Goal: Transaction & Acquisition: Download file/media

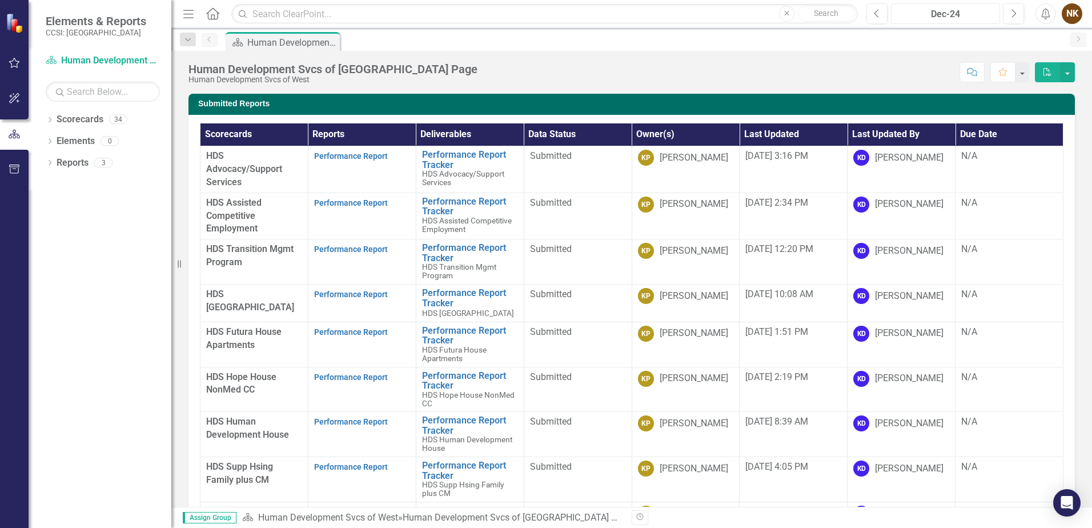
click at [982, 14] on div "Dec-24" at bounding box center [945, 14] width 101 height 14
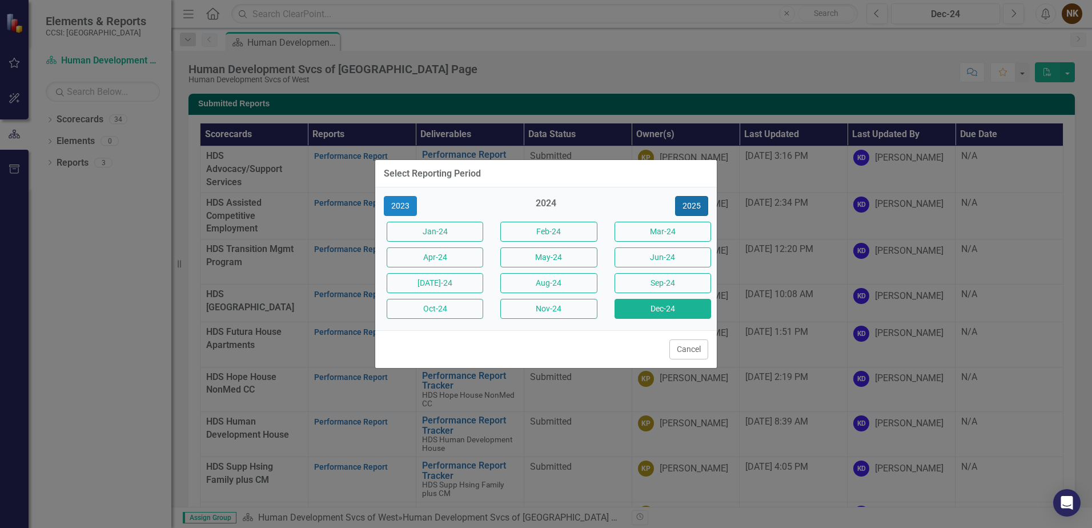
click at [702, 205] on button "2025" at bounding box center [691, 206] width 33 height 20
click at [664, 313] on button "Dec-25" at bounding box center [663, 309] width 97 height 20
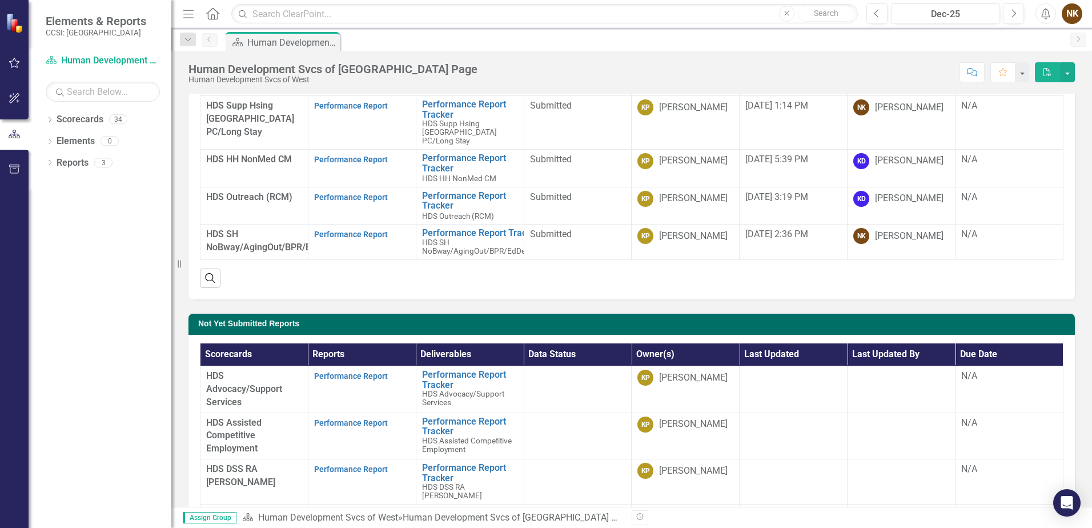
scroll to position [286, 0]
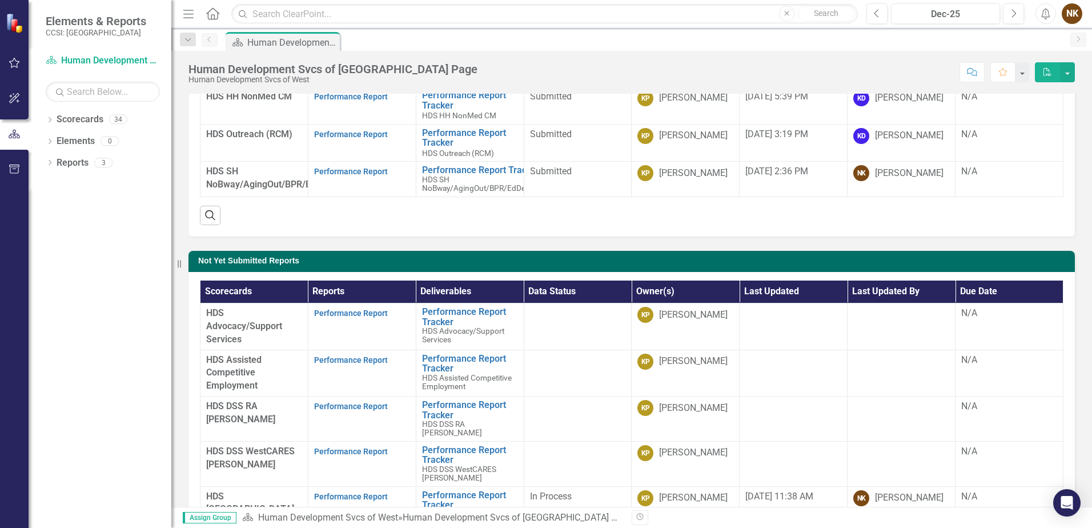
drag, startPoint x: 1075, startPoint y: 220, endPoint x: 1076, endPoint y: 177, distance: 43.4
drag, startPoint x: 1076, startPoint y: 177, endPoint x: 1081, endPoint y: 142, distance: 34.7
click at [1081, 142] on div "Submitted Reports Scorecards Reports Deliverables Data Status Owner(s) Last Upd…" at bounding box center [631, 304] width 921 height 1020
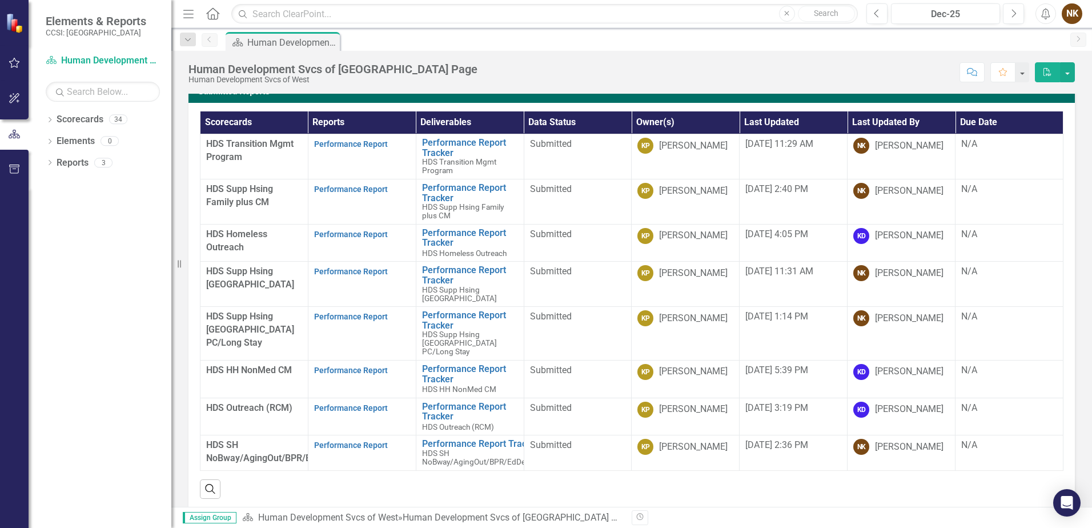
scroll to position [0, 0]
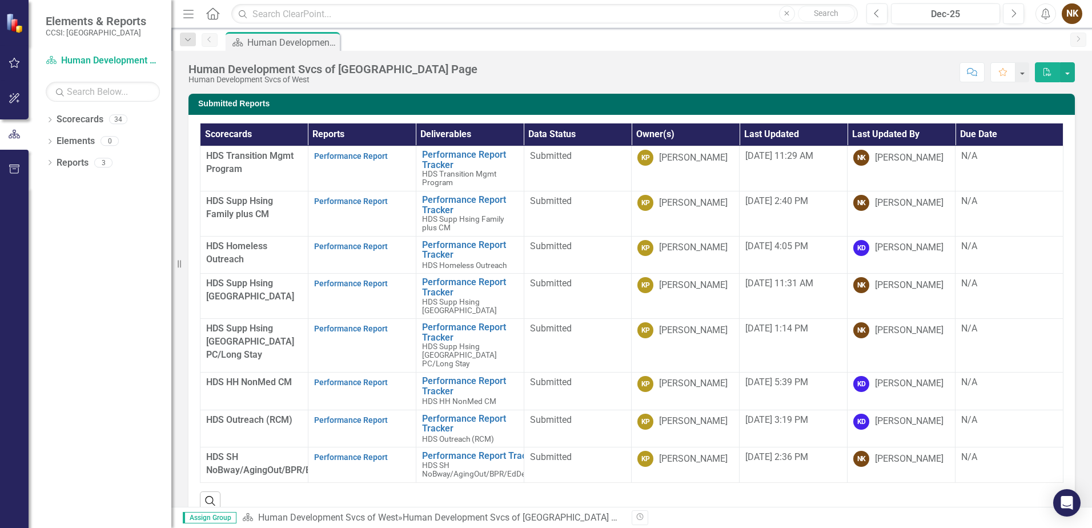
drag, startPoint x: 1081, startPoint y: 142, endPoint x: 813, endPoint y: 77, distance: 275.7
click at [813, 77] on div "Score: N/A Dec-25 Completed Comment Favorite PDF" at bounding box center [779, 71] width 592 height 19
click at [507, 40] on div "Scorecard Human Development Svcs of [GEOGRAPHIC_DATA] Page Pin" at bounding box center [643, 41] width 841 height 18
click at [504, 67] on div "Score: N/A Dec-25 Completed Comment Favorite PDF" at bounding box center [779, 71] width 592 height 19
click at [883, 46] on div "Scorecard Human Development Svcs of [GEOGRAPHIC_DATA] Page Pin" at bounding box center [643, 41] width 841 height 18
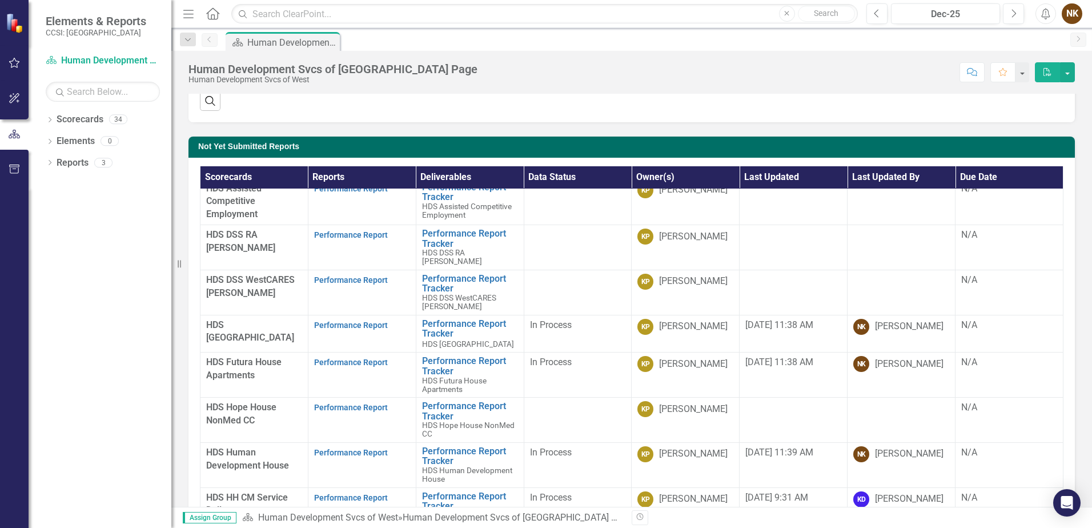
scroll to position [66, 0]
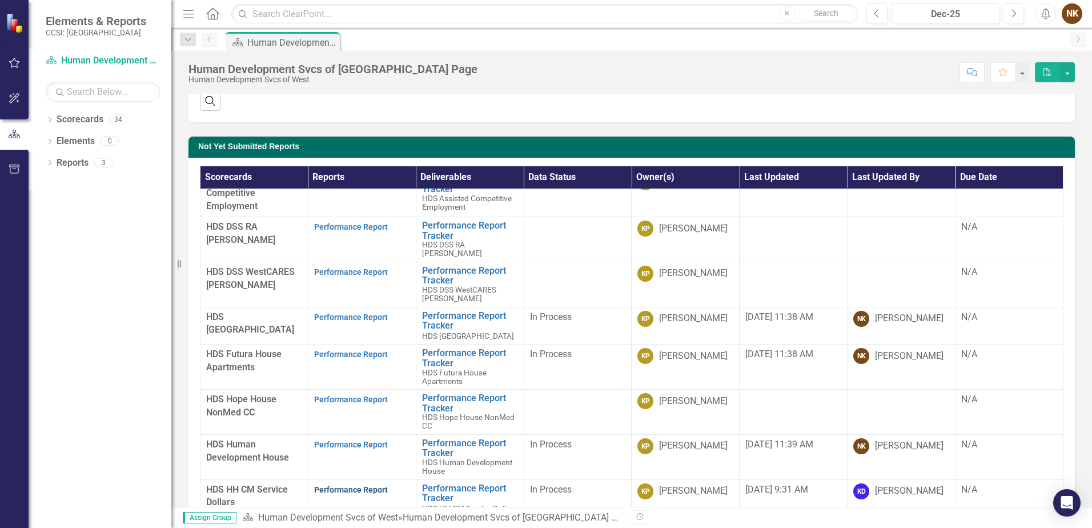
click at [377, 485] on link "Performance Report" at bounding box center [351, 489] width 74 height 9
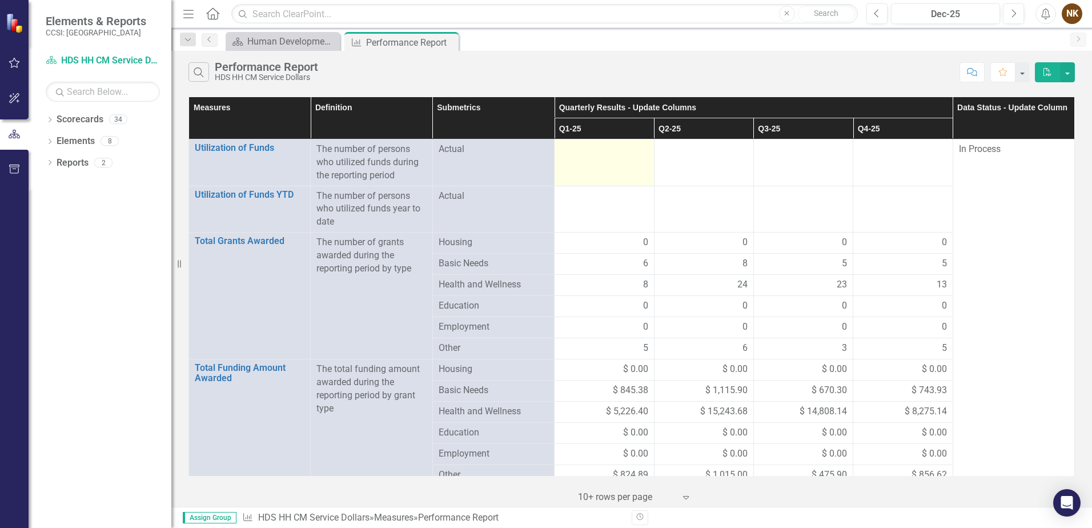
click at [588, 153] on div at bounding box center [603, 150] width 87 height 14
click at [593, 157] on td at bounding box center [604, 162] width 99 height 47
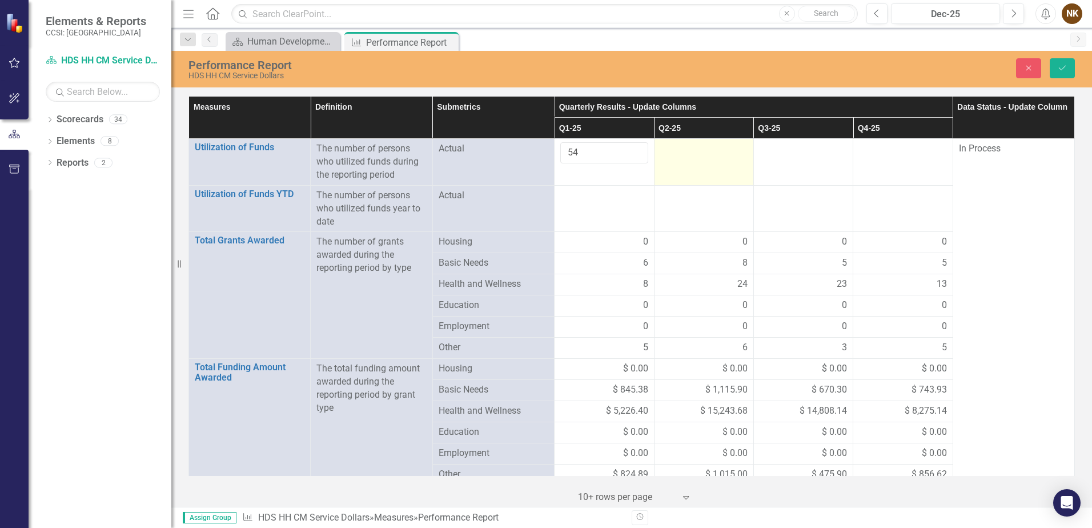
type input "54"
click at [694, 151] on div at bounding box center [703, 149] width 87 height 14
click at [695, 151] on div at bounding box center [703, 149] width 87 height 14
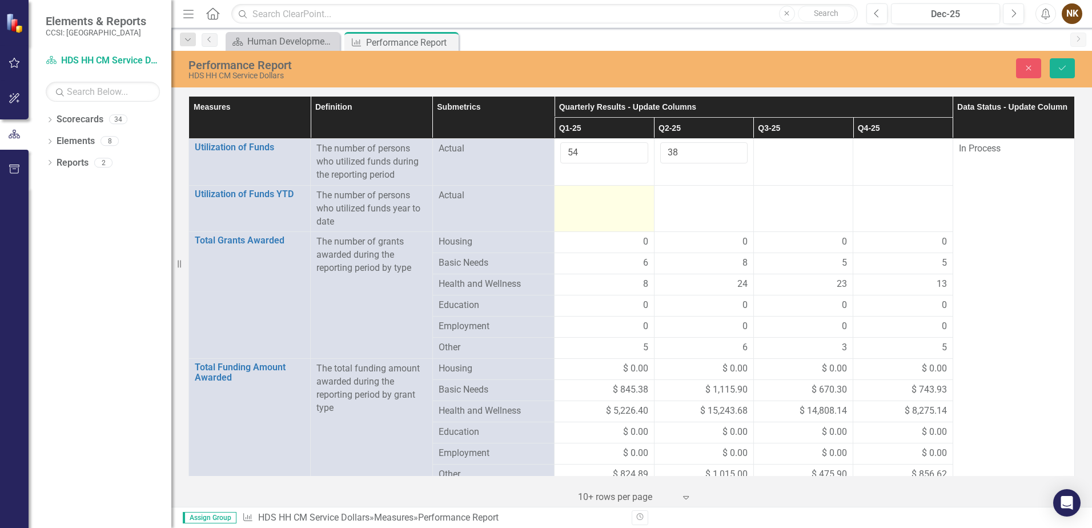
type input "38"
click at [604, 203] on td at bounding box center [604, 208] width 99 height 47
click at [608, 196] on div at bounding box center [603, 196] width 87 height 14
type input "54"
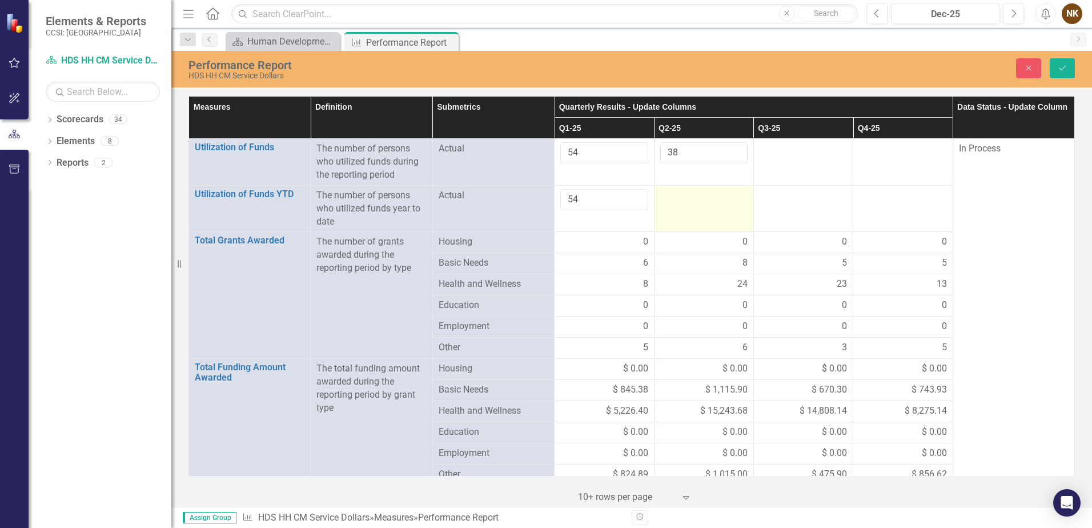
click at [694, 203] on td at bounding box center [703, 208] width 99 height 47
click at [694, 203] on input "number" at bounding box center [703, 199] width 87 height 21
type input "91"
click at [684, 233] on td "0" at bounding box center [703, 242] width 99 height 21
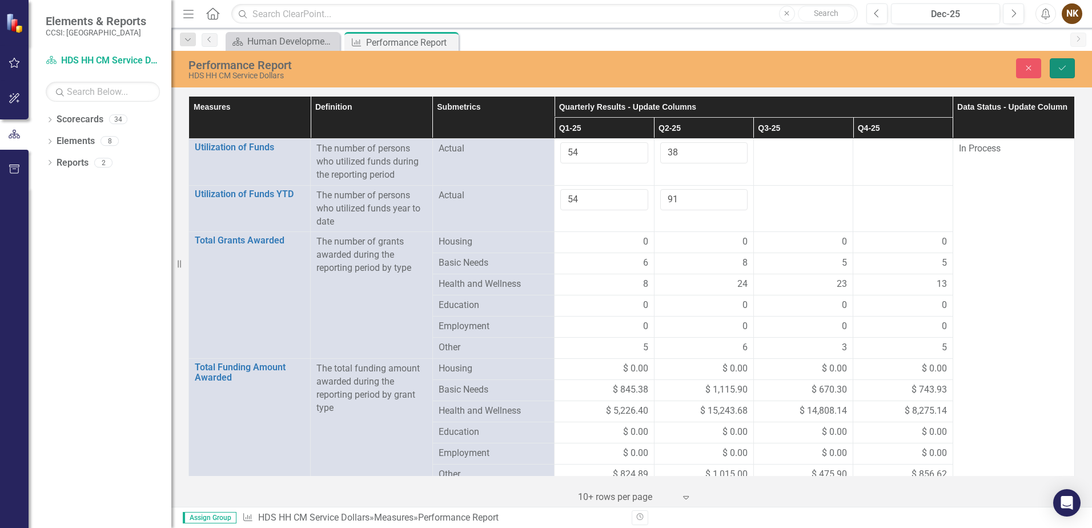
click at [1065, 69] on icon "Save" at bounding box center [1062, 68] width 10 height 8
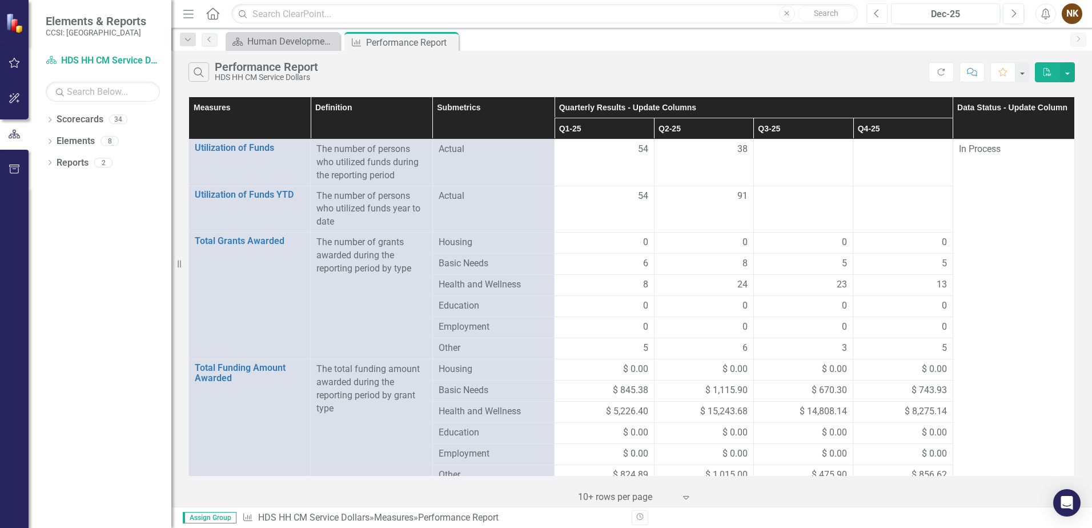
click at [879, 17] on icon "Previous" at bounding box center [877, 14] width 6 height 10
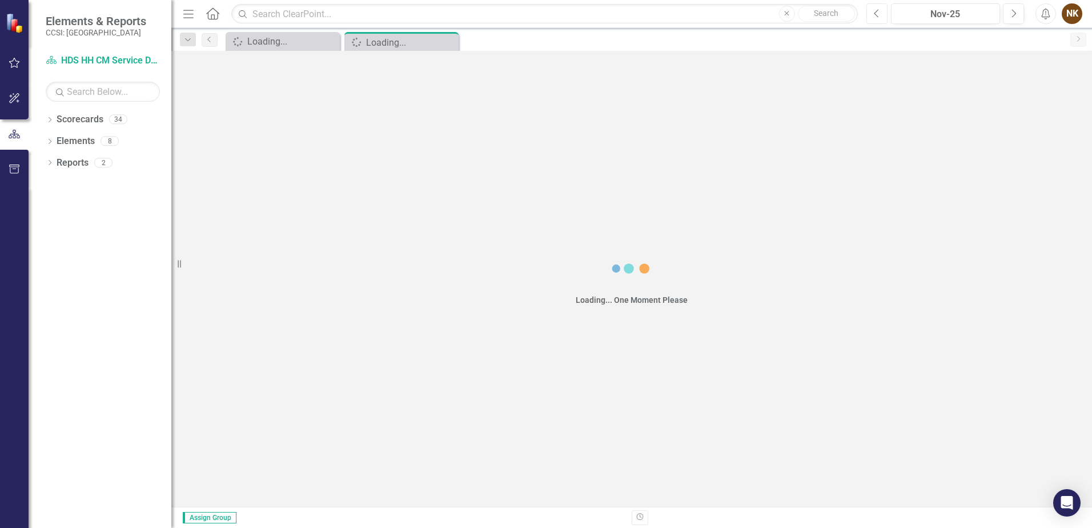
click at [879, 17] on icon "Previous" at bounding box center [877, 14] width 6 height 10
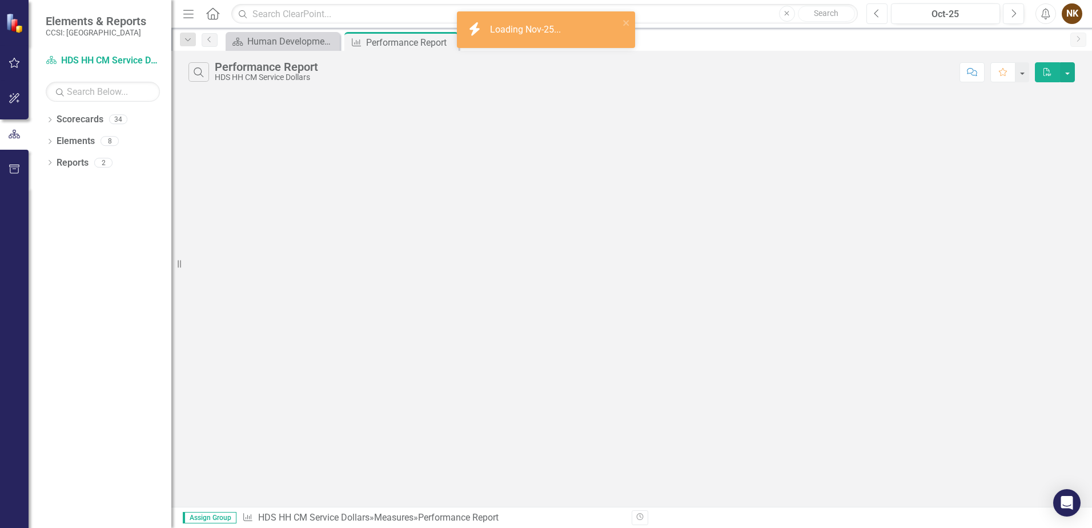
click at [879, 17] on icon "Previous" at bounding box center [877, 14] width 6 height 10
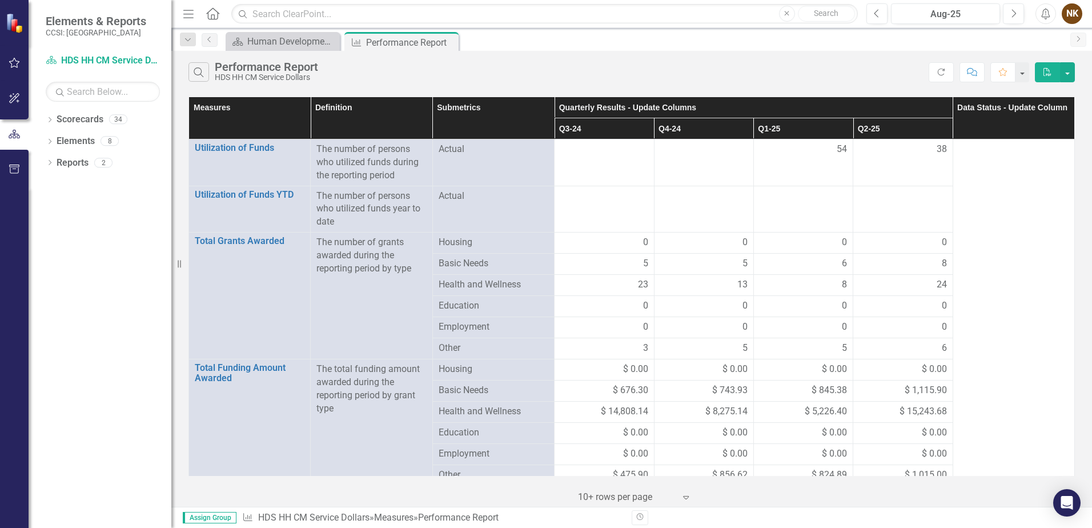
click at [1084, 39] on link "Next" at bounding box center [1078, 40] width 16 height 14
click at [1081, 40] on icon "Next" at bounding box center [1078, 38] width 9 height 7
click at [1018, 16] on button "Next" at bounding box center [1013, 13] width 21 height 21
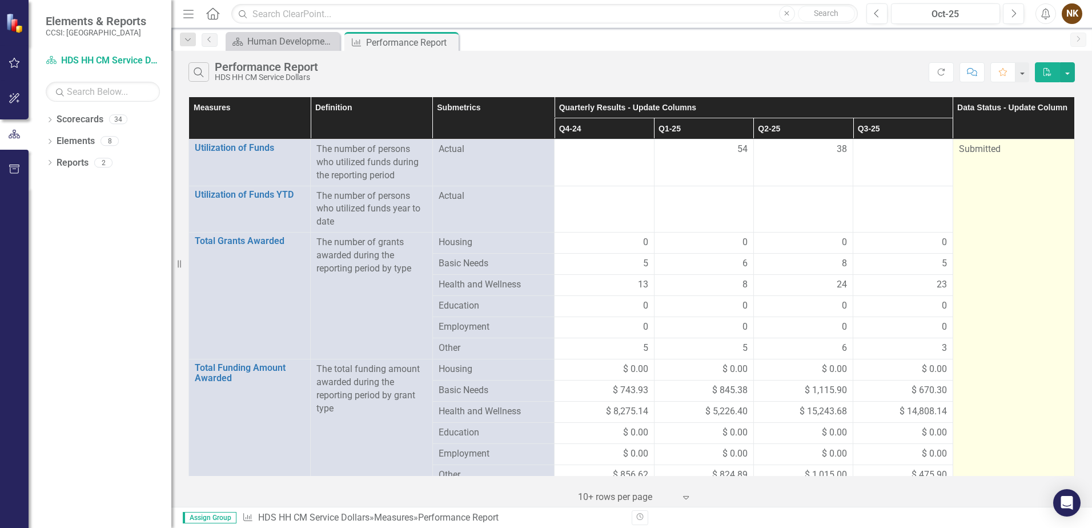
click at [987, 158] on td "Submitted" at bounding box center [1014, 415] width 122 height 552
click at [997, 149] on div "Submitted" at bounding box center [1014, 149] width 110 height 13
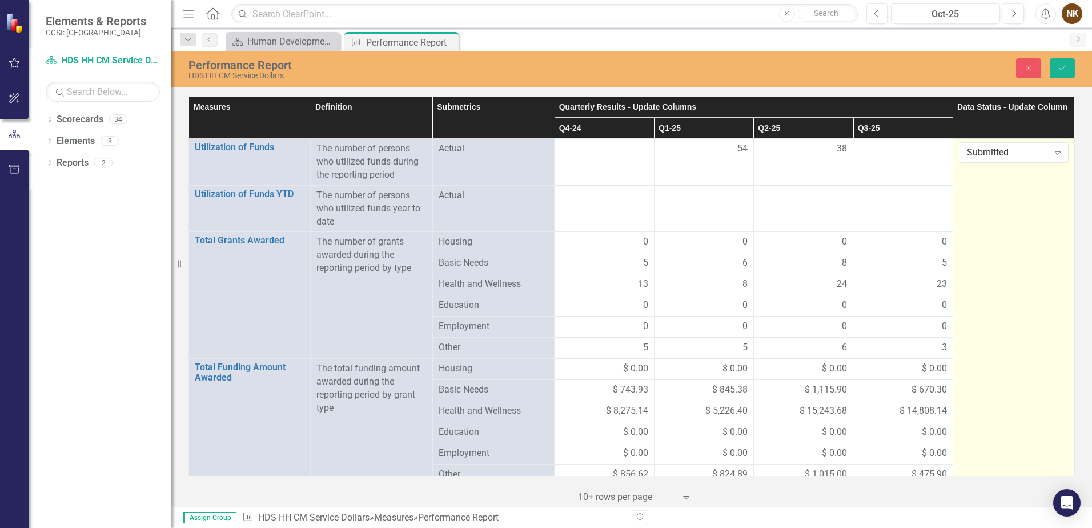
click at [997, 149] on div "Submitted" at bounding box center [1008, 152] width 82 height 13
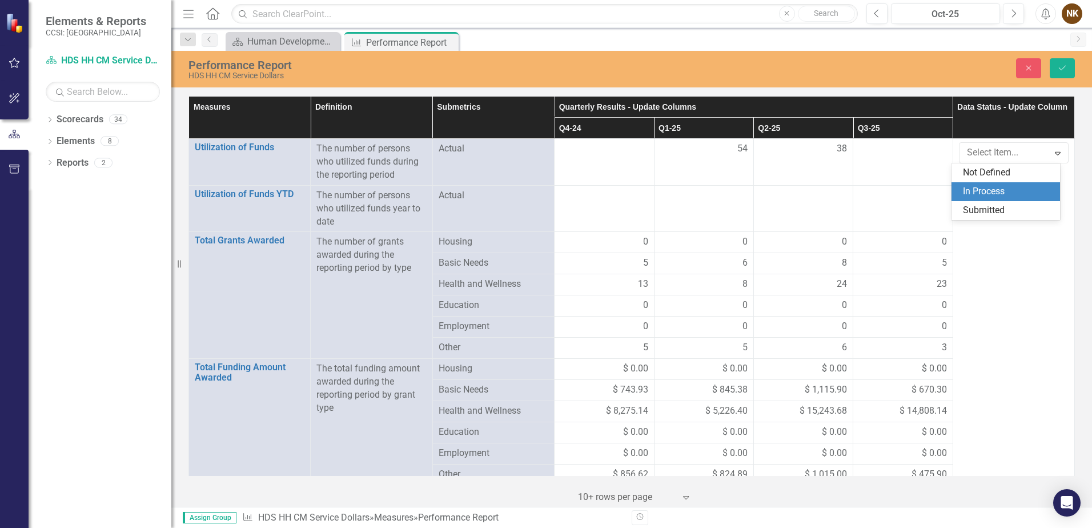
click at [993, 187] on div "In Process" at bounding box center [1008, 191] width 90 height 13
click at [1054, 66] on button "Save" at bounding box center [1062, 68] width 25 height 20
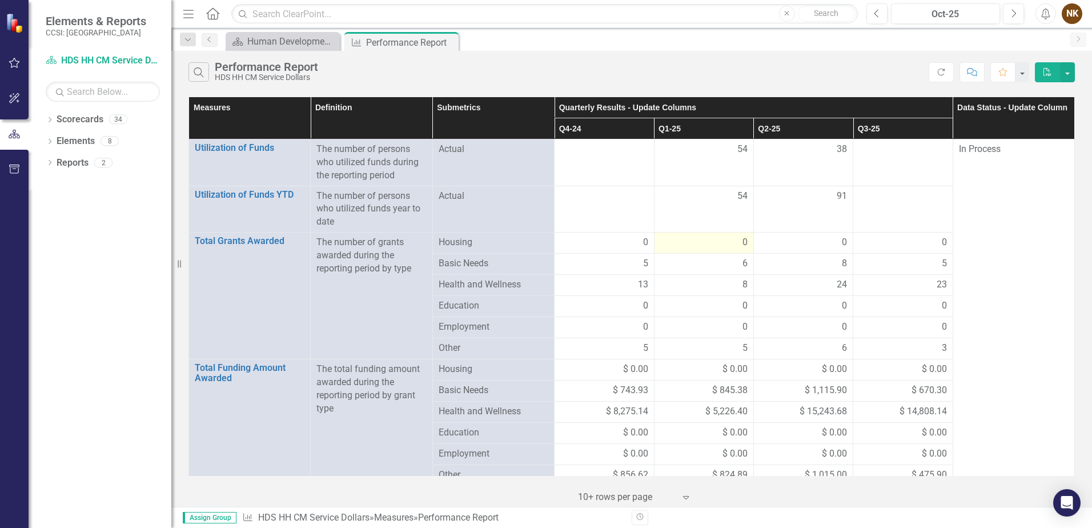
click at [743, 242] on span "0" at bounding box center [745, 242] width 5 height 13
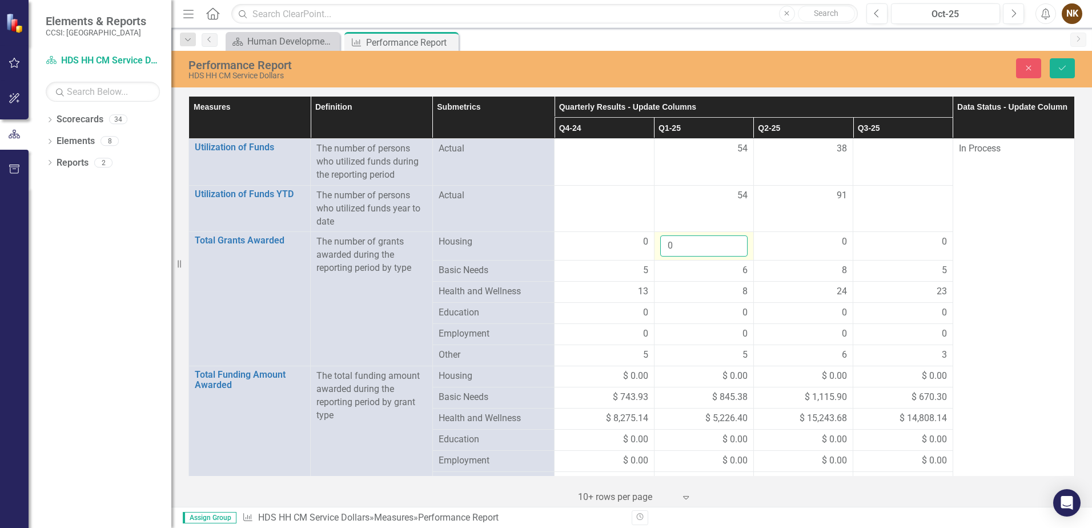
drag, startPoint x: 737, startPoint y: 242, endPoint x: 723, endPoint y: 250, distance: 16.1
click at [725, 251] on input "0" at bounding box center [703, 245] width 87 height 21
type input "5"
click at [719, 268] on div "6" at bounding box center [703, 270] width 87 height 13
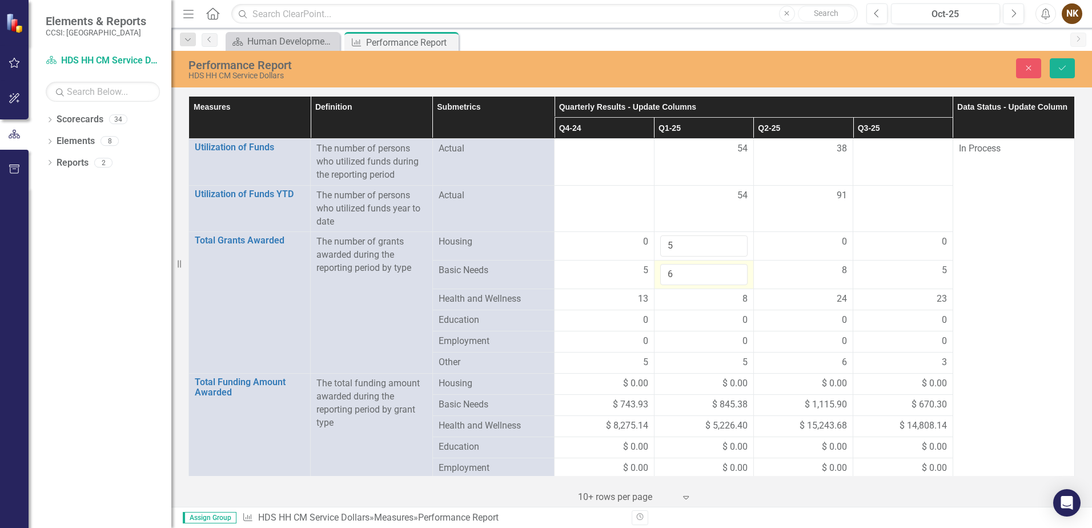
click at [719, 268] on input "6" at bounding box center [703, 274] width 87 height 21
type input "9"
click at [720, 301] on div "8" at bounding box center [703, 298] width 87 height 13
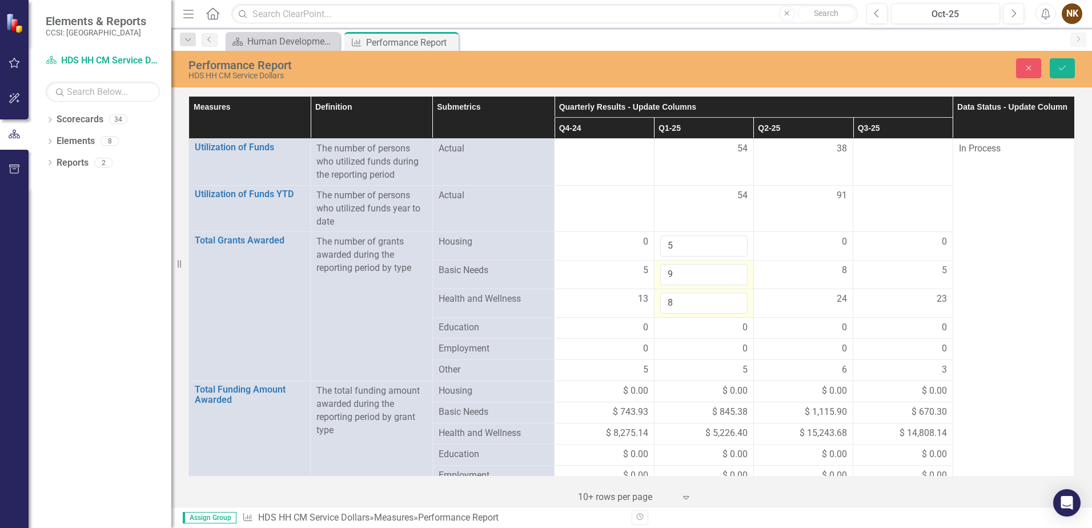
click at [720, 301] on input "8" at bounding box center [703, 302] width 87 height 21
type input "9"
click at [713, 332] on div "0" at bounding box center [703, 327] width 87 height 13
click at [797, 328] on div "0" at bounding box center [803, 327] width 87 height 13
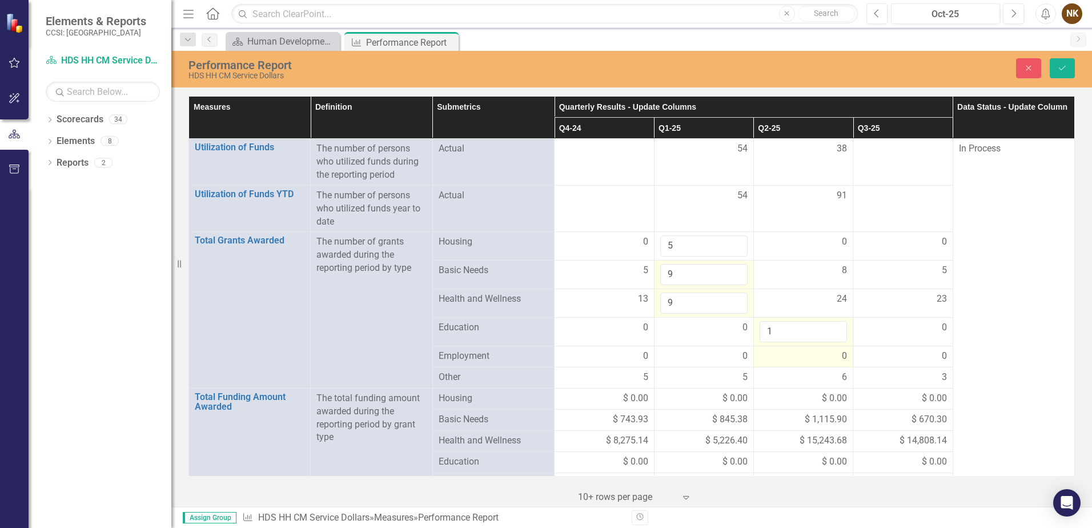
type input "1"
click at [785, 362] on div "0" at bounding box center [803, 356] width 87 height 13
click at [694, 375] on div "5" at bounding box center [703, 377] width 87 height 13
click at [695, 375] on div "5" at bounding box center [703, 377] width 87 height 13
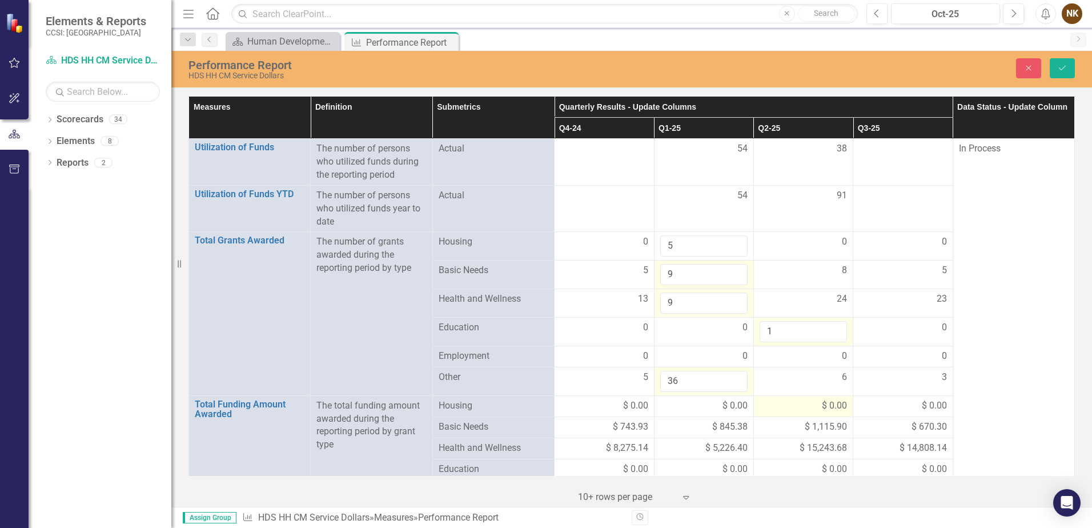
type input "36"
click at [763, 407] on div "$ 0.00" at bounding box center [803, 405] width 87 height 13
click at [1067, 67] on icon "Save" at bounding box center [1062, 68] width 10 height 8
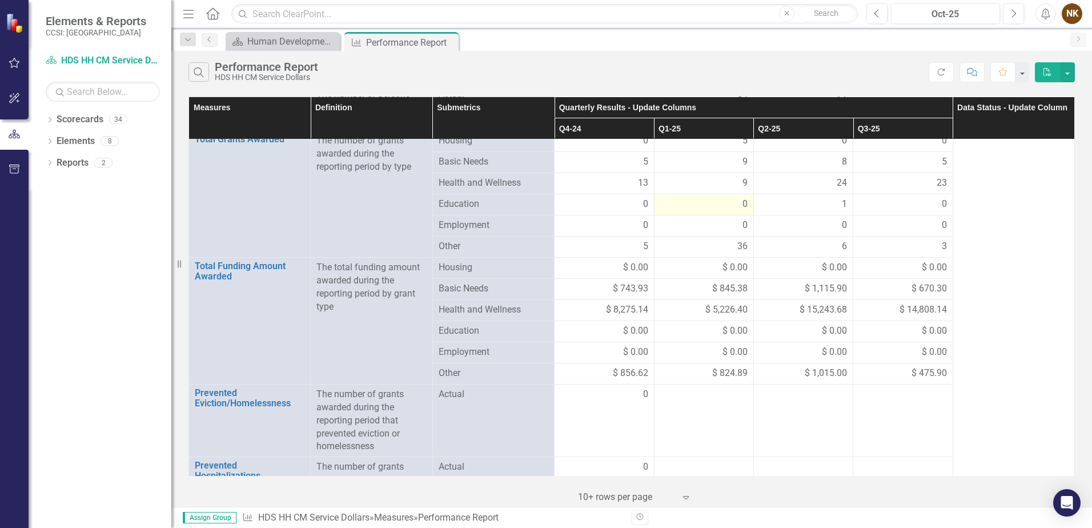
scroll to position [114, 0]
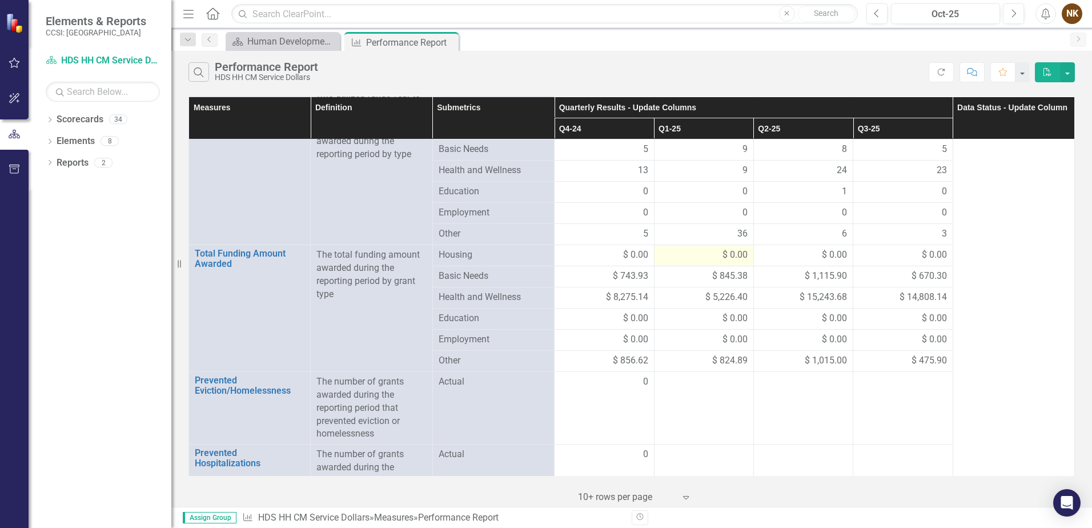
click at [685, 258] on div "$ 0.00" at bounding box center [703, 254] width 87 height 13
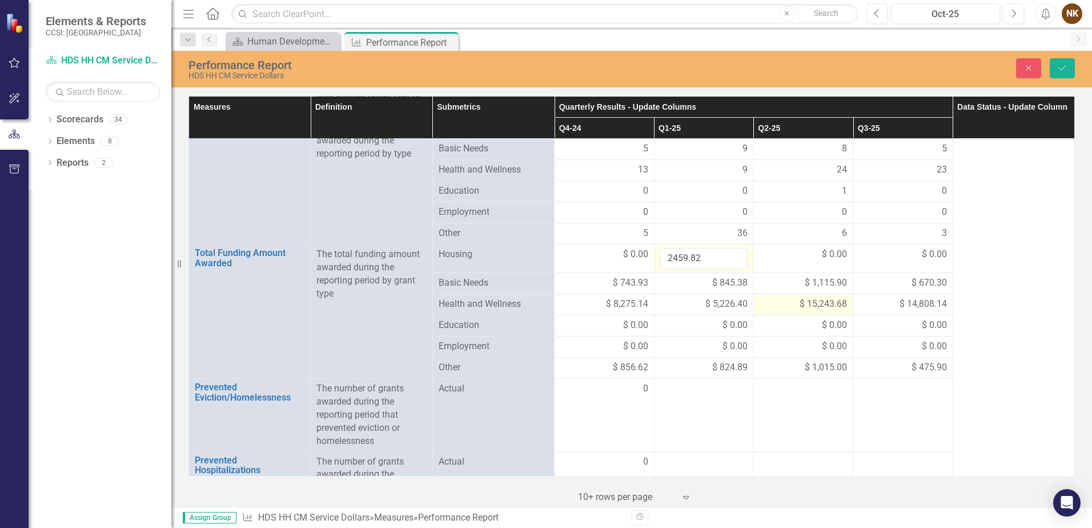
type input "2459.82"
click at [775, 305] on div "$ 15,243.68" at bounding box center [803, 304] width 87 height 13
click at [1070, 67] on button "Save" at bounding box center [1062, 68] width 25 height 20
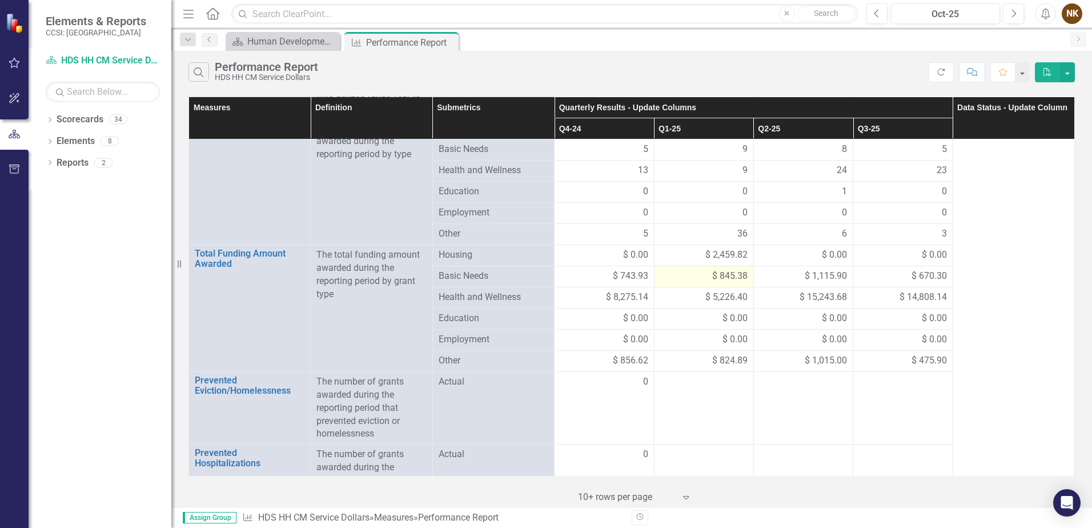
click at [712, 278] on span "$ 845.38" at bounding box center [729, 276] width 35 height 13
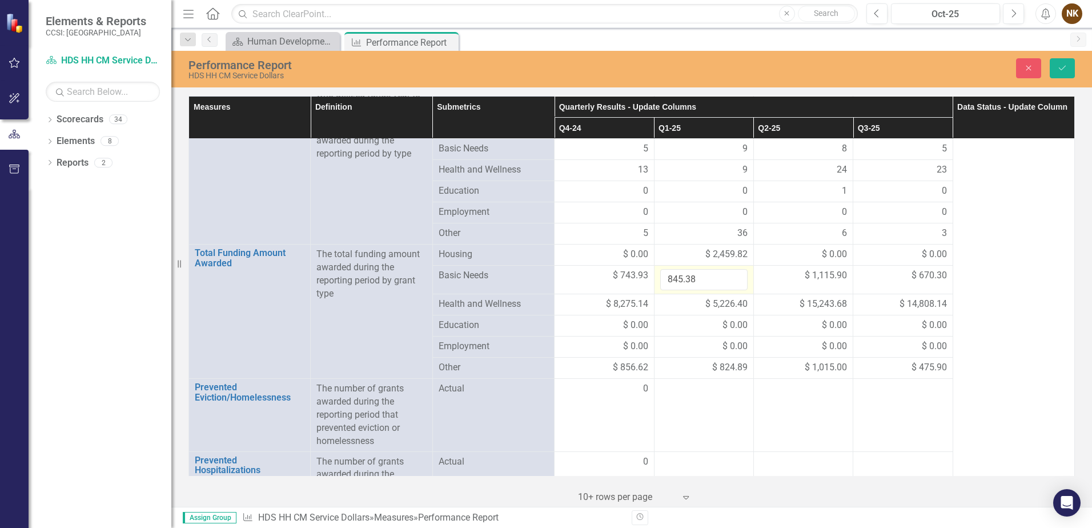
click at [708, 278] on input "845.38" at bounding box center [703, 279] width 87 height 21
type input "443.23"
click at [709, 312] on td "$ 5,226.40" at bounding box center [703, 304] width 99 height 21
click at [1064, 71] on icon "Save" at bounding box center [1062, 68] width 10 height 8
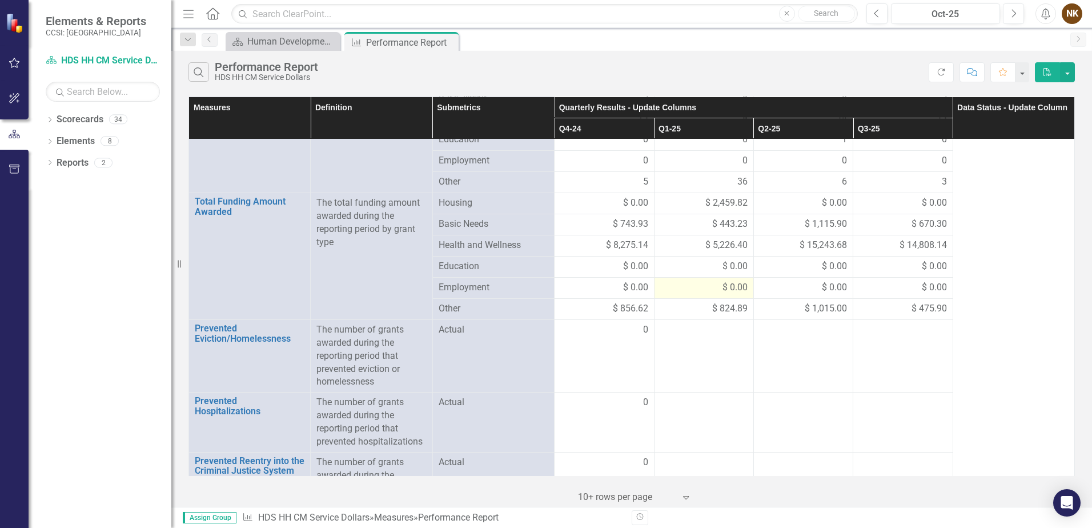
scroll to position [171, 0]
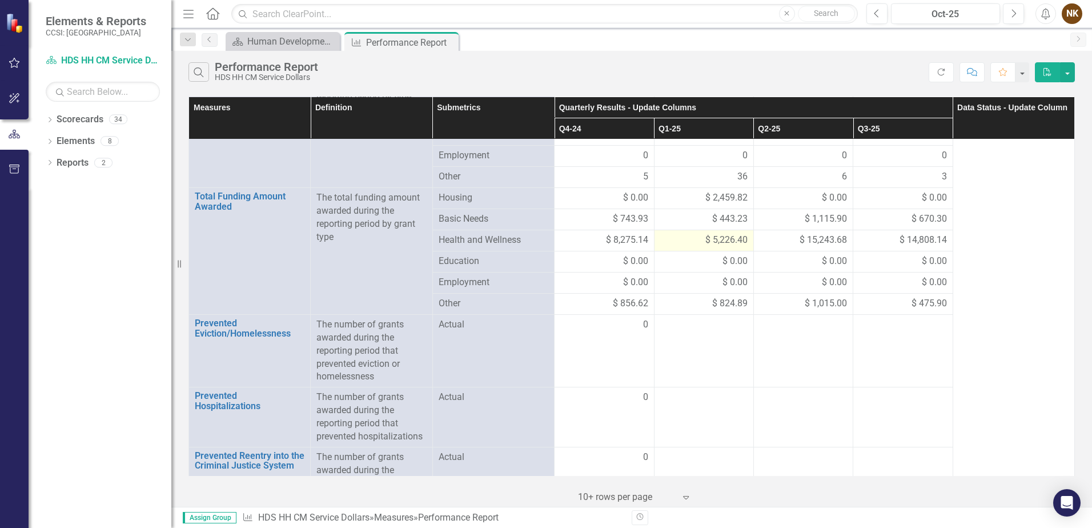
click at [729, 239] on span "$ 5,226.40" at bounding box center [726, 240] width 42 height 13
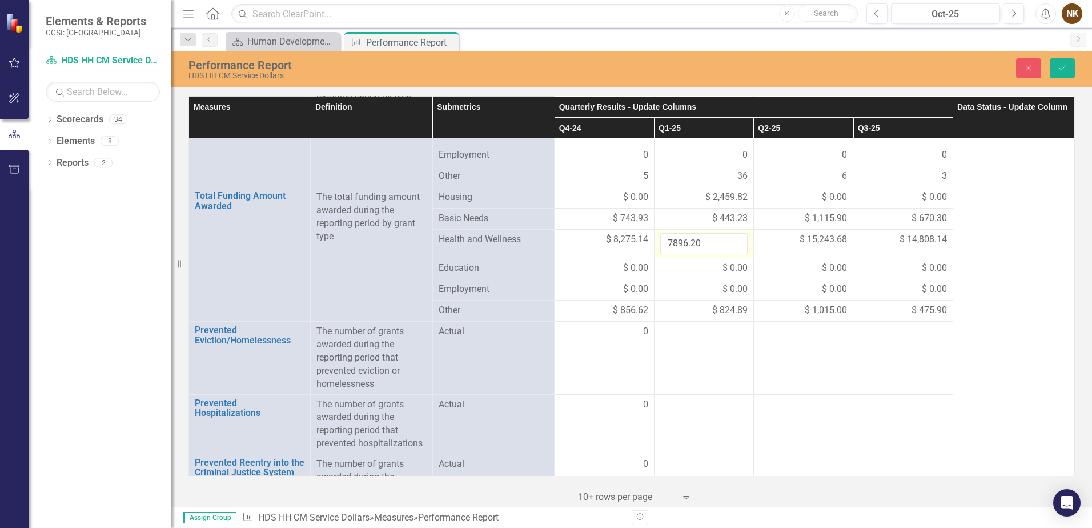
type input "7896.20"
click button "Save" at bounding box center [1062, 68] width 25 height 20
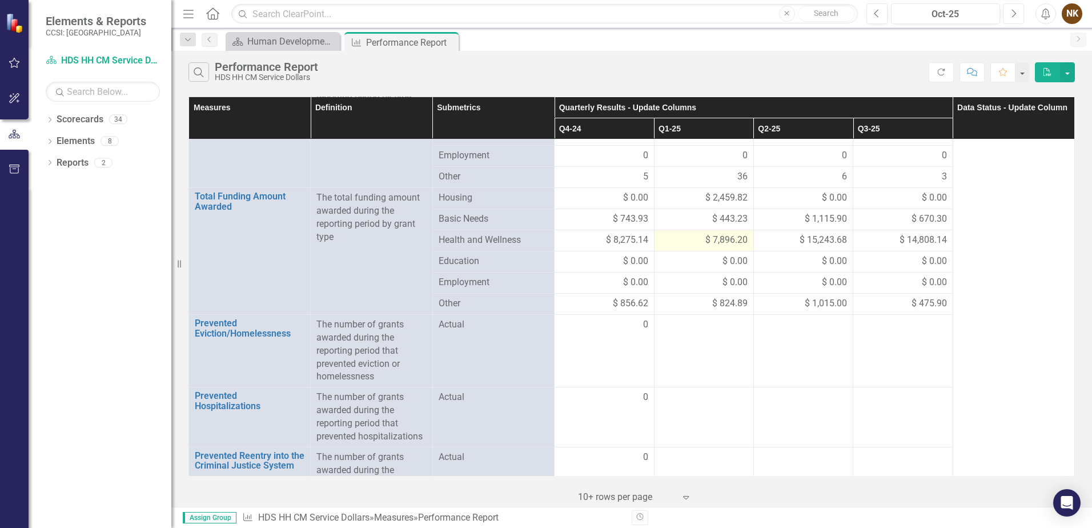
click at [1013, 15] on icon "Next" at bounding box center [1013, 14] width 6 height 10
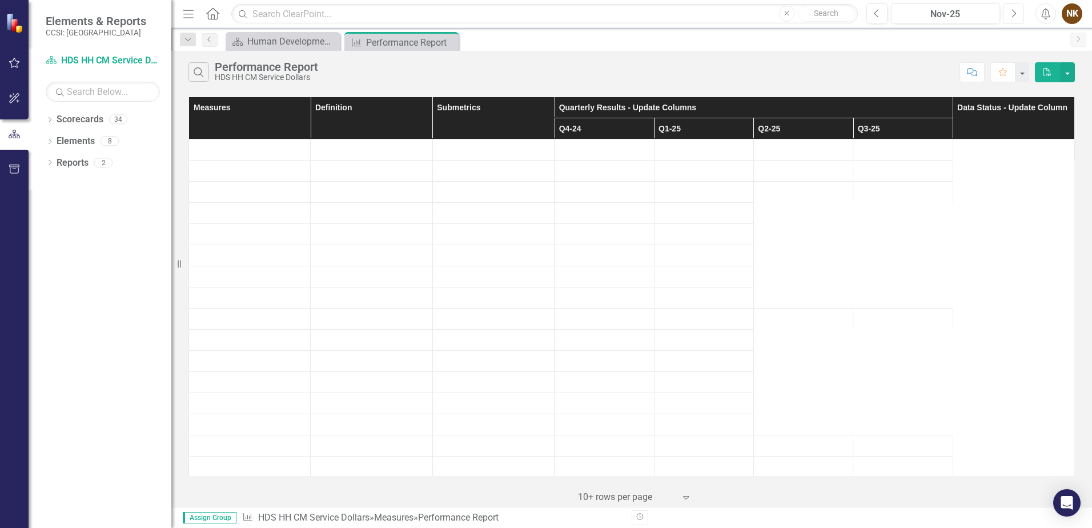
click at [1013, 15] on icon "Next" at bounding box center [1013, 14] width 6 height 10
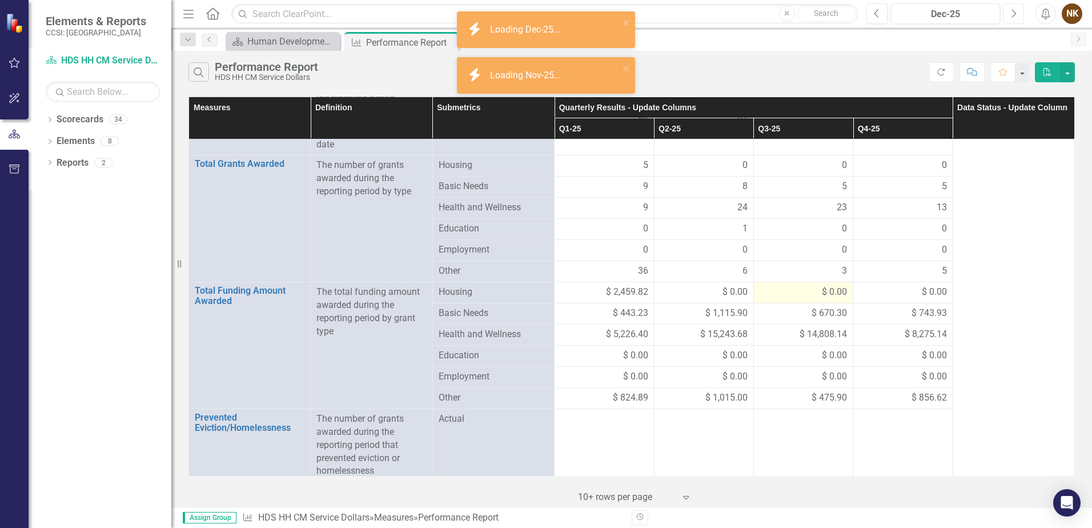
scroll to position [57, 0]
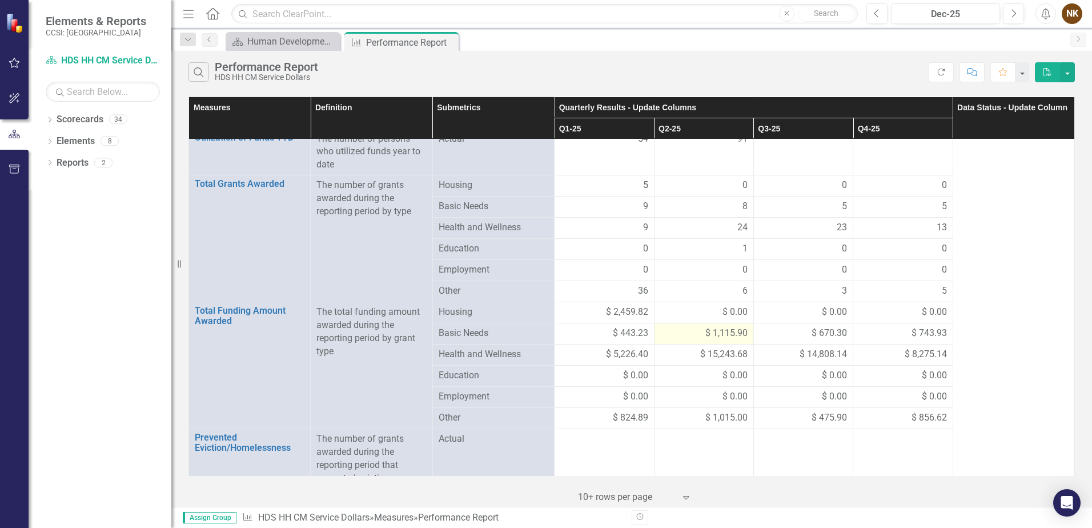
click at [711, 330] on span "$ 1,115.90" at bounding box center [726, 333] width 42 height 13
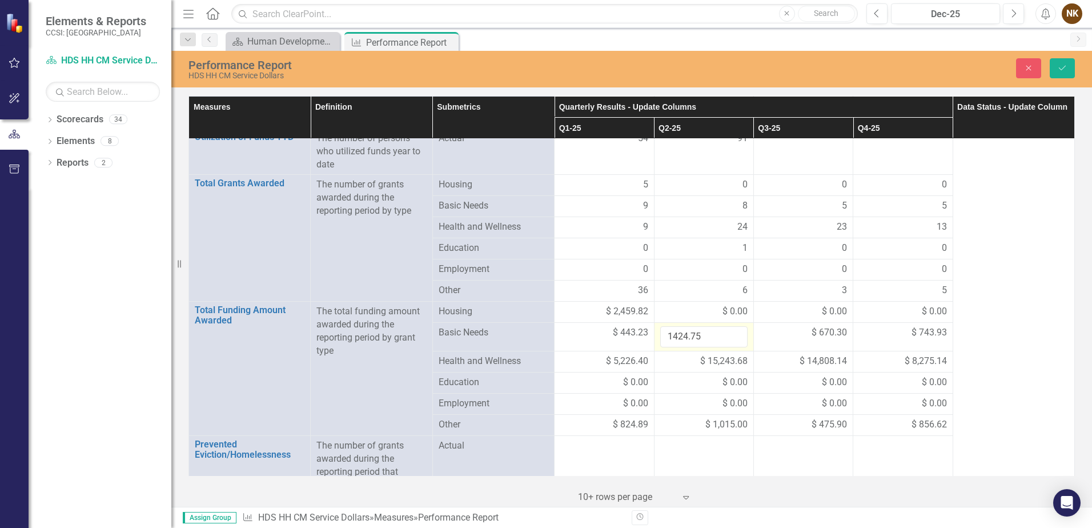
type input "1424.75"
click button "Save" at bounding box center [1062, 68] width 25 height 20
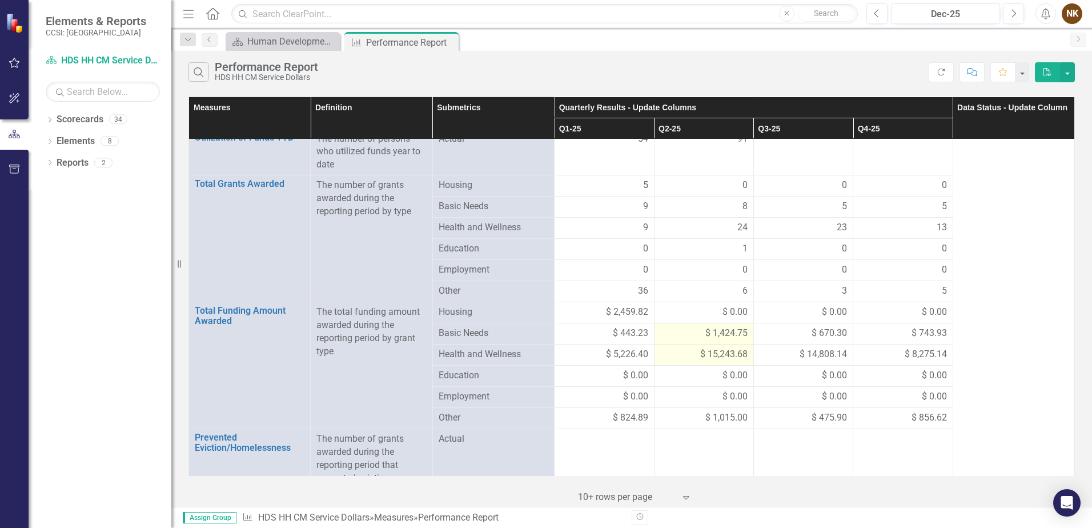
click at [716, 352] on span "$ 15,243.68" at bounding box center [723, 354] width 47 height 13
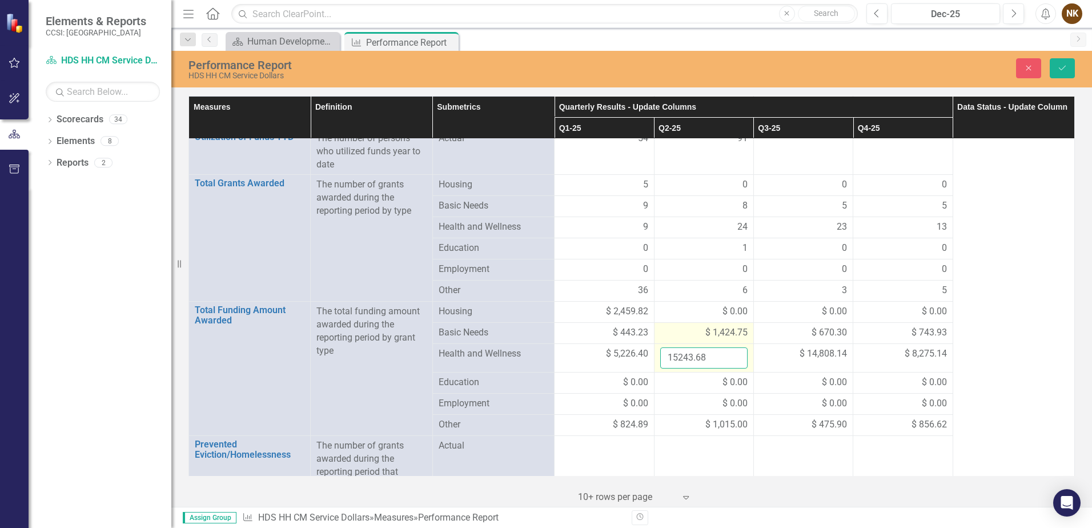
click at [716, 352] on input "15243.68" at bounding box center [703, 357] width 87 height 21
click at [688, 416] on td "$ 1,015.00" at bounding box center [703, 425] width 99 height 21
drag, startPoint x: 677, startPoint y: 358, endPoint x: 696, endPoint y: 348, distance: 21.5
click at [677, 358] on input "410.10" at bounding box center [703, 357] width 87 height 21
type input "4107.10"
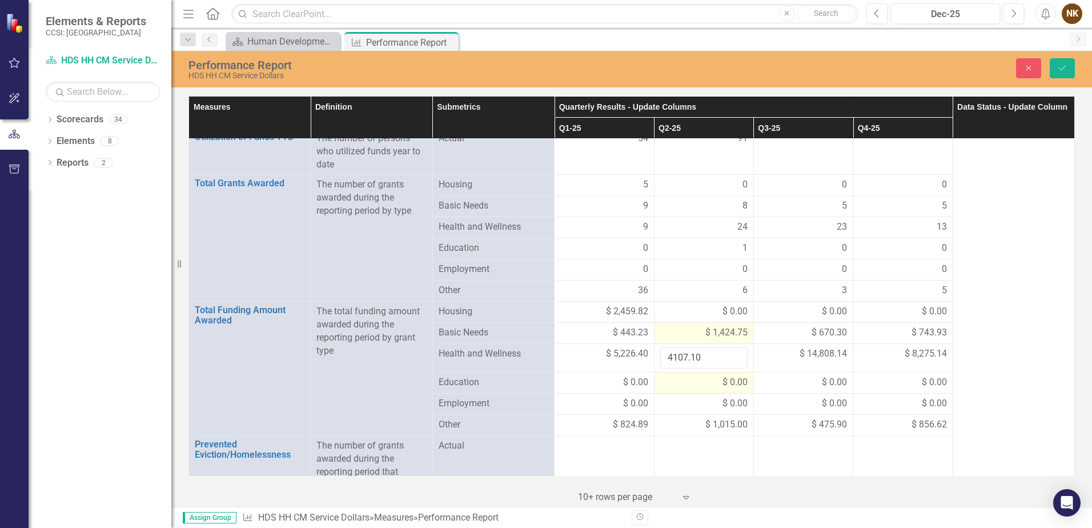
click at [686, 375] on td "$ 0.00" at bounding box center [703, 382] width 99 height 21
click at [1066, 68] on icon "Save" at bounding box center [1062, 68] width 10 height 8
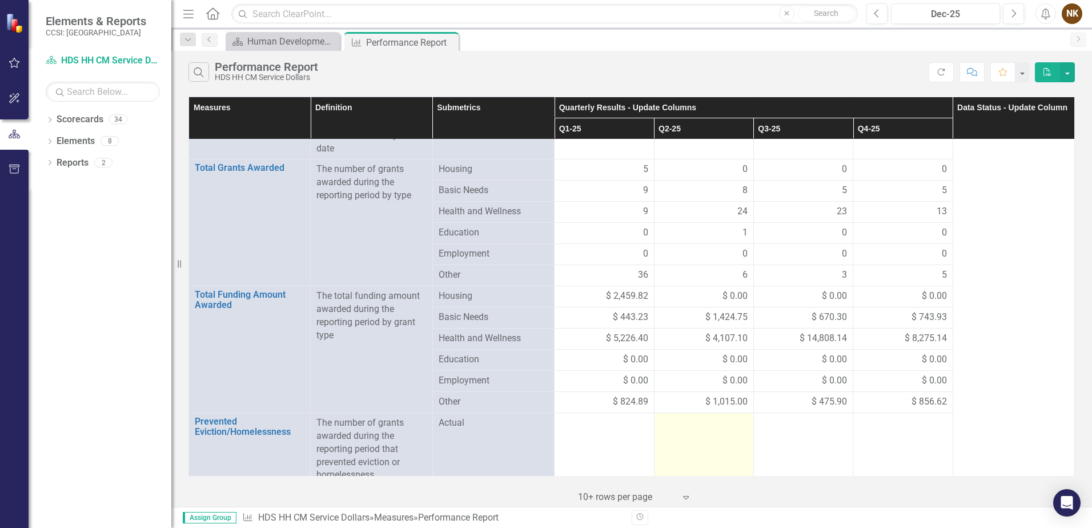
scroll to position [114, 0]
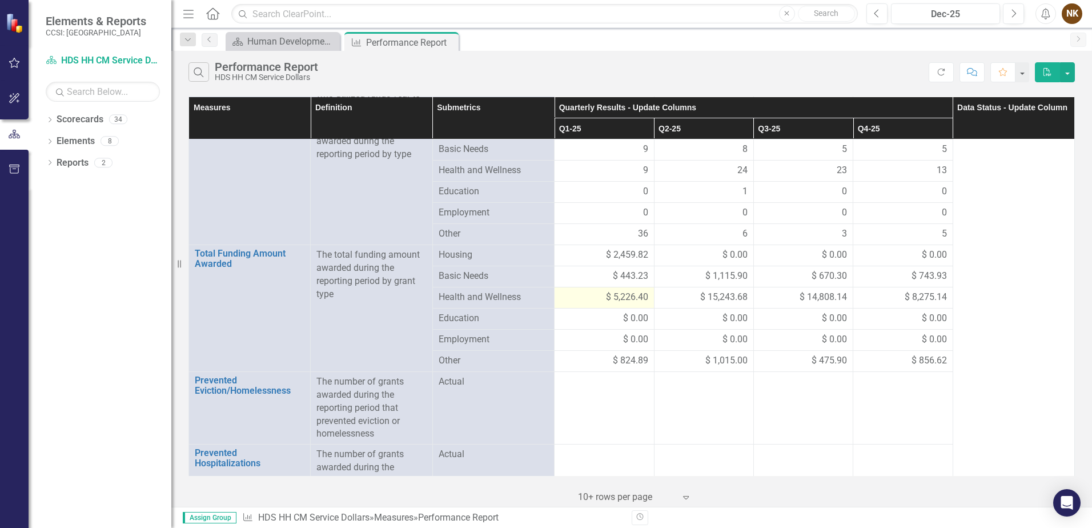
click at [629, 299] on span "$ 5,226.40" at bounding box center [627, 297] width 42 height 13
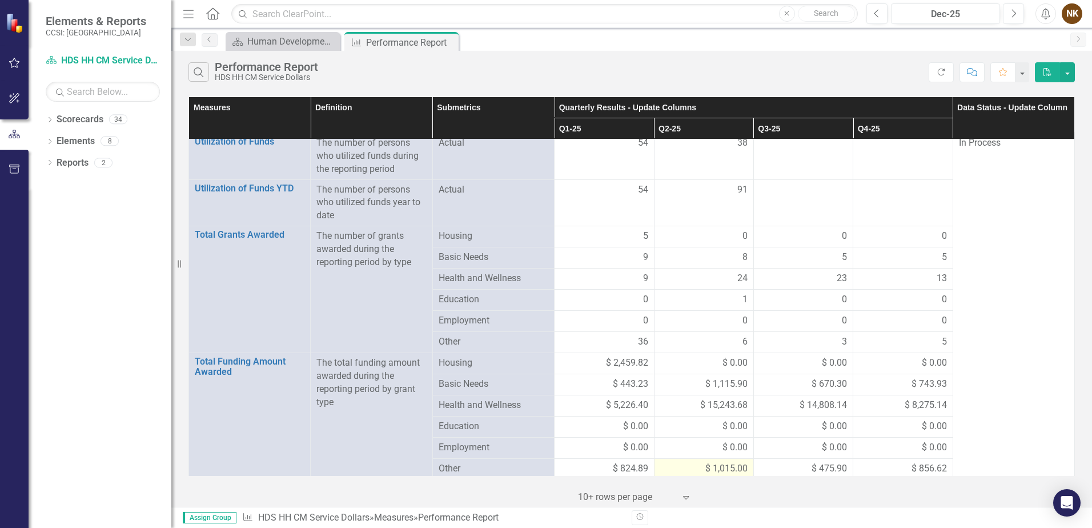
scroll to position [0, 0]
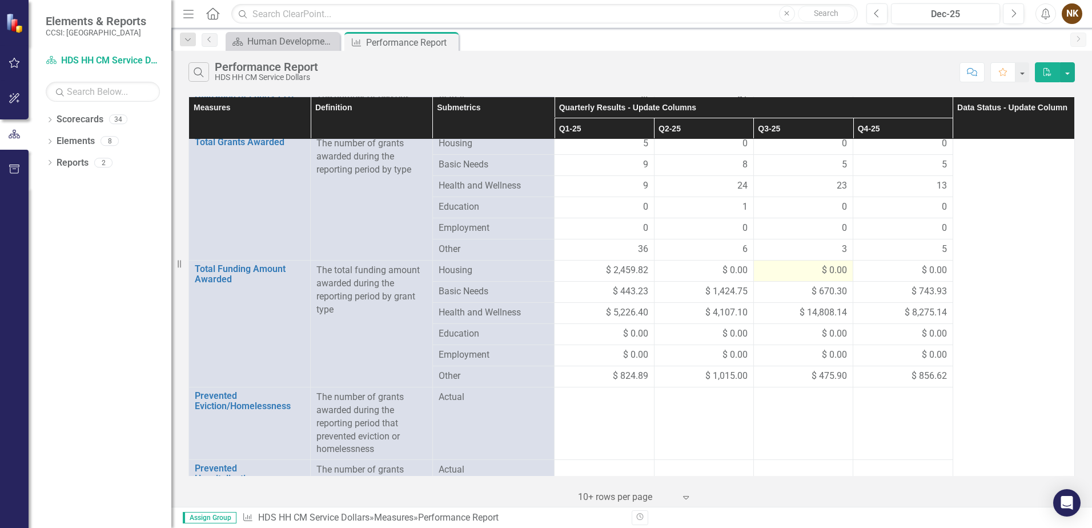
scroll to position [114, 0]
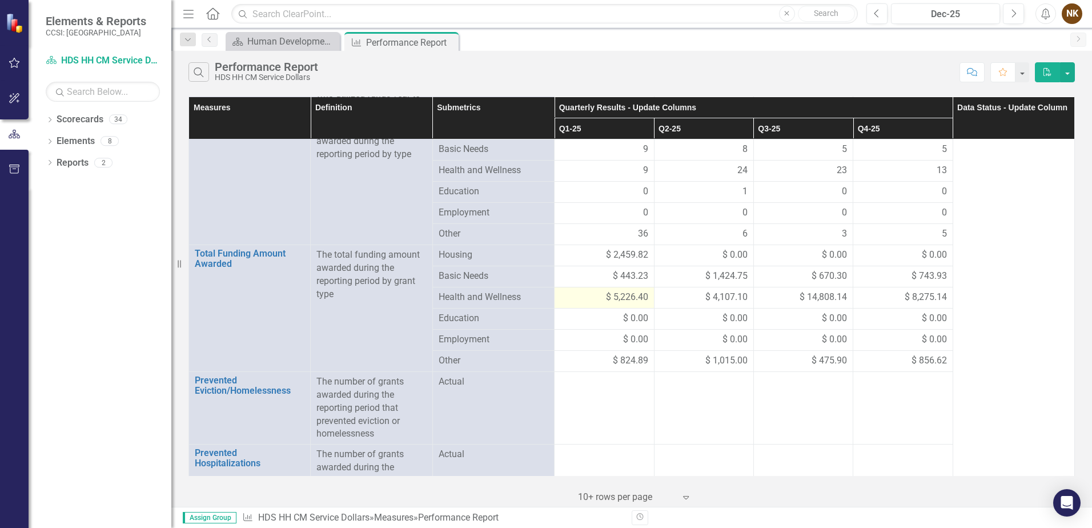
click at [612, 293] on span "$ 5,226.40" at bounding box center [627, 297] width 42 height 13
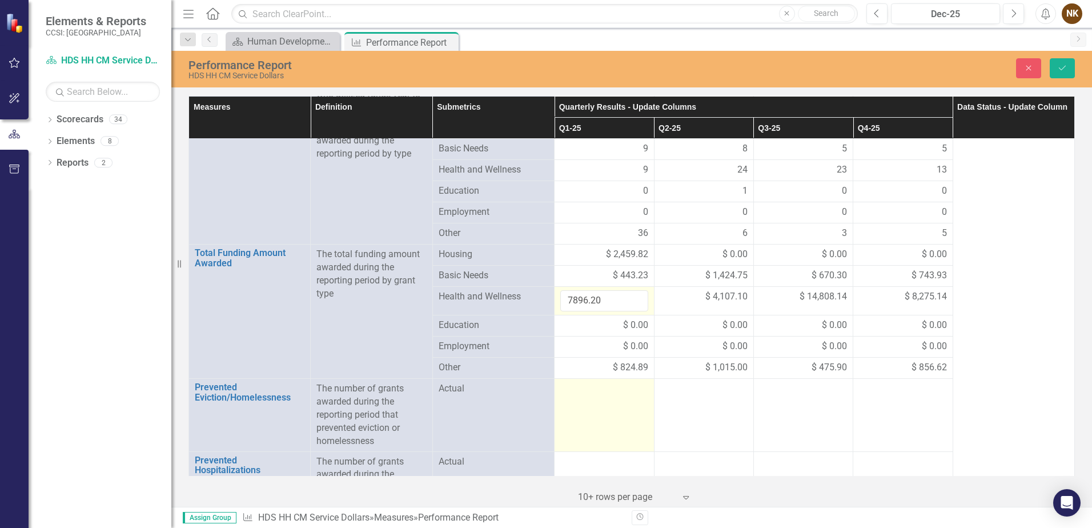
type input "7896.20"
click at [602, 411] on td at bounding box center [604, 415] width 99 height 73
click at [1057, 70] on button "Save" at bounding box center [1062, 68] width 25 height 20
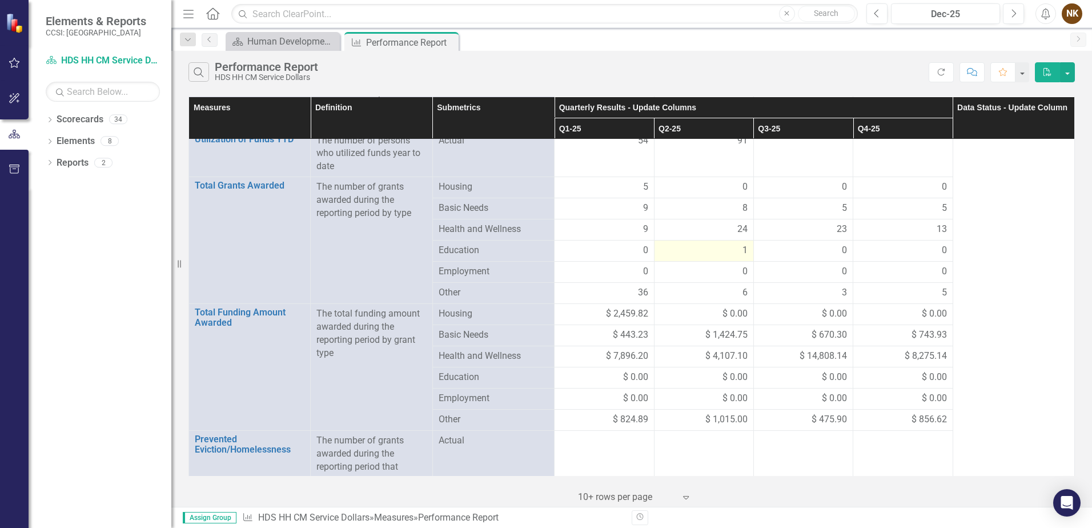
scroll to position [57, 0]
click at [723, 380] on span "$ 0.00" at bounding box center [735, 375] width 25 height 13
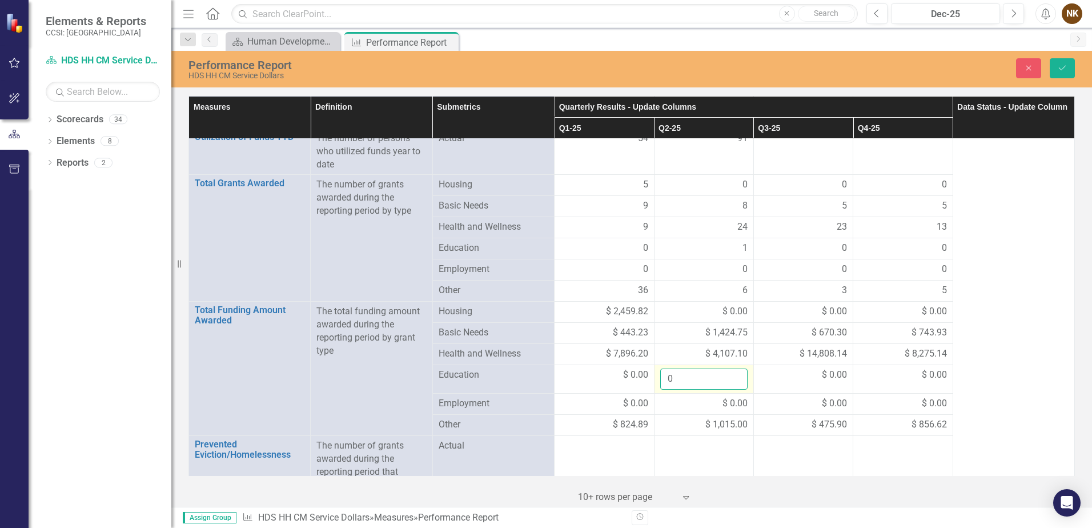
click at [717, 380] on input "0" at bounding box center [703, 378] width 87 height 21
type input "50"
click at [717, 460] on td at bounding box center [703, 472] width 99 height 73
click at [1060, 62] on button "Save" at bounding box center [1062, 68] width 25 height 20
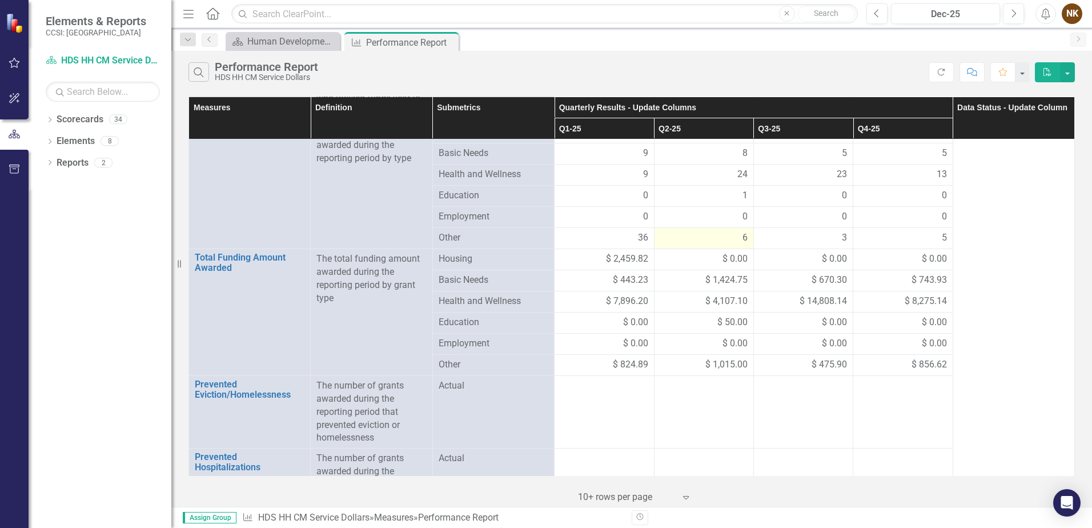
scroll to position [114, 0]
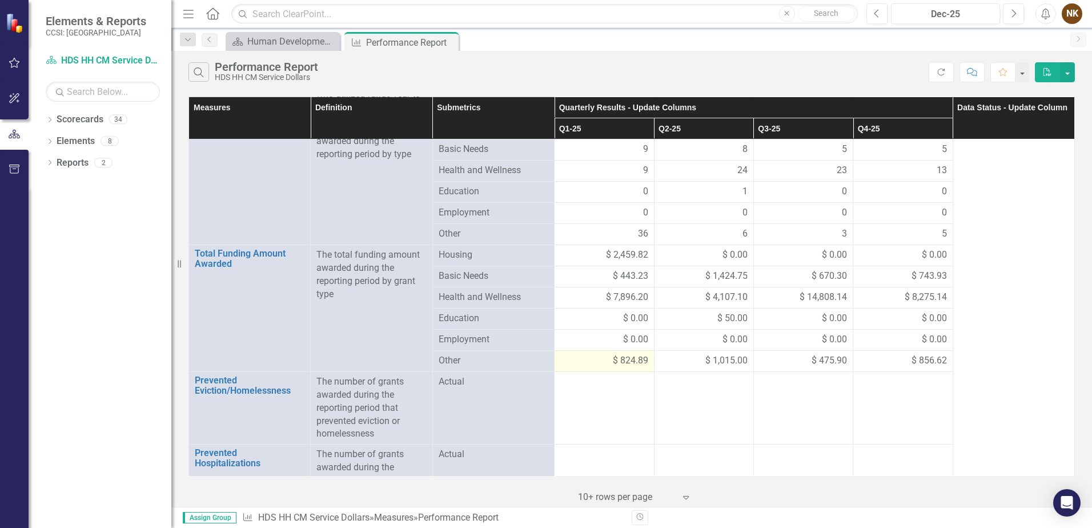
click at [614, 362] on span "$ 824.89" at bounding box center [630, 360] width 35 height 13
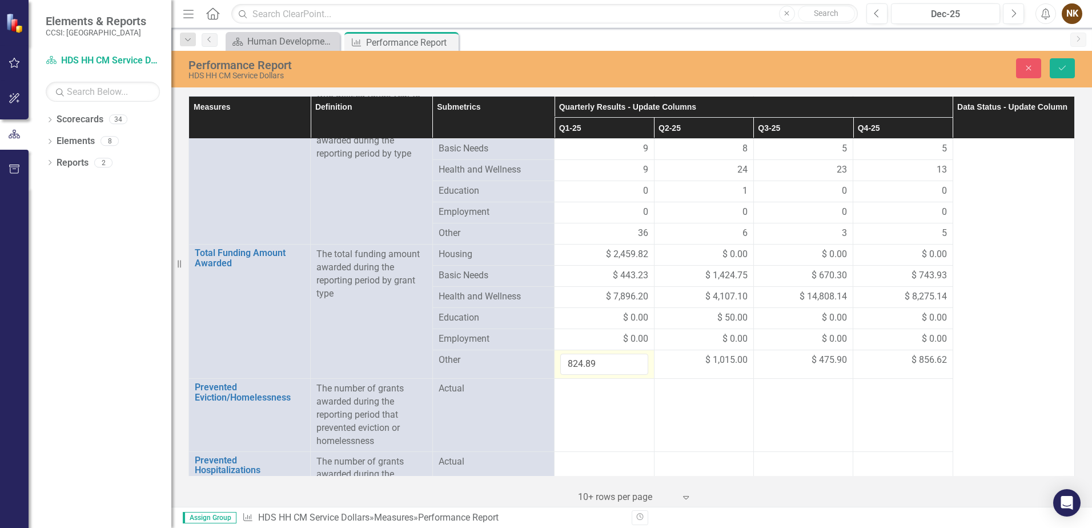
click at [614, 362] on input "824.89" at bounding box center [603, 364] width 87 height 21
type input "1000.38"
click at [695, 376] on td "$ 1,015.00" at bounding box center [703, 364] width 99 height 29
click at [1060, 69] on icon "Save" at bounding box center [1062, 68] width 10 height 8
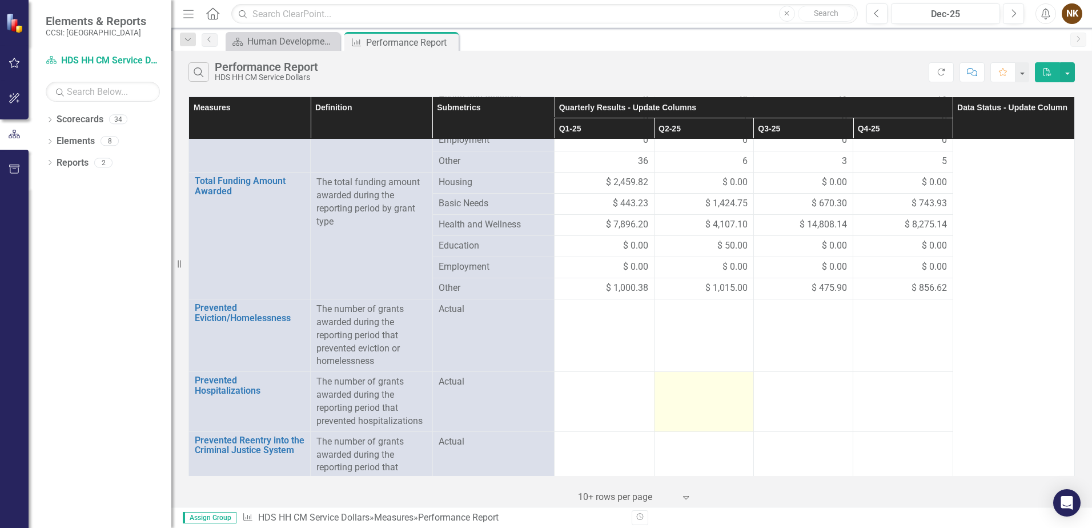
scroll to position [215, 0]
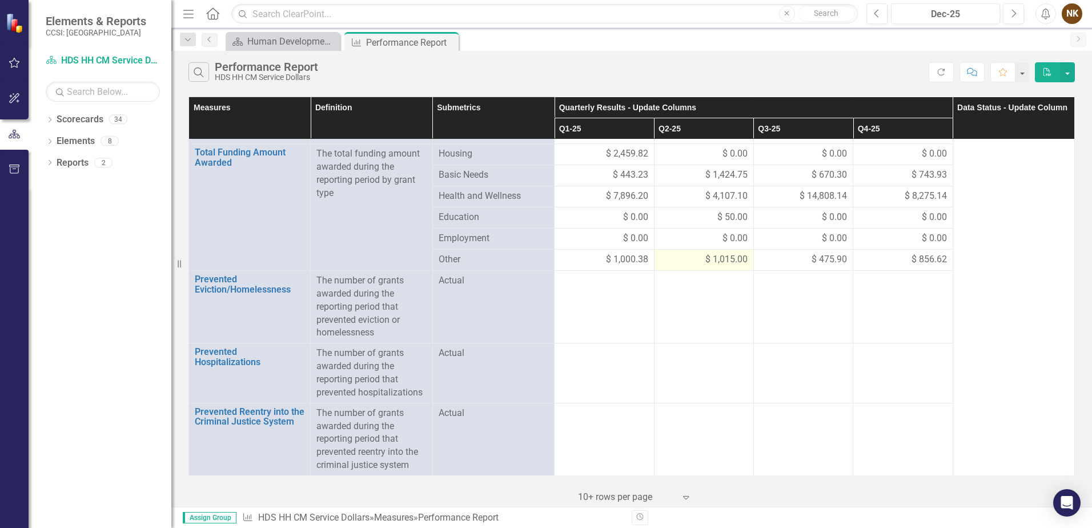
click at [723, 259] on span "$ 1,015.00" at bounding box center [726, 259] width 42 height 13
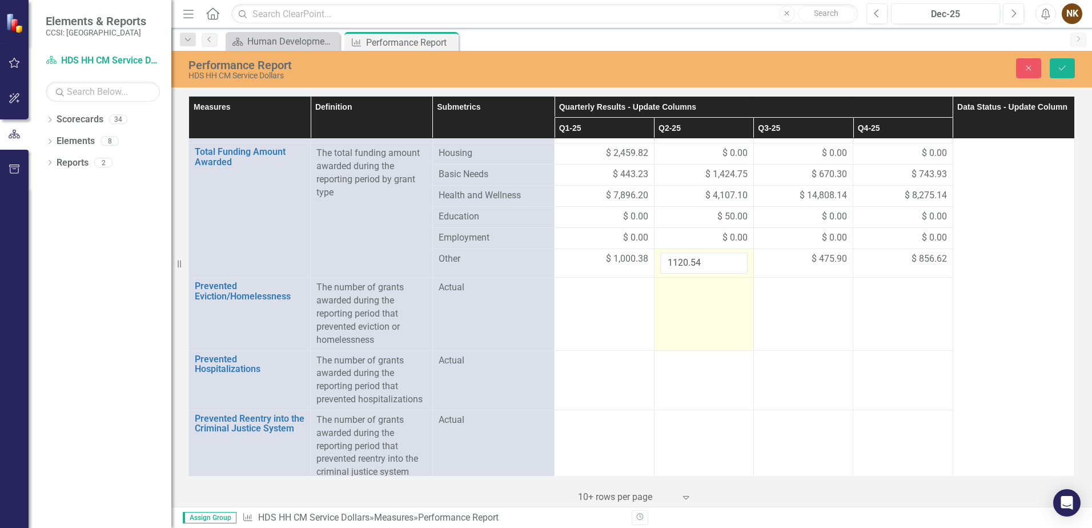
type input "1120.54"
click at [736, 304] on td at bounding box center [703, 314] width 99 height 73
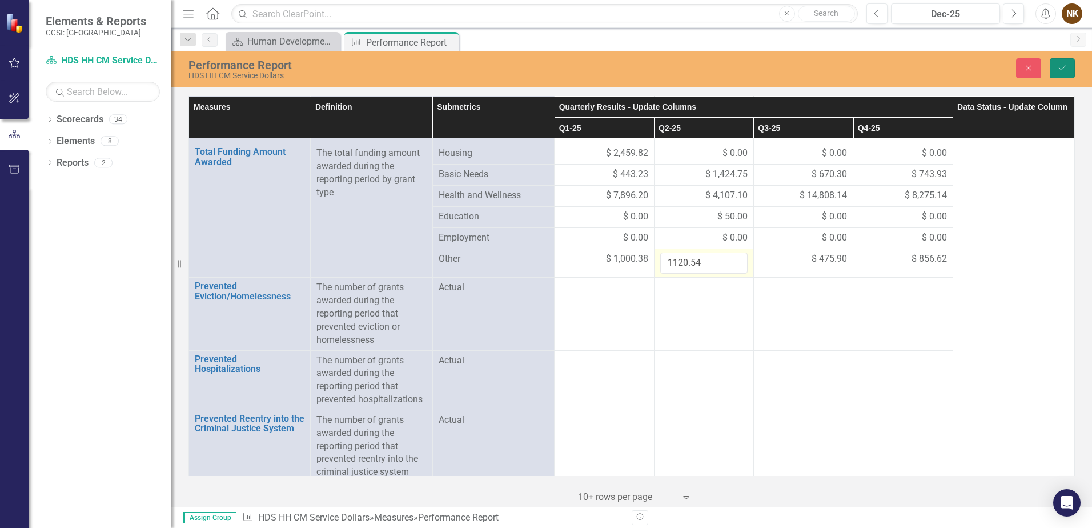
click at [1060, 64] on icon "Save" at bounding box center [1062, 68] width 10 height 8
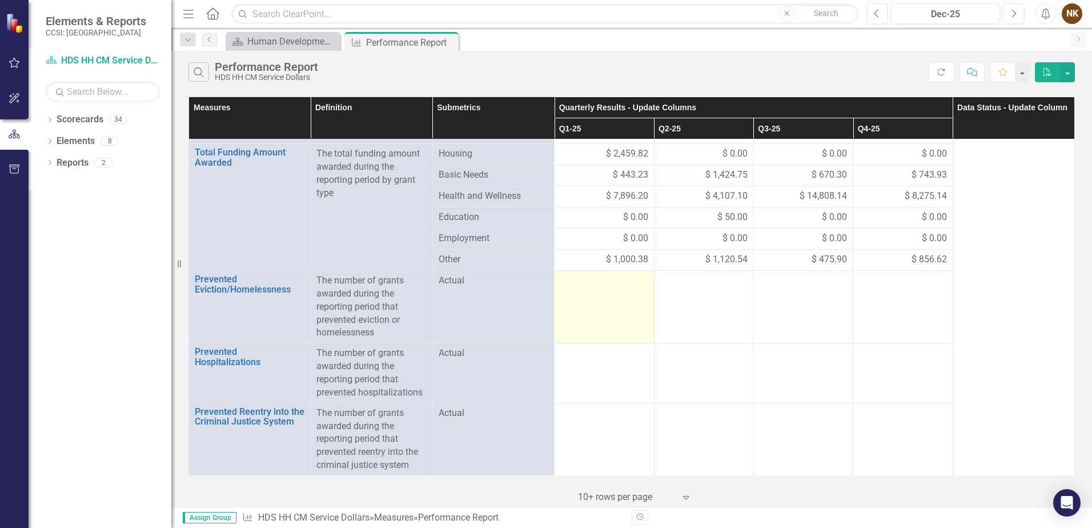
click at [613, 289] on td at bounding box center [604, 307] width 99 height 73
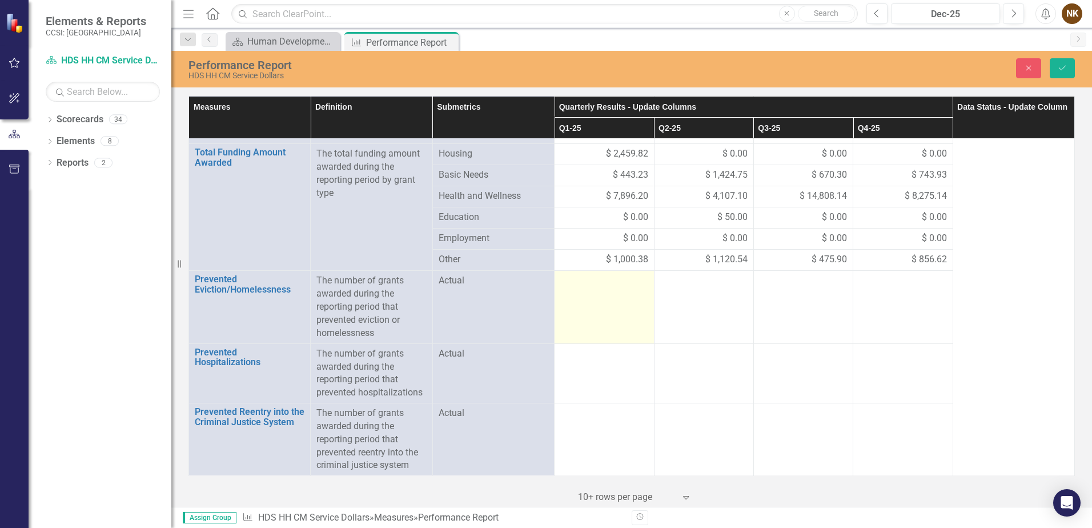
scroll to position [215, 0]
click at [613, 289] on input "number" at bounding box center [603, 284] width 87 height 21
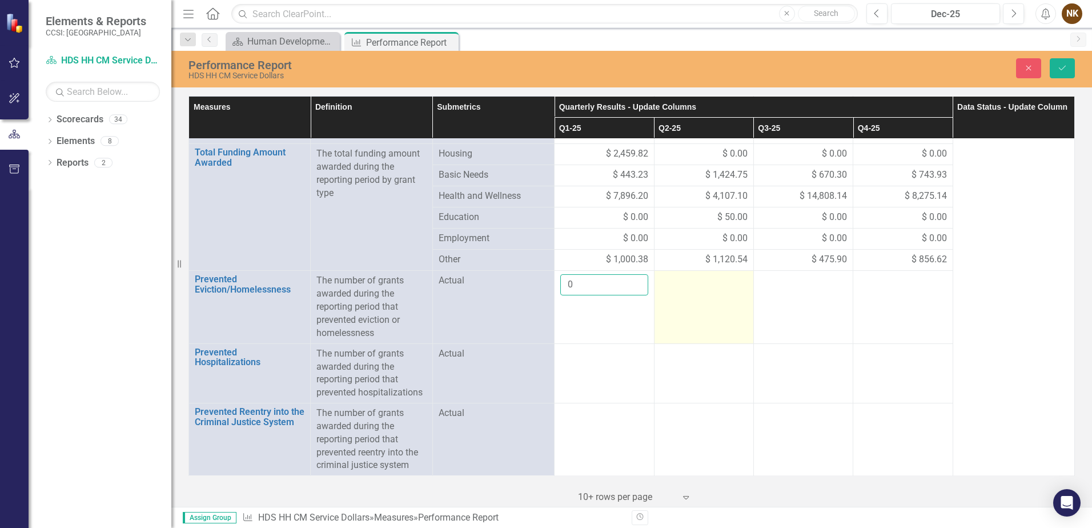
type input "0"
click at [670, 311] on td at bounding box center [703, 307] width 99 height 73
click at [691, 283] on input "number" at bounding box center [703, 284] width 87 height 21
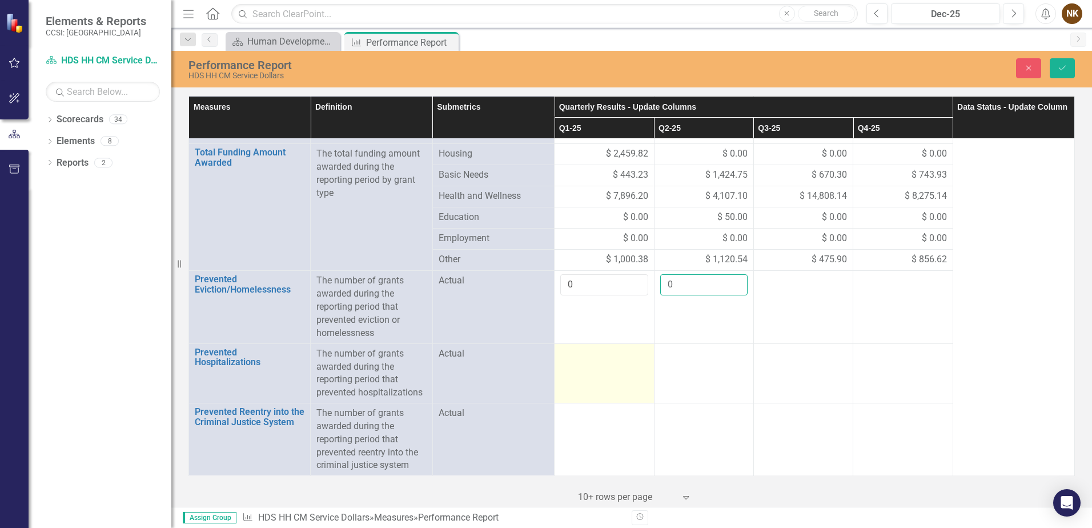
type input "0"
click at [599, 366] on td at bounding box center [604, 372] width 99 height 59
click at [599, 366] on input "number" at bounding box center [603, 357] width 87 height 21
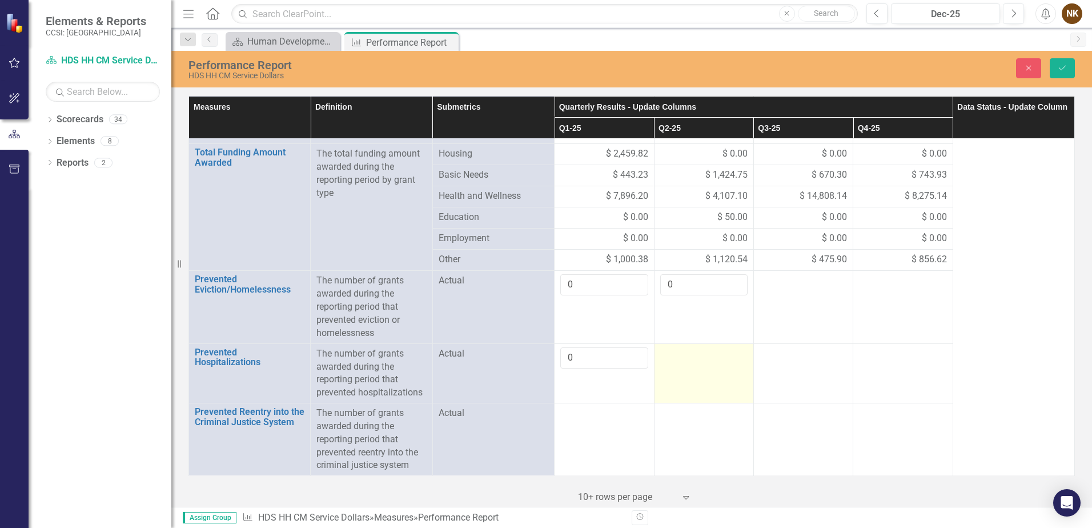
type input "0"
click at [717, 371] on td at bounding box center [703, 372] width 99 height 59
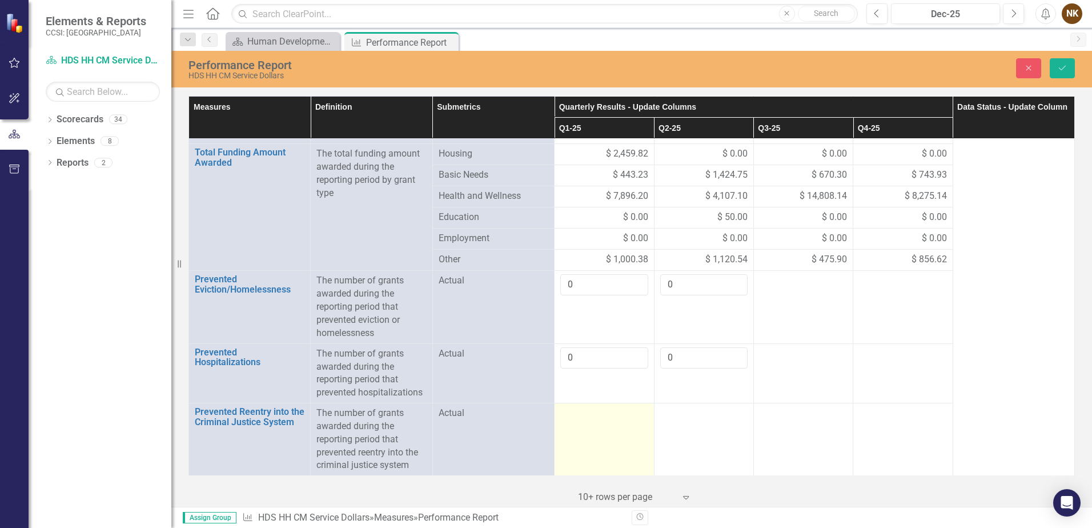
type input "0"
click at [597, 418] on div at bounding box center [603, 414] width 87 height 14
click at [597, 419] on input "number" at bounding box center [603, 417] width 87 height 21
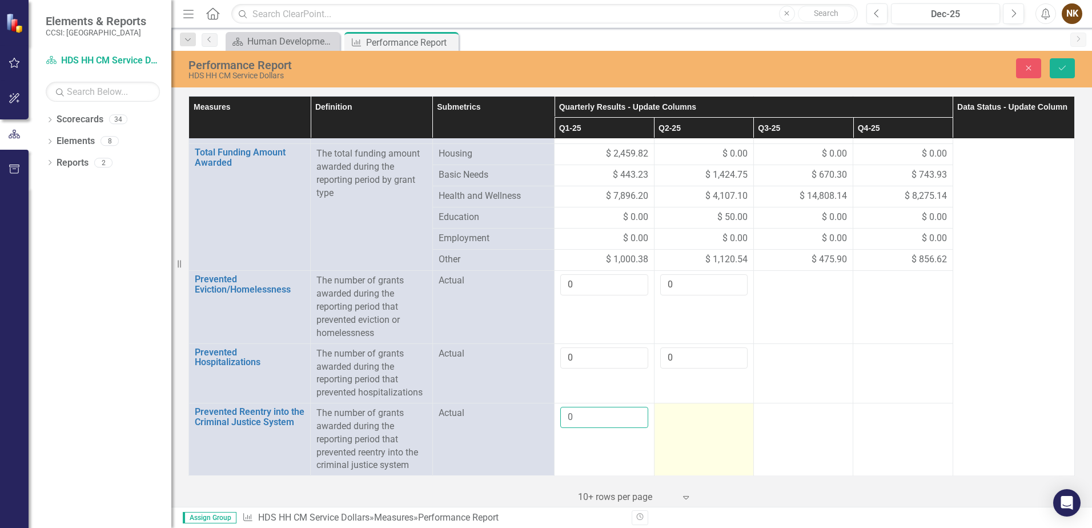
type input "0"
click at [683, 431] on td at bounding box center [703, 439] width 99 height 73
click at [685, 422] on input "number" at bounding box center [703, 417] width 87 height 21
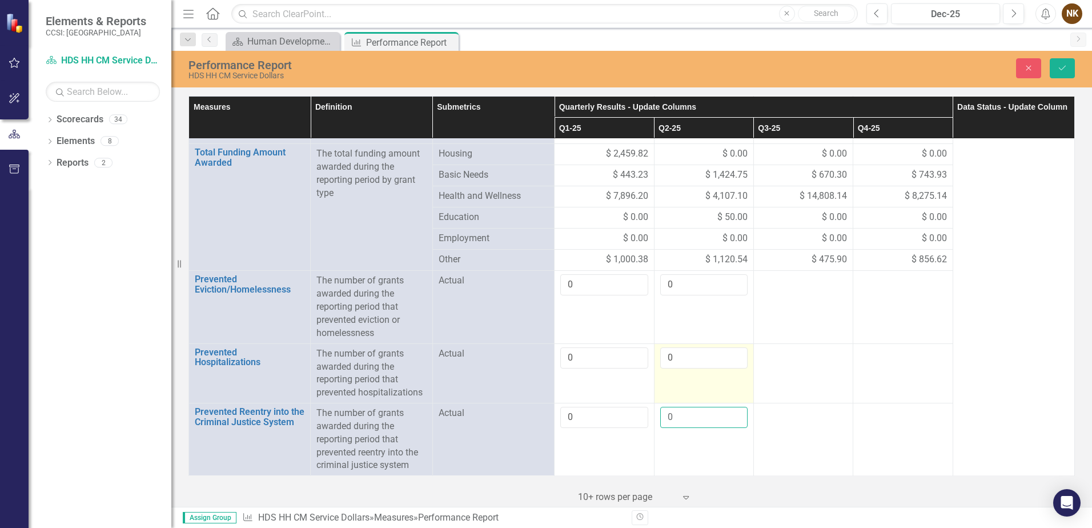
type input "0"
click at [725, 382] on td "0" at bounding box center [703, 372] width 99 height 59
click at [1061, 74] on button "Save" at bounding box center [1062, 68] width 25 height 20
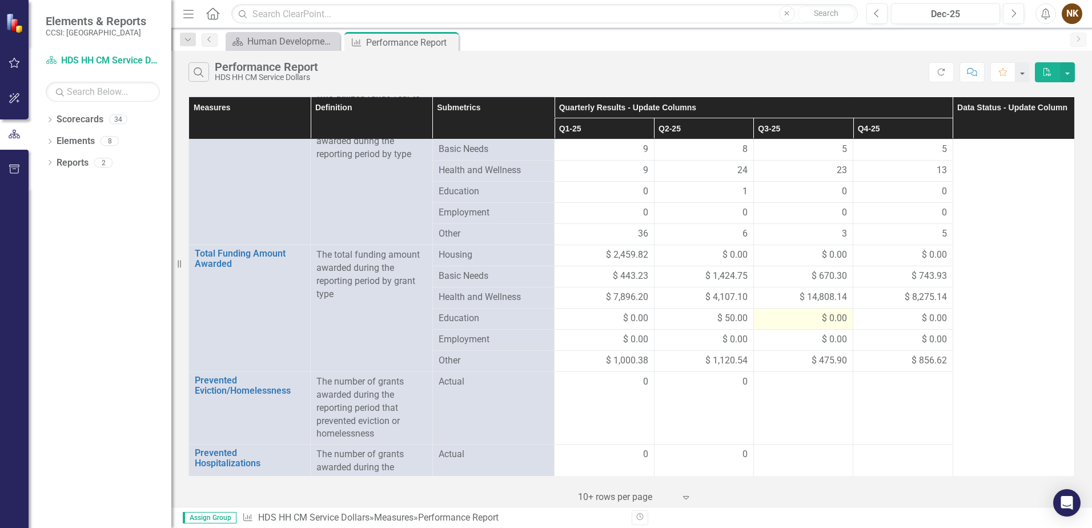
scroll to position [0, 0]
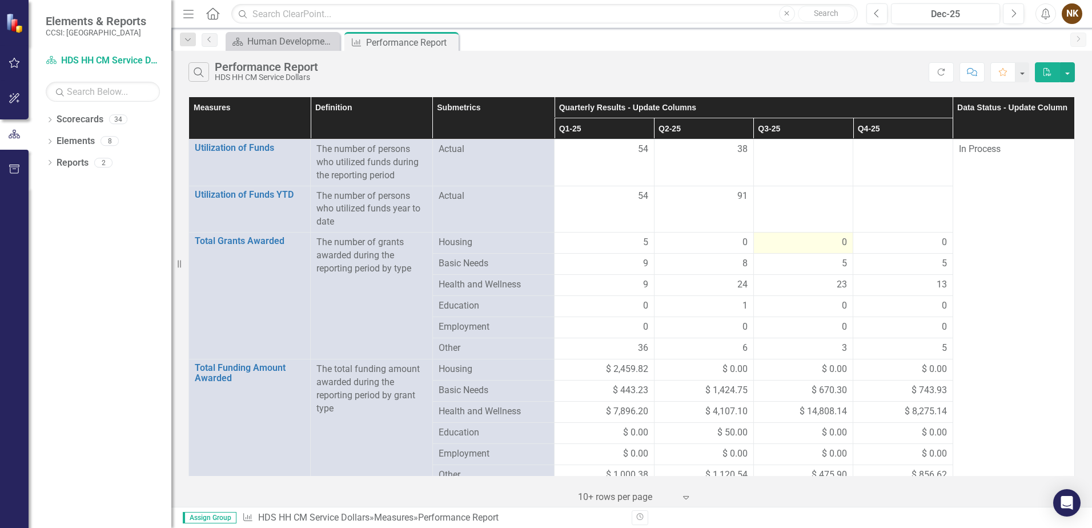
click at [833, 245] on div "0" at bounding box center [803, 242] width 87 height 13
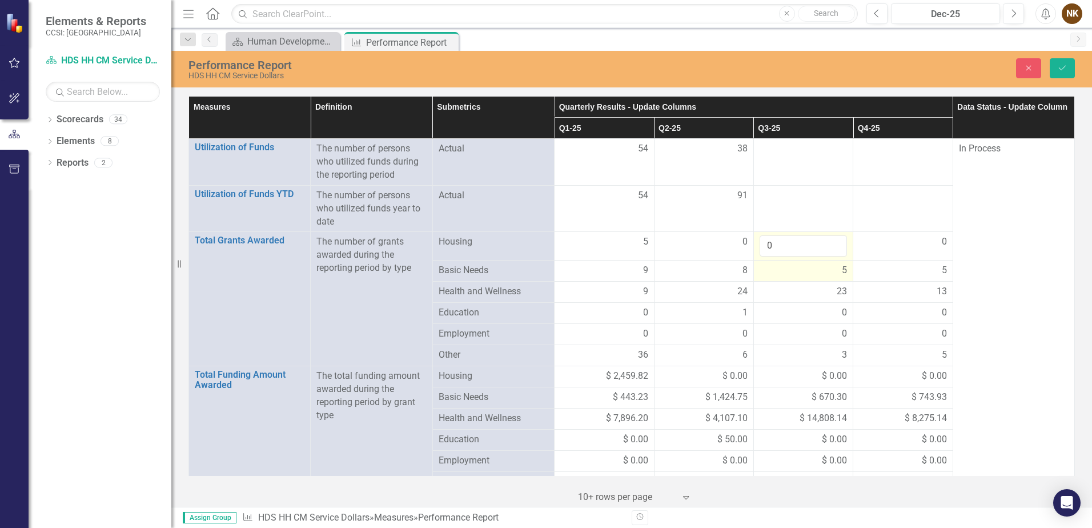
drag, startPoint x: 833, startPoint y: 245, endPoint x: 819, endPoint y: 273, distance: 31.7
click at [819, 273] on div "5" at bounding box center [803, 270] width 87 height 13
click at [887, 238] on div "0" at bounding box center [902, 241] width 87 height 13
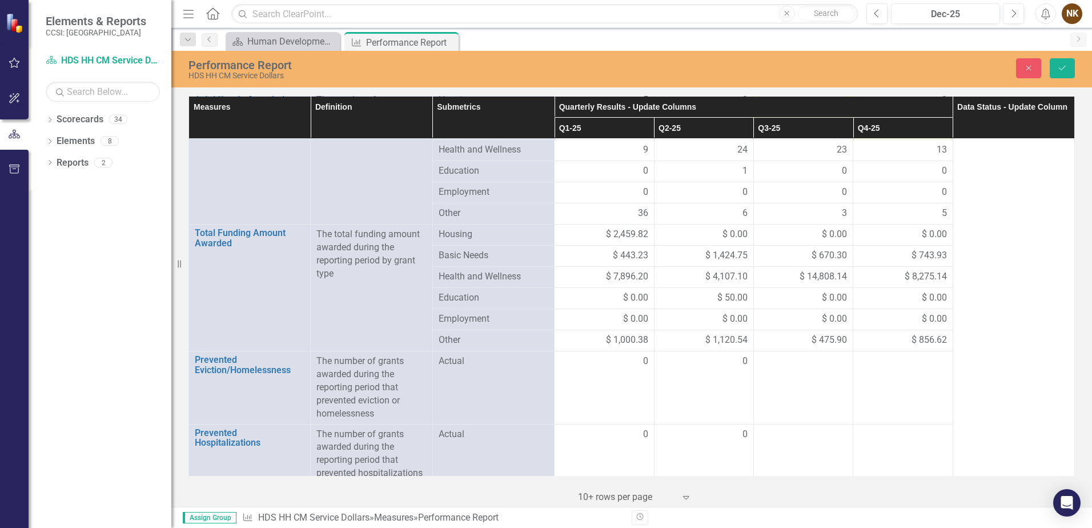
scroll to position [171, 0]
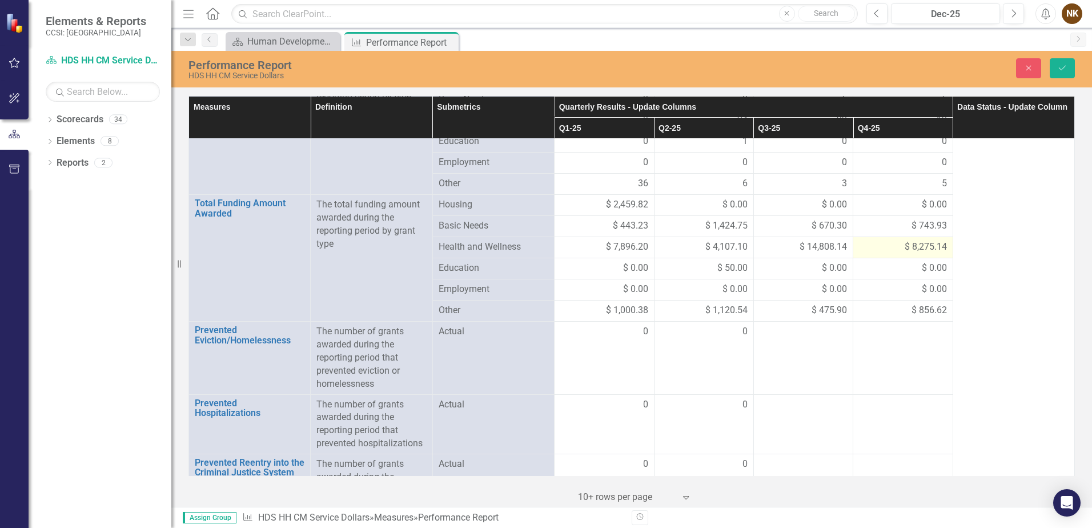
click at [905, 249] on span "$ 8,275.14" at bounding box center [926, 246] width 42 height 13
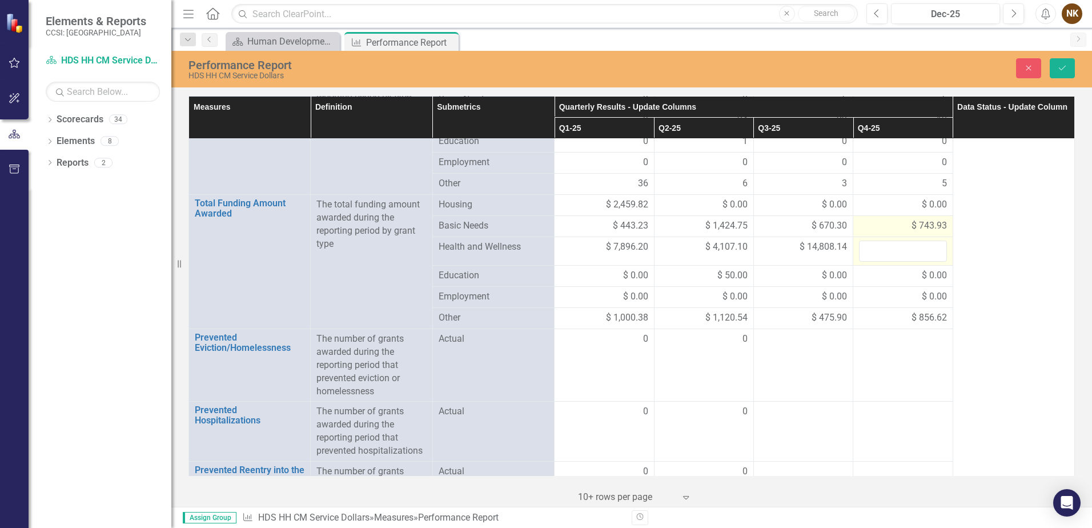
click at [929, 223] on span "$ 743.93" at bounding box center [929, 225] width 35 height 13
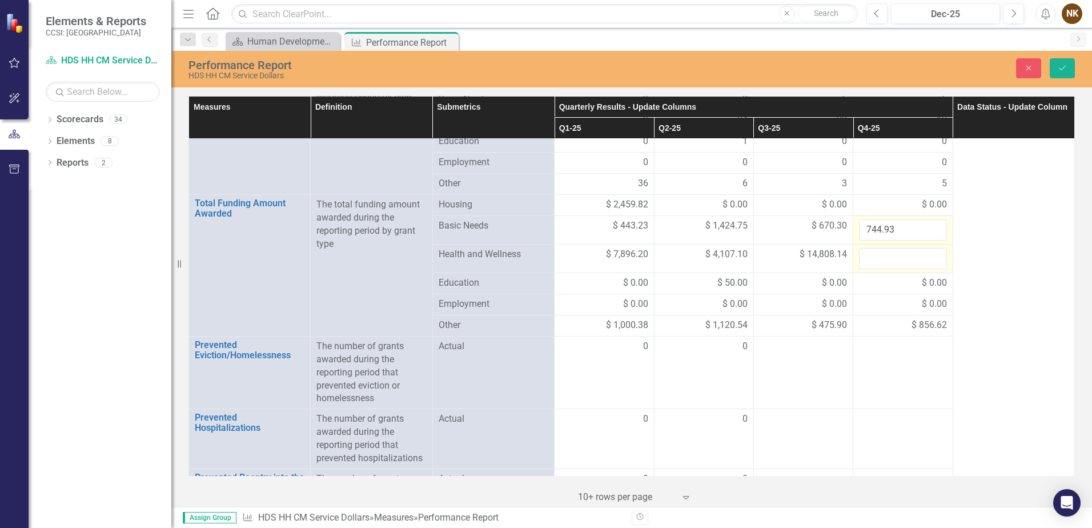
click at [929, 223] on input "744.93" at bounding box center [902, 229] width 87 height 21
type input "7"
click at [931, 207] on span "$ 0.00" at bounding box center [934, 204] width 25 height 13
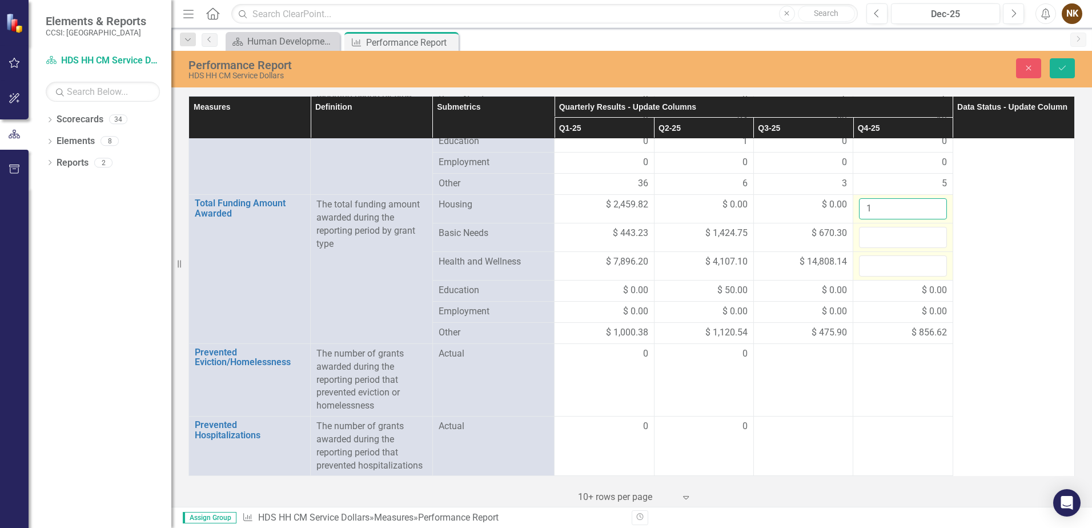
type input "1"
click at [931, 207] on input "1" at bounding box center [902, 208] width 87 height 21
click at [928, 181] on div "5" at bounding box center [902, 183] width 87 height 13
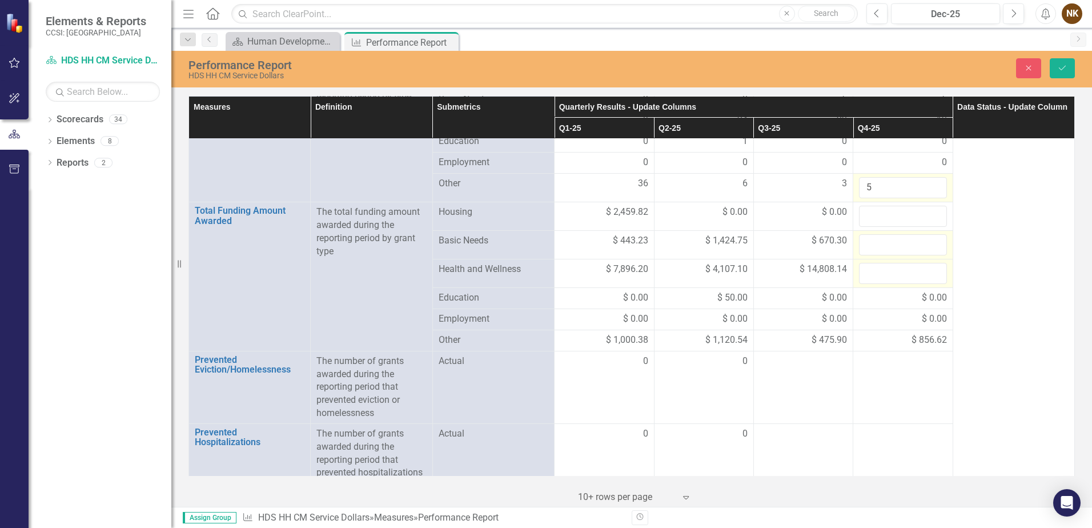
click at [928, 181] on input "5" at bounding box center [902, 187] width 87 height 21
click at [931, 167] on div "0" at bounding box center [902, 162] width 87 height 13
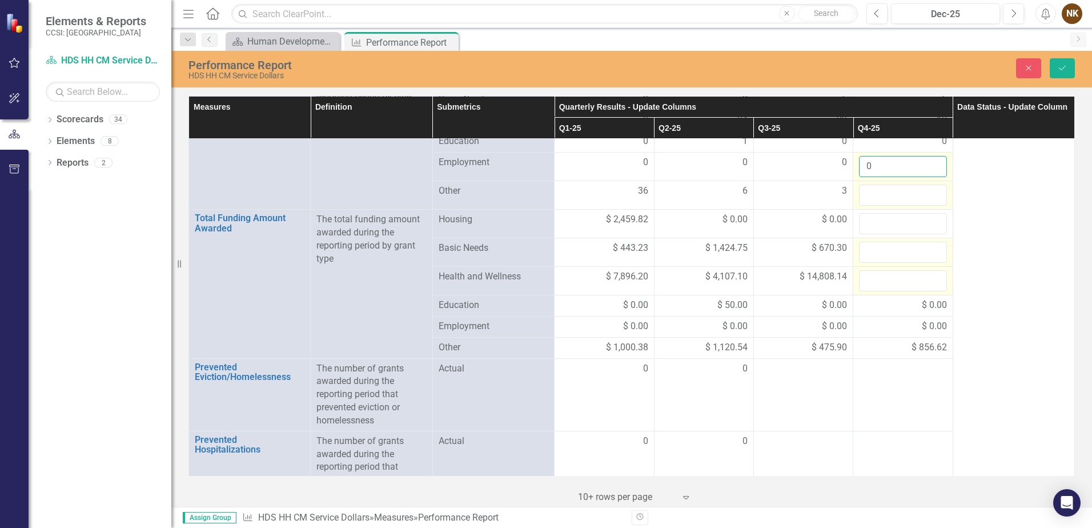
drag, startPoint x: 931, startPoint y: 167, endPoint x: 899, endPoint y: 169, distance: 32.0
click at [899, 169] on input "0" at bounding box center [902, 166] width 87 height 21
click at [911, 301] on div "$ 0.00" at bounding box center [902, 305] width 87 height 13
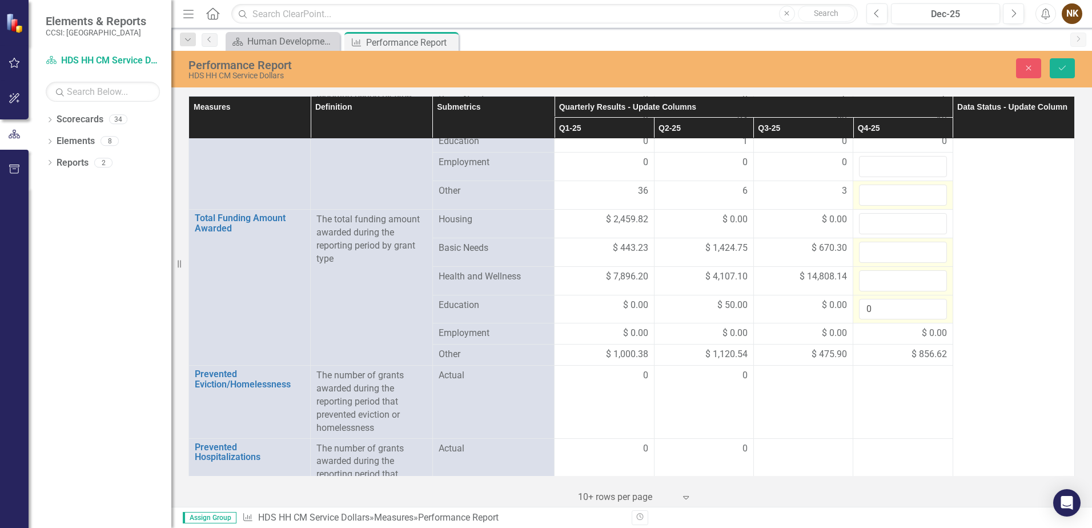
click at [911, 301] on input "0" at bounding box center [902, 309] width 87 height 21
click at [929, 337] on span "$ 0.00" at bounding box center [934, 333] width 25 height 13
click at [930, 336] on span "$ 0.00" at bounding box center [934, 333] width 25 height 13
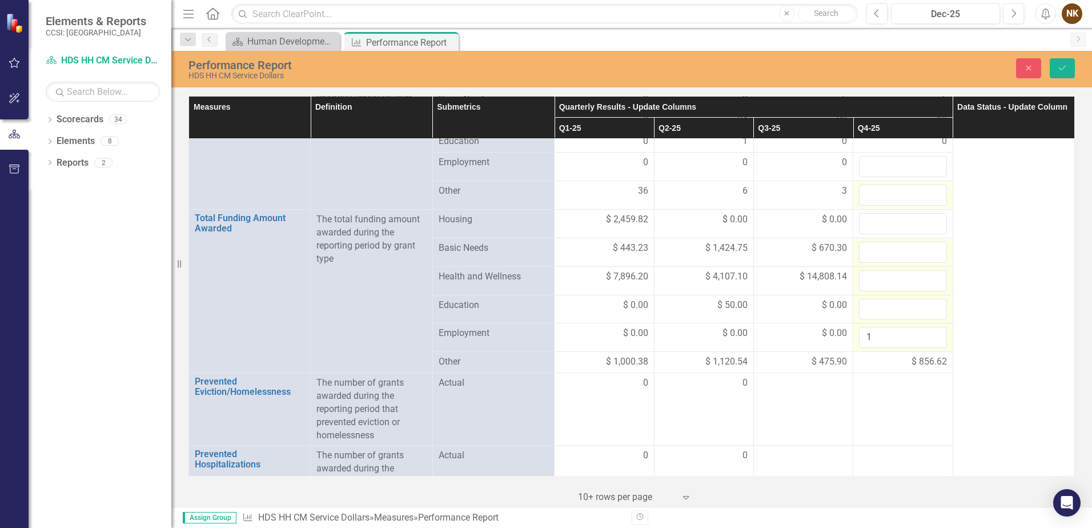
type input "1"
click at [930, 336] on input "1" at bounding box center [902, 337] width 87 height 21
click at [936, 363] on span "$ 856.62" at bounding box center [929, 361] width 35 height 13
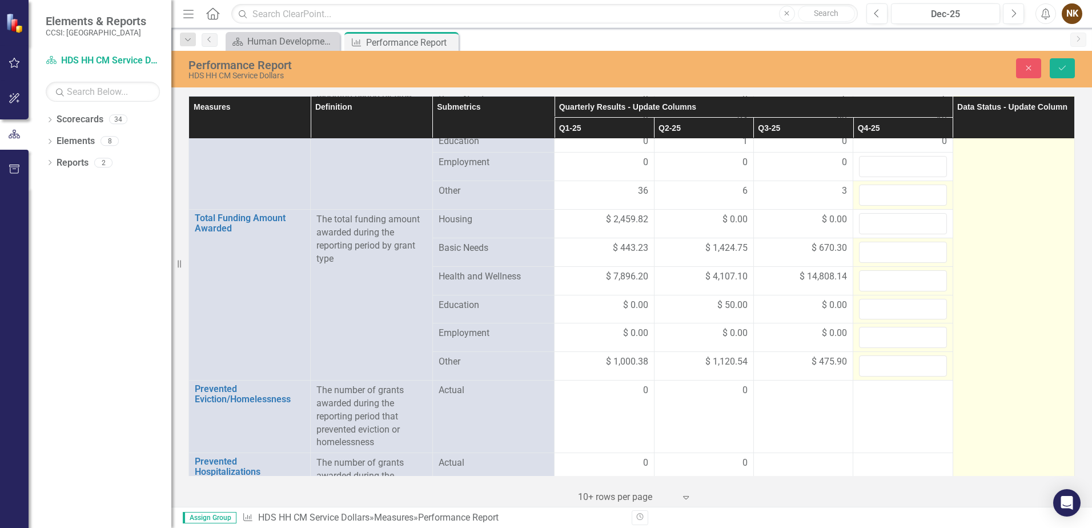
click at [966, 320] on td "In Process" at bounding box center [1014, 275] width 122 height 617
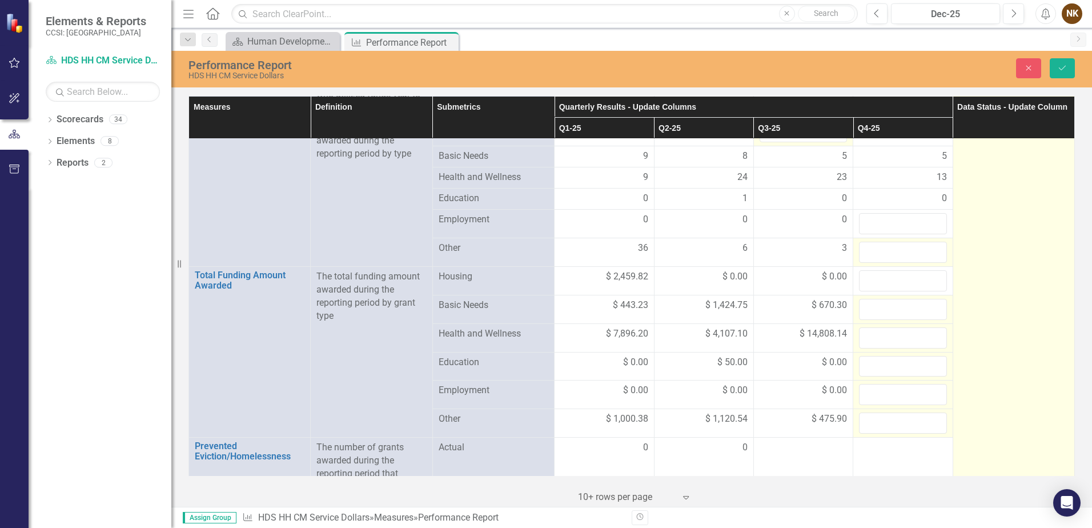
scroll to position [0, 0]
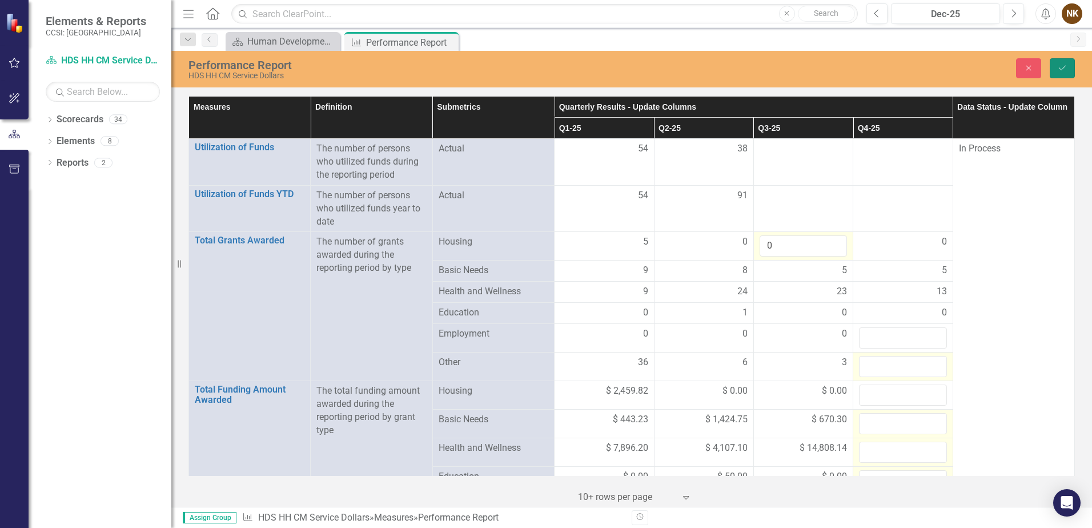
click at [1068, 64] on button "Save" at bounding box center [1062, 68] width 25 height 20
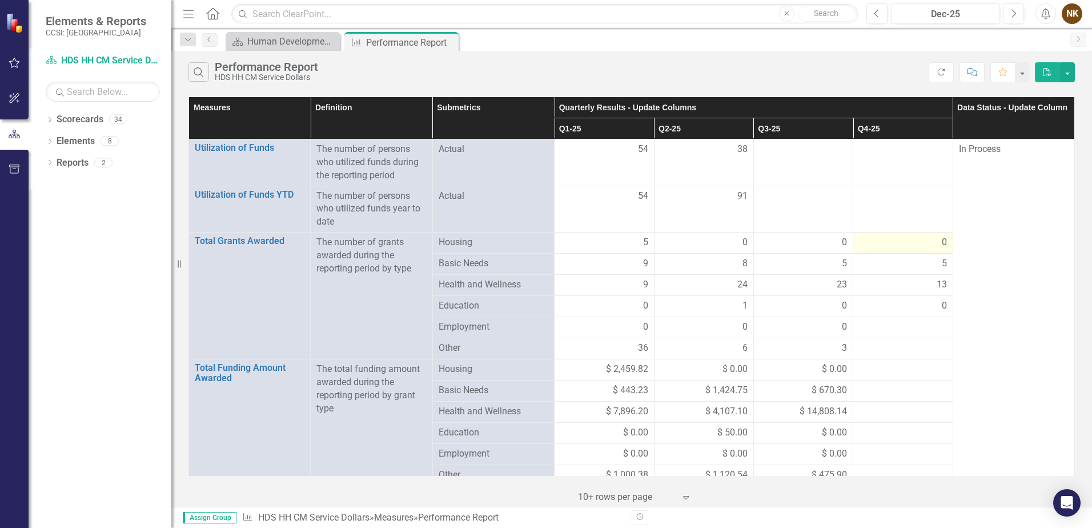
click at [916, 235] on td "0" at bounding box center [902, 242] width 99 height 21
click at [915, 232] on td "0" at bounding box center [902, 242] width 99 height 21
click at [920, 241] on div "0" at bounding box center [902, 242] width 87 height 13
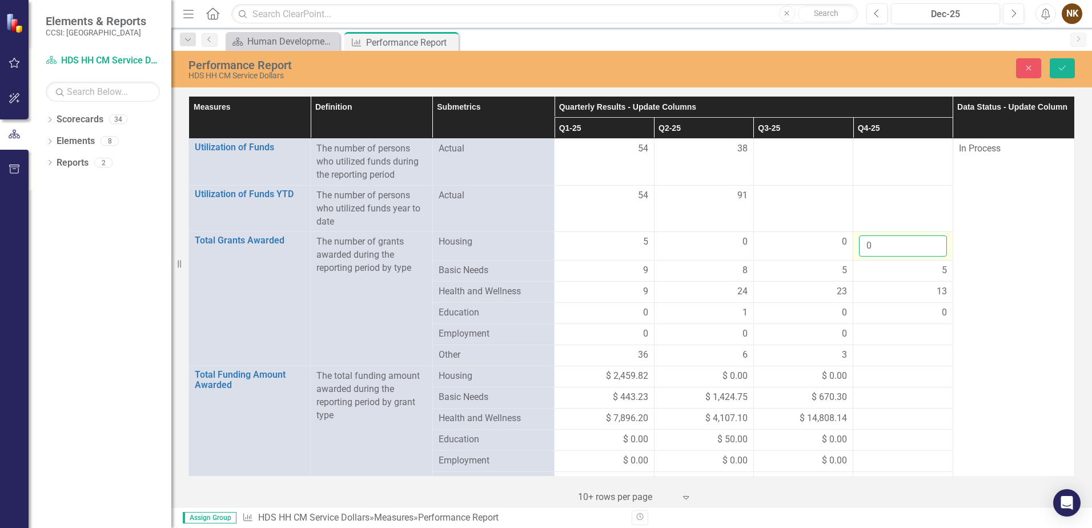
drag, startPoint x: 920, startPoint y: 241, endPoint x: 892, endPoint y: 244, distance: 28.7
click at [892, 244] on input "0" at bounding box center [902, 245] width 87 height 21
click at [908, 272] on div "5" at bounding box center [902, 270] width 87 height 13
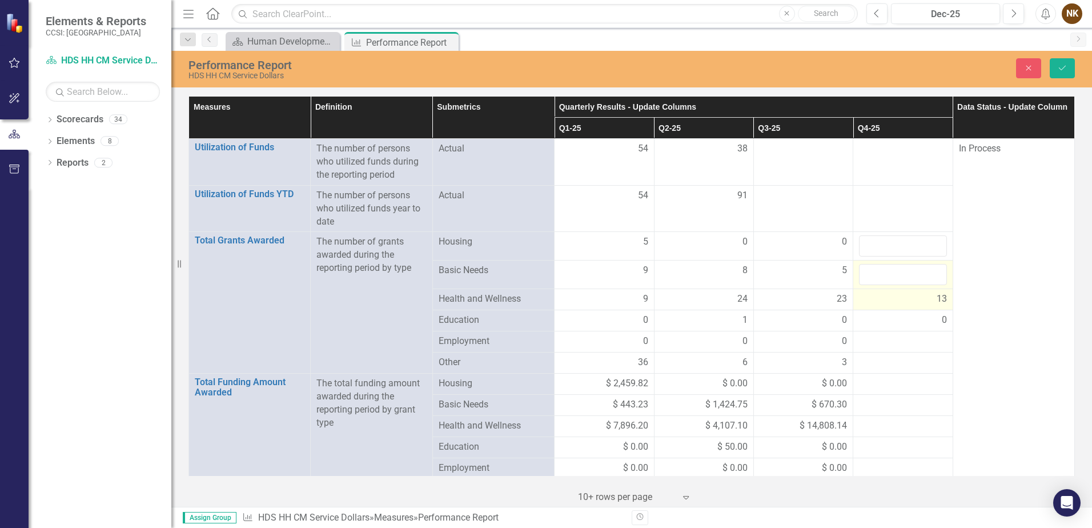
click at [937, 295] on span "13" at bounding box center [942, 298] width 10 height 13
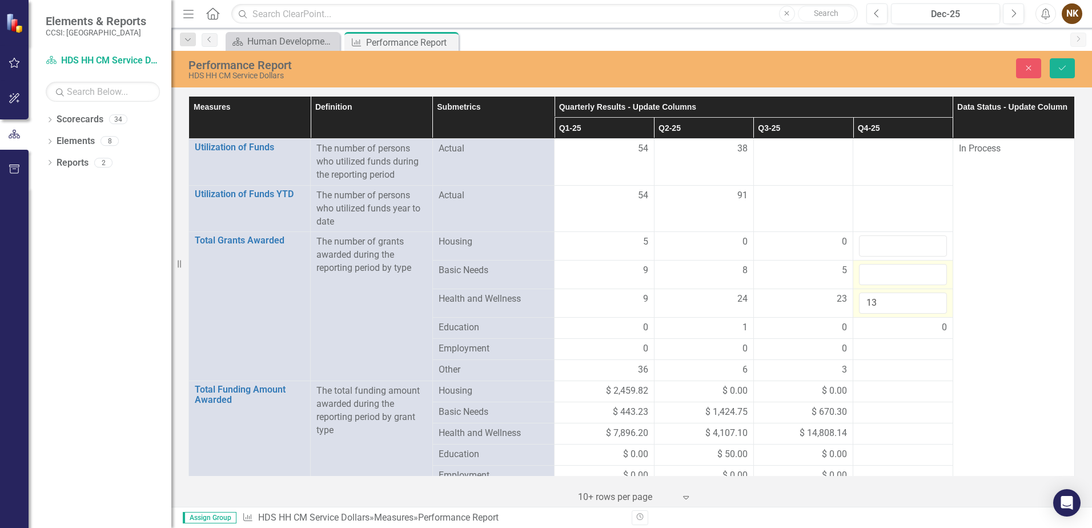
click at [930, 295] on input "13" at bounding box center [902, 302] width 87 height 21
click at [916, 325] on div "0" at bounding box center [902, 327] width 87 height 13
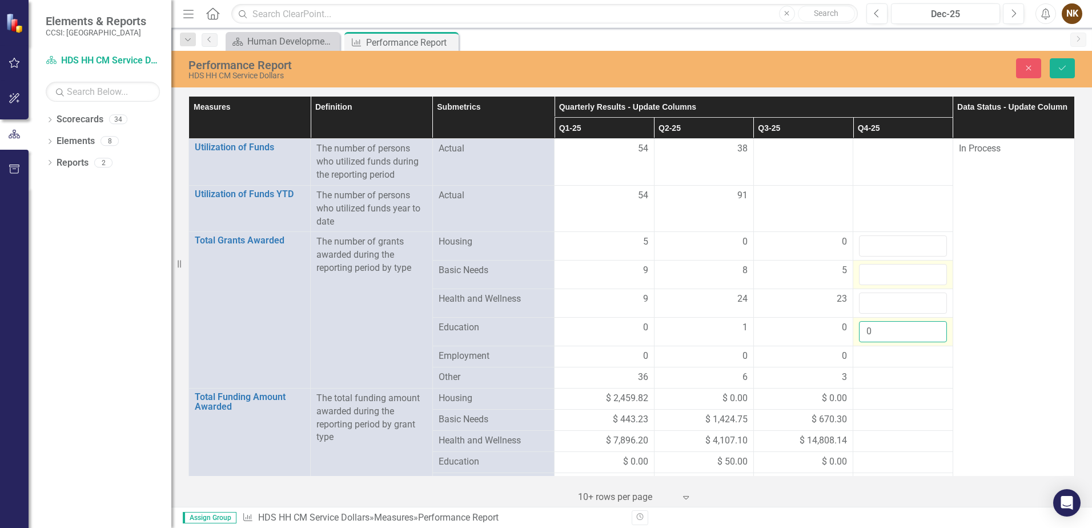
drag, startPoint x: 916, startPoint y: 325, endPoint x: 886, endPoint y: 332, distance: 30.6
click at [886, 332] on input "0" at bounding box center [902, 331] width 87 height 21
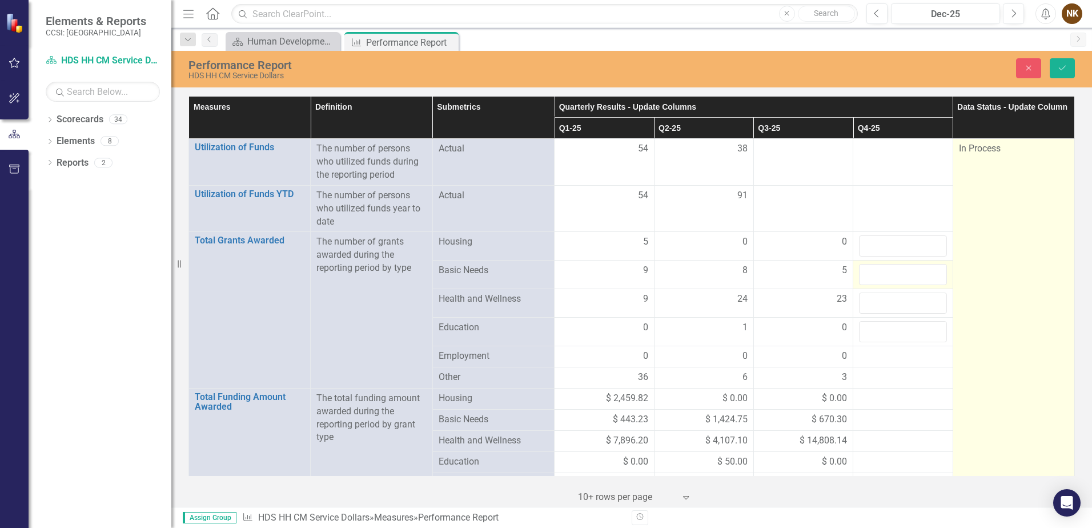
click at [966, 329] on td "In Process" at bounding box center [1014, 429] width 122 height 581
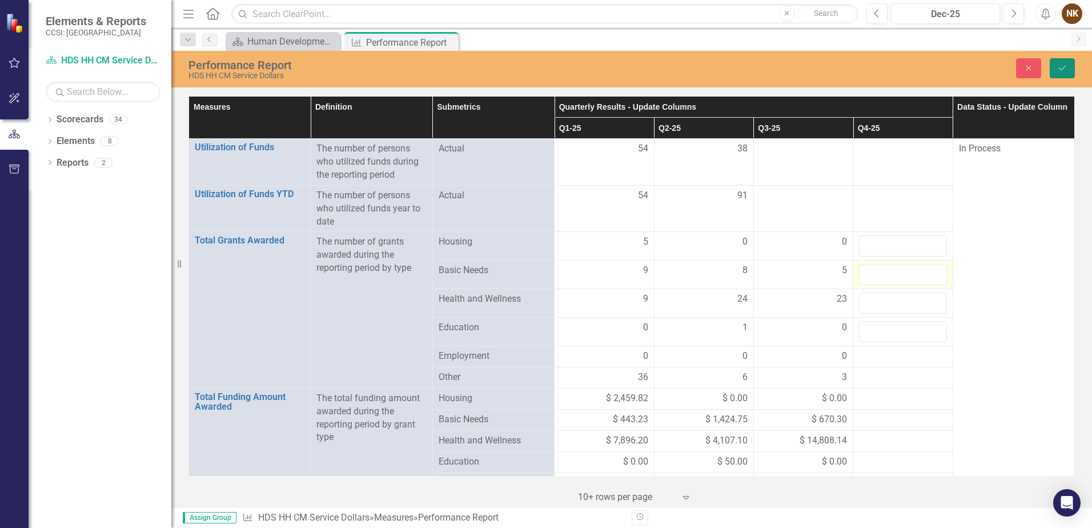
click at [1064, 68] on icon "Save" at bounding box center [1062, 68] width 10 height 8
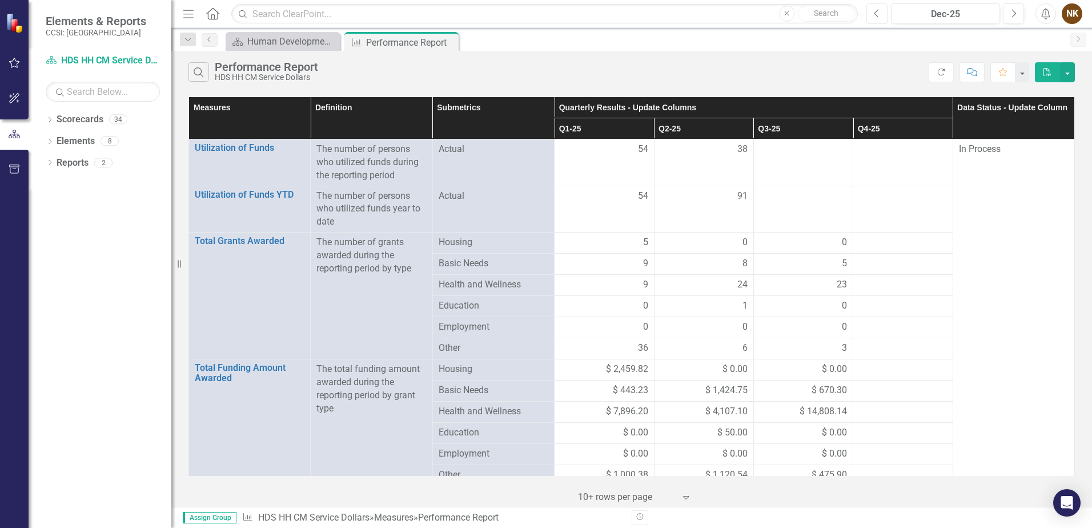
click at [877, 18] on button "Previous" at bounding box center [877, 13] width 21 height 21
click at [899, 14] on div "Nov-25" at bounding box center [945, 14] width 101 height 14
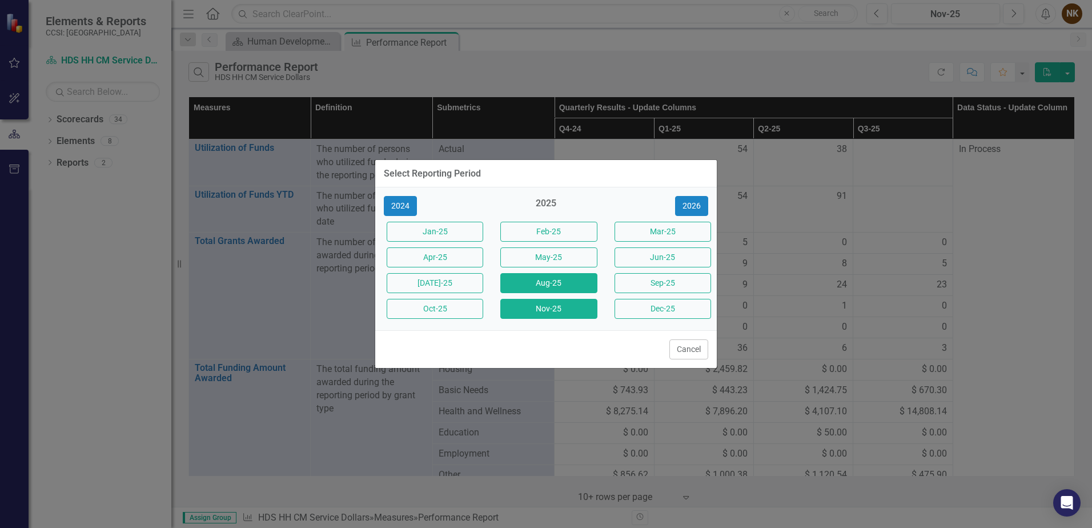
click at [527, 287] on button "Aug-25" at bounding box center [548, 283] width 97 height 20
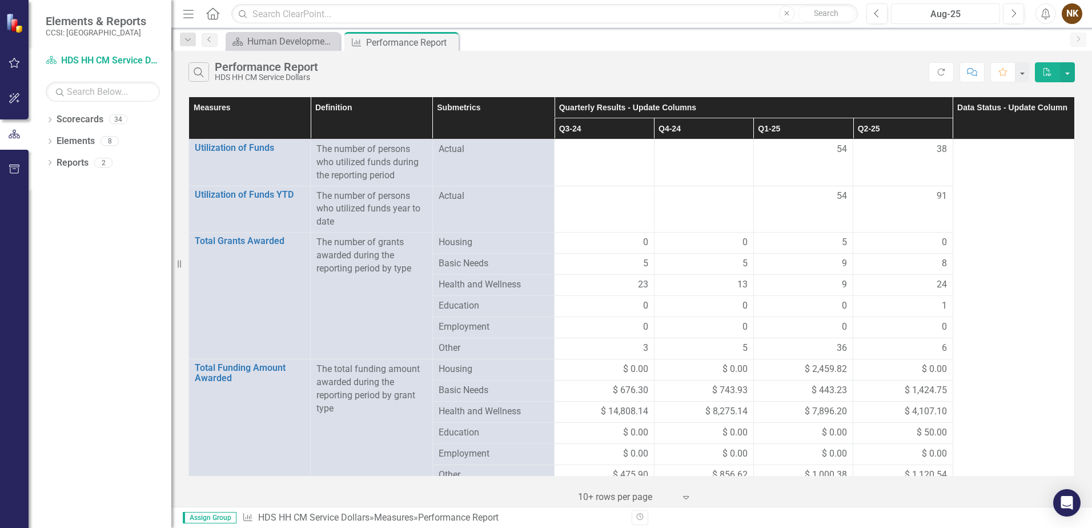
click at [938, 14] on div "Aug-25" at bounding box center [945, 14] width 101 height 14
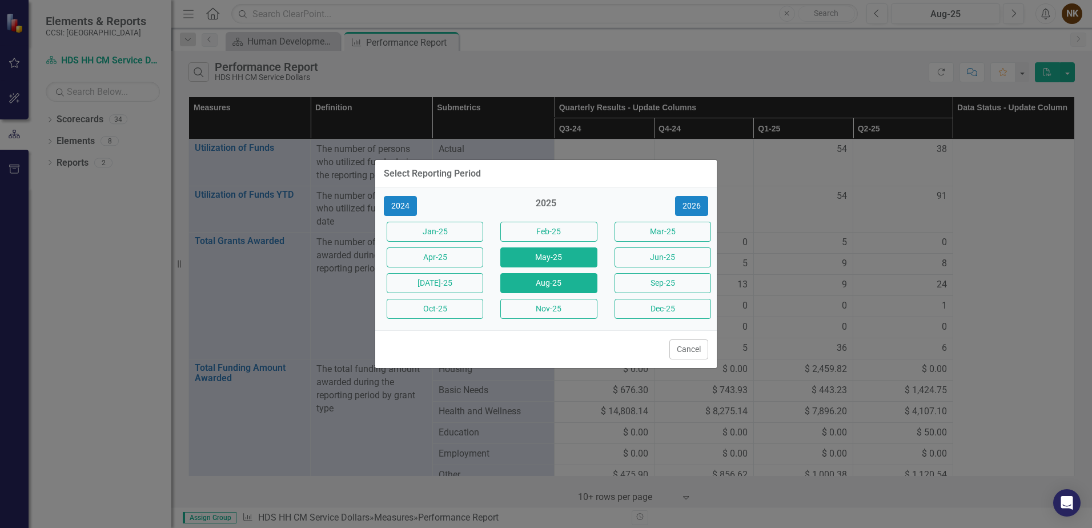
click at [570, 258] on button "May-25" at bounding box center [548, 257] width 97 height 20
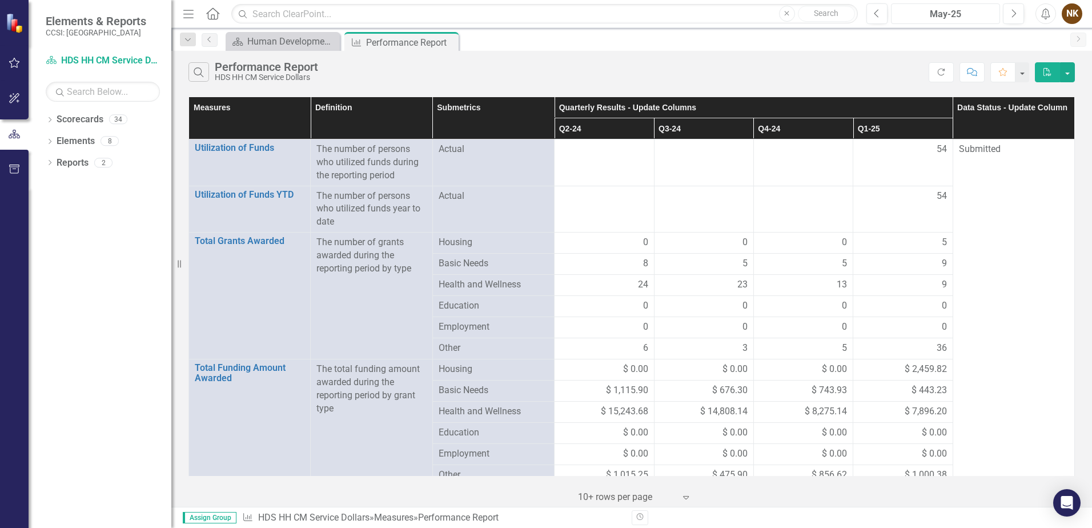
click at [949, 16] on div "May-25" at bounding box center [945, 14] width 101 height 14
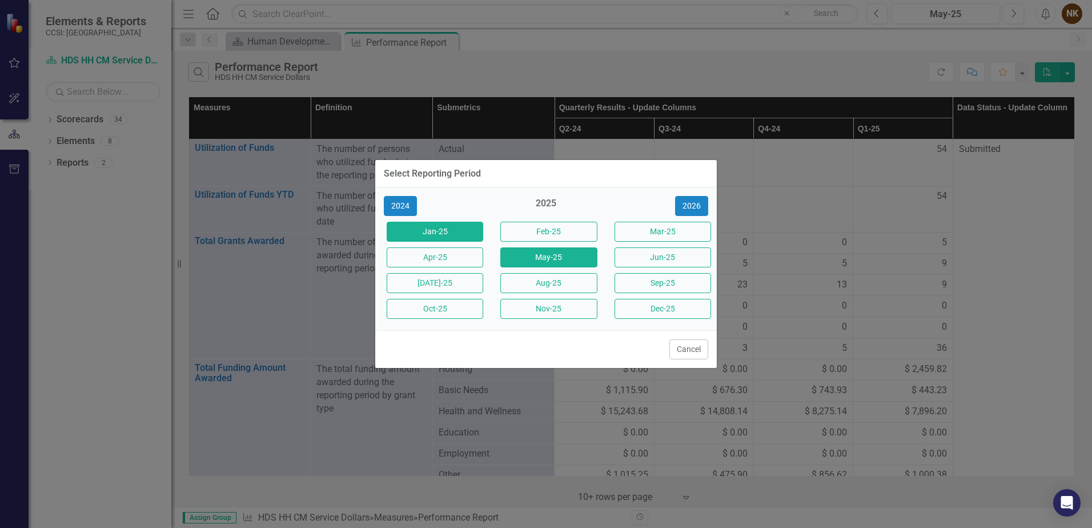
click at [453, 240] on button "Jan-25" at bounding box center [435, 232] width 97 height 20
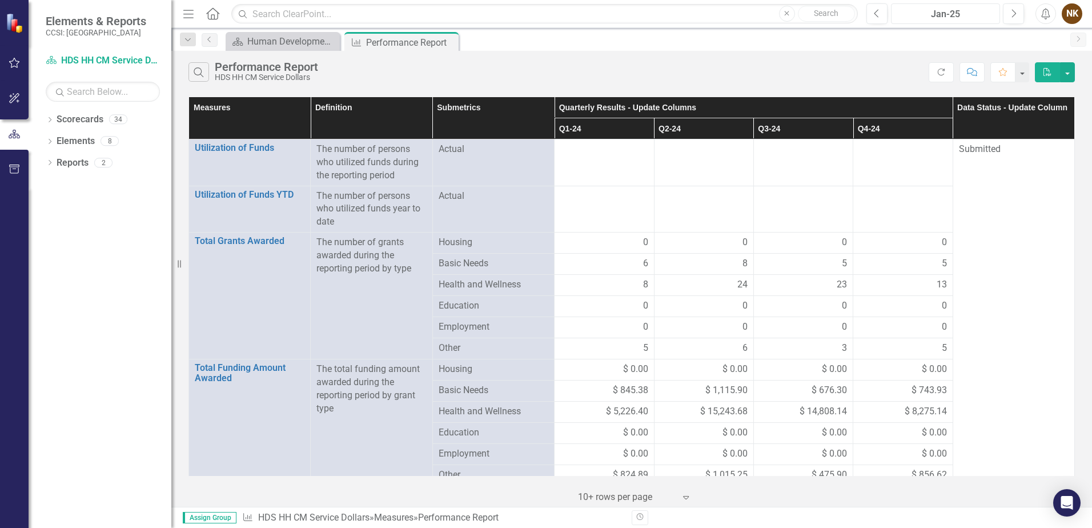
click at [970, 17] on div "Jan-25" at bounding box center [945, 14] width 101 height 14
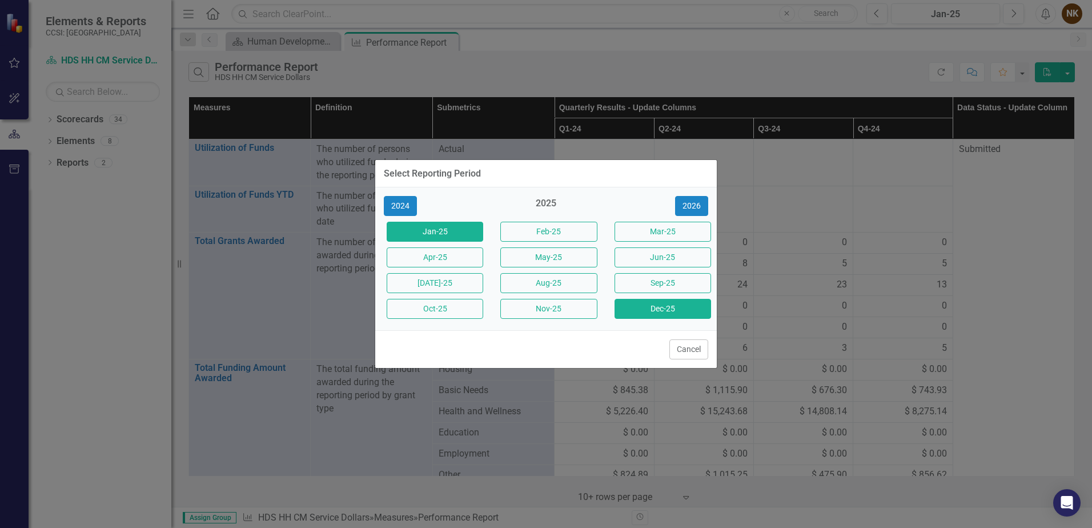
click at [664, 308] on button "Dec-25" at bounding box center [663, 309] width 97 height 20
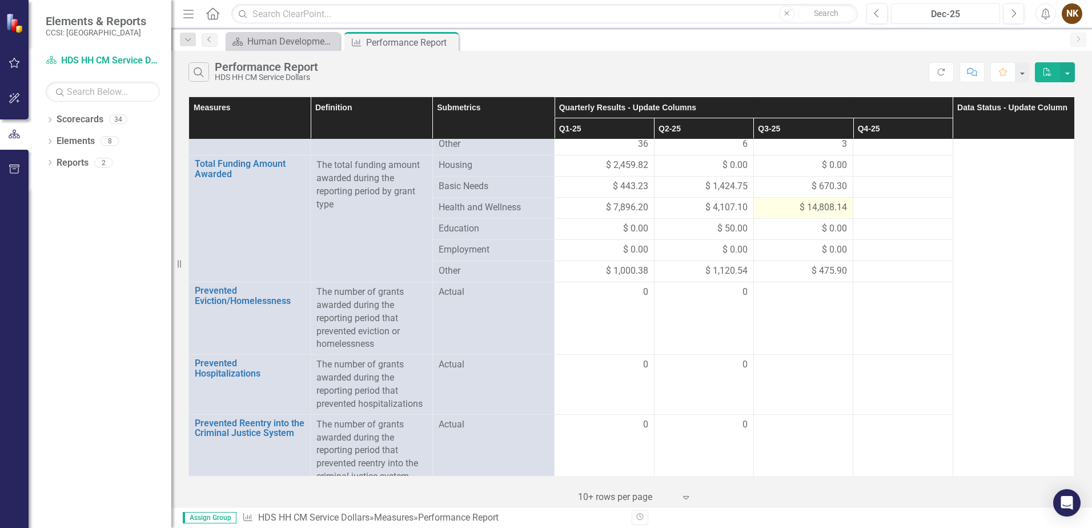
scroll to position [215, 0]
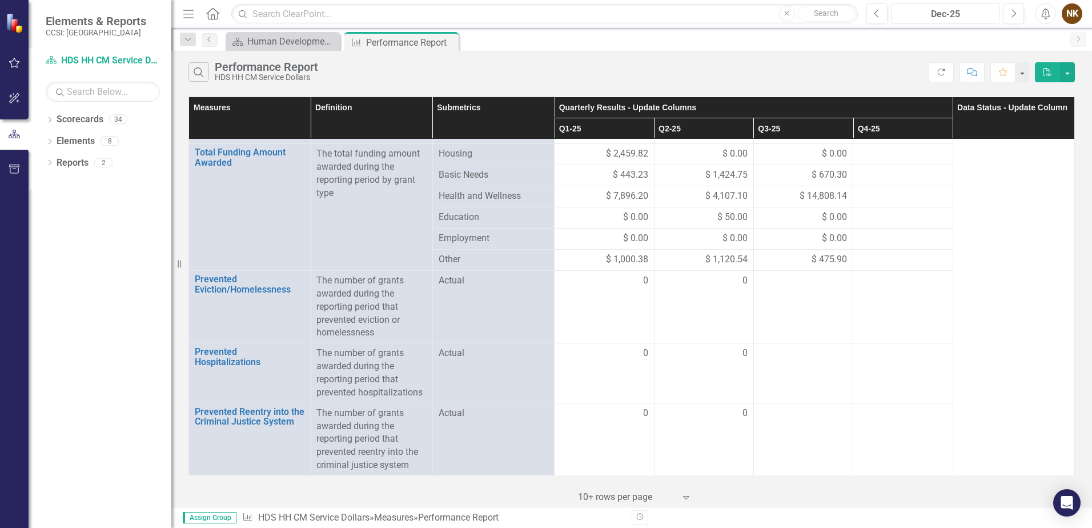
click at [945, 14] on div "Dec-25" at bounding box center [945, 14] width 101 height 14
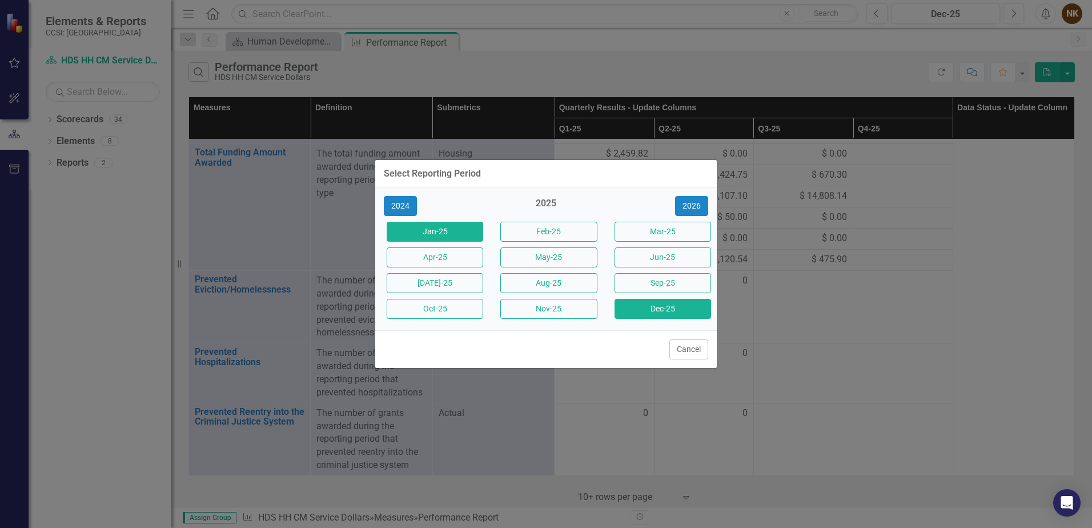
click at [450, 237] on button "Jan-25" at bounding box center [435, 232] width 97 height 20
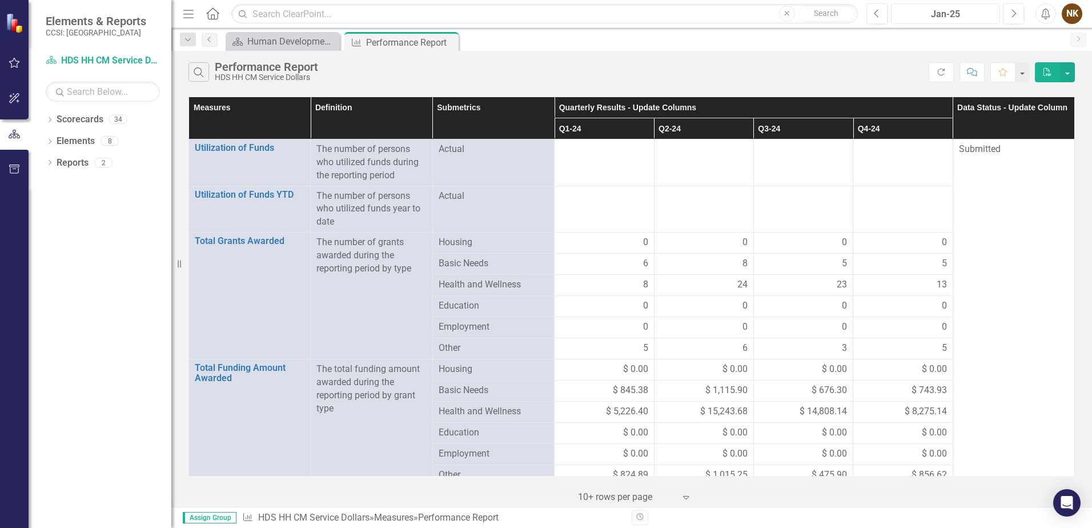
click at [956, 17] on div "Jan-25" at bounding box center [945, 14] width 101 height 14
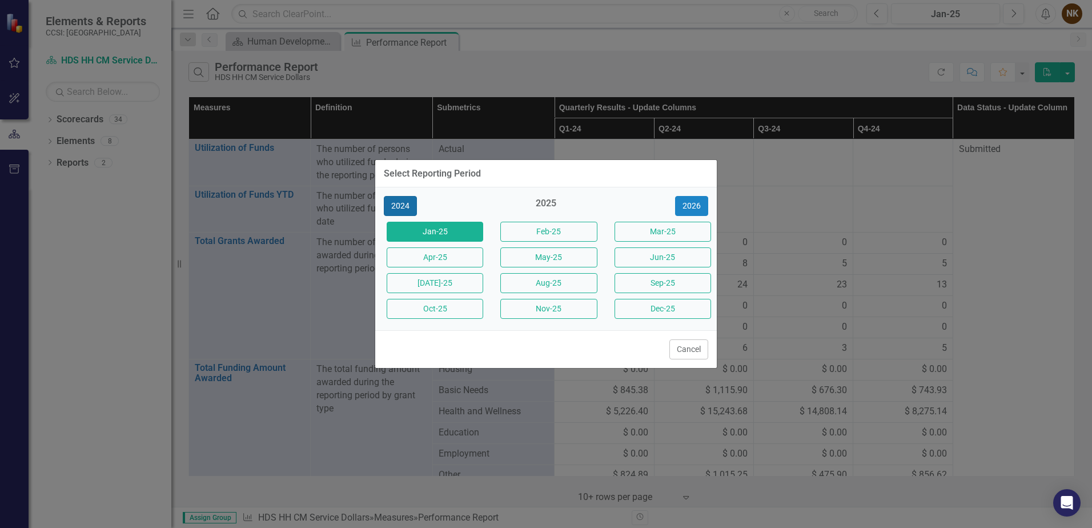
click at [402, 207] on button "2024" at bounding box center [400, 206] width 33 height 20
click at [422, 227] on button "Jan-24" at bounding box center [435, 232] width 97 height 20
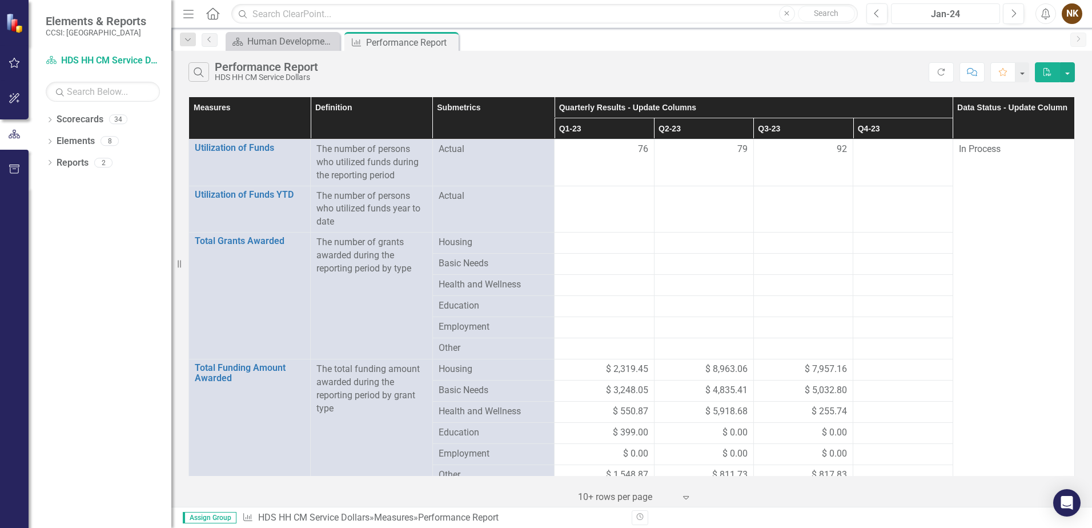
click at [950, 15] on div "Jan-24" at bounding box center [945, 14] width 101 height 14
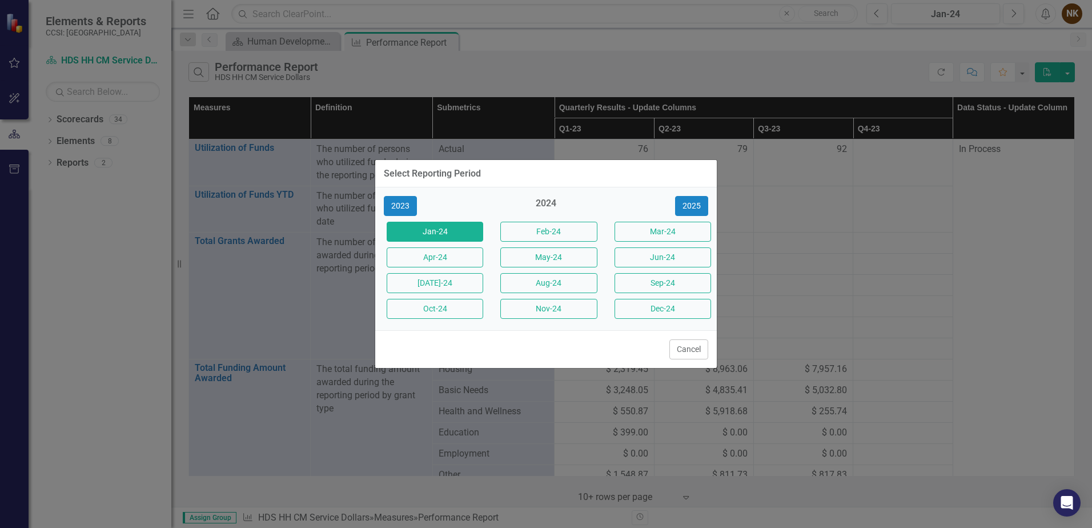
click at [378, 206] on div "2023" at bounding box center [432, 206] width 114 height 20
click at [402, 208] on button "2023" at bounding box center [400, 206] width 33 height 20
click at [424, 233] on button "Jan-23" at bounding box center [435, 232] width 97 height 20
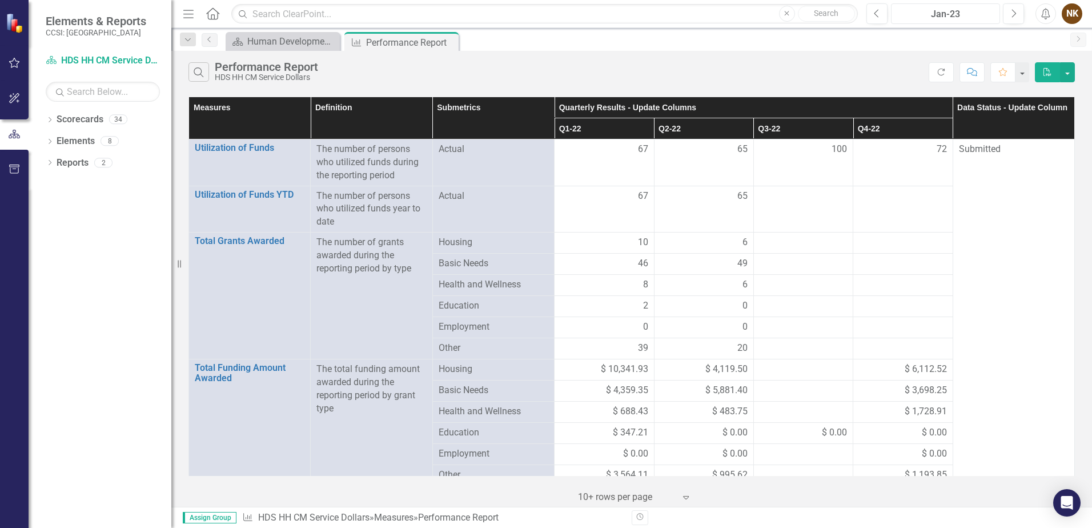
click at [952, 14] on div "Jan-23" at bounding box center [945, 14] width 101 height 14
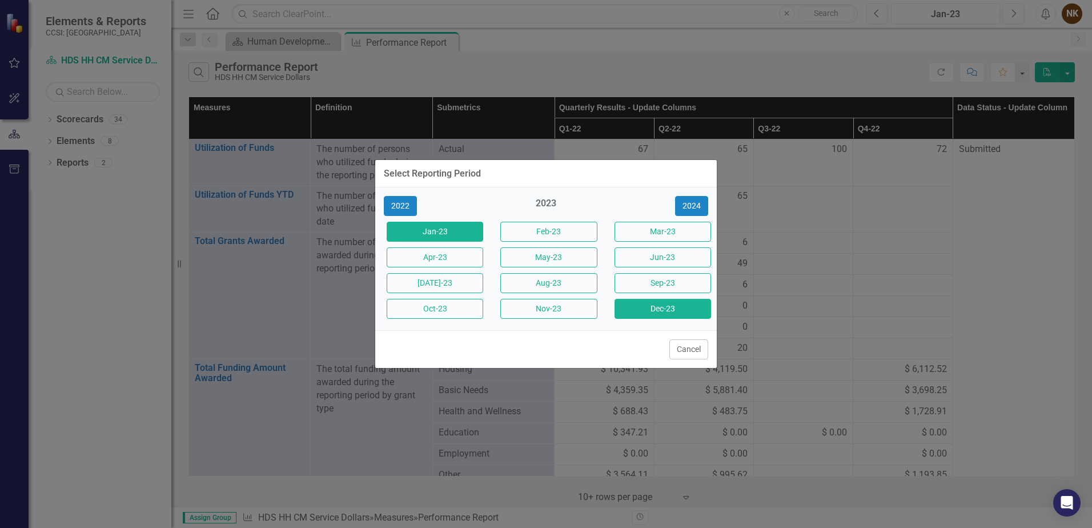
click at [676, 315] on button "Dec-23" at bounding box center [663, 309] width 97 height 20
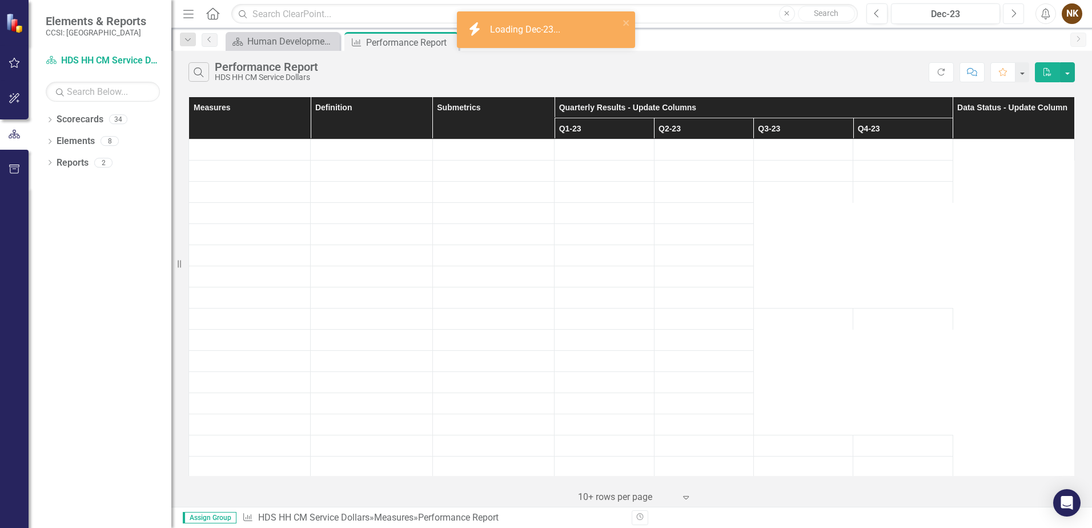
click at [1006, 13] on button "Next" at bounding box center [1013, 13] width 21 height 21
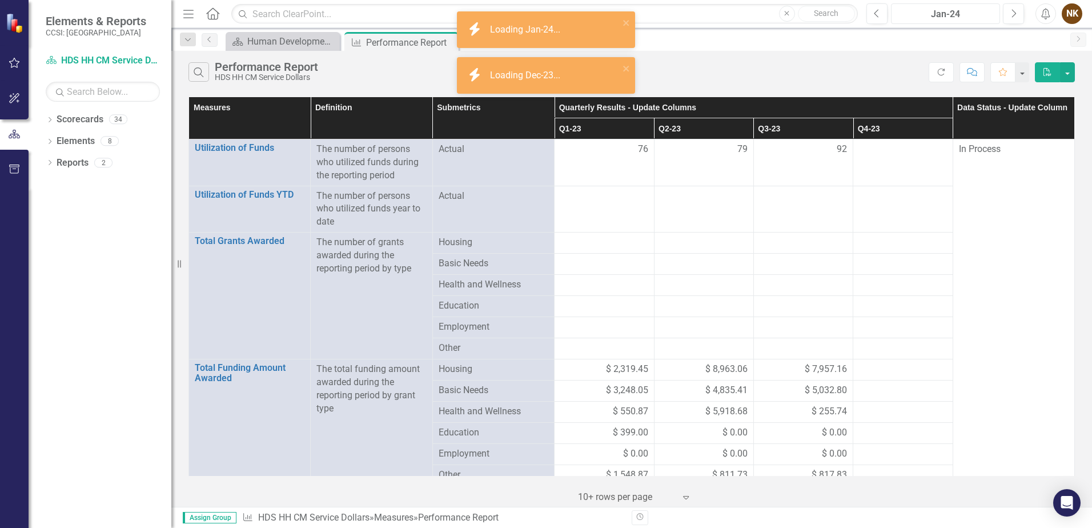
click at [958, 17] on div "Jan-24" at bounding box center [945, 14] width 101 height 14
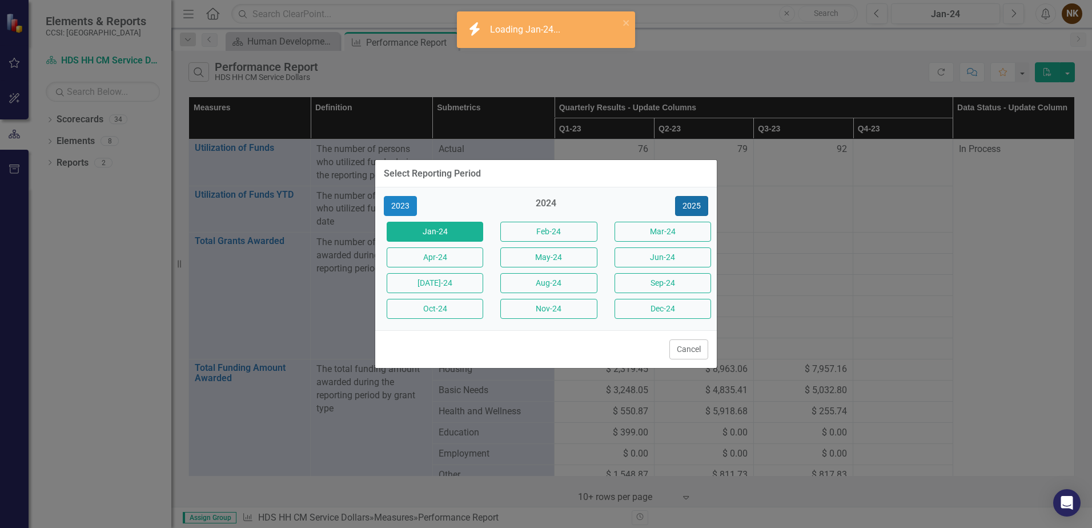
click at [699, 206] on button "2025" at bounding box center [691, 206] width 33 height 20
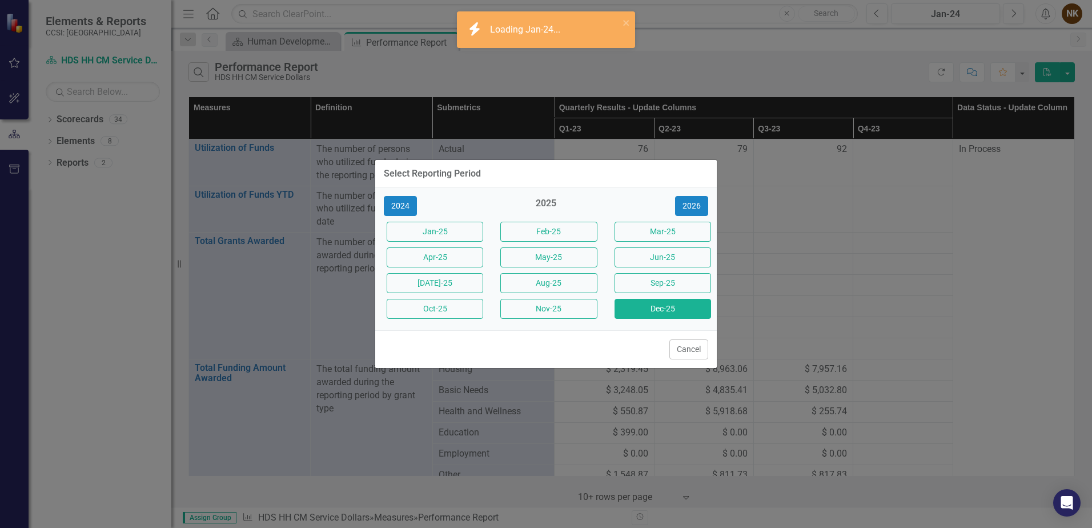
click at [669, 308] on button "Dec-25" at bounding box center [663, 309] width 97 height 20
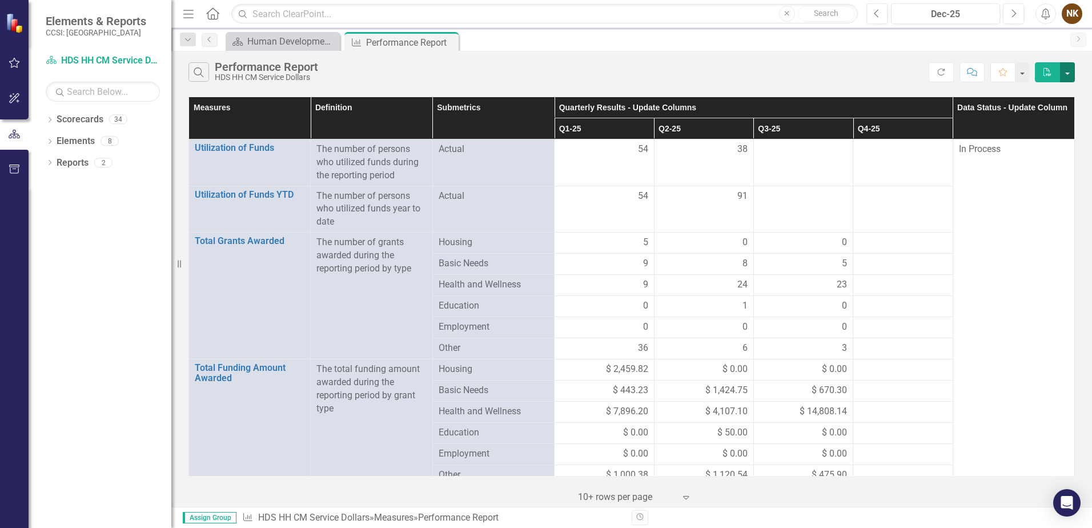
click at [1073, 74] on button "button" at bounding box center [1067, 72] width 15 height 20
click at [1058, 94] on link "PDF Export to PDF" at bounding box center [1029, 93] width 90 height 21
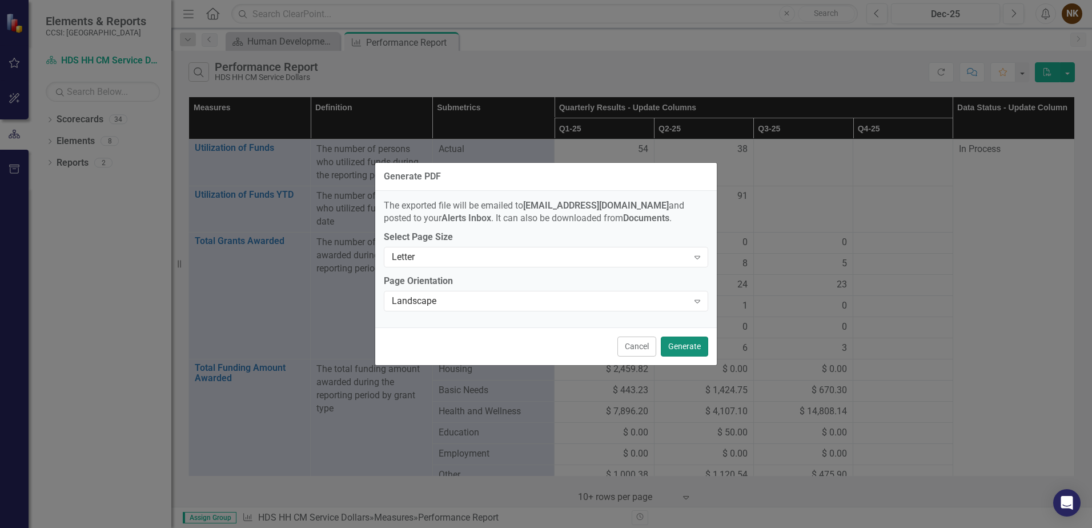
click at [699, 353] on button "Generate" at bounding box center [684, 346] width 47 height 20
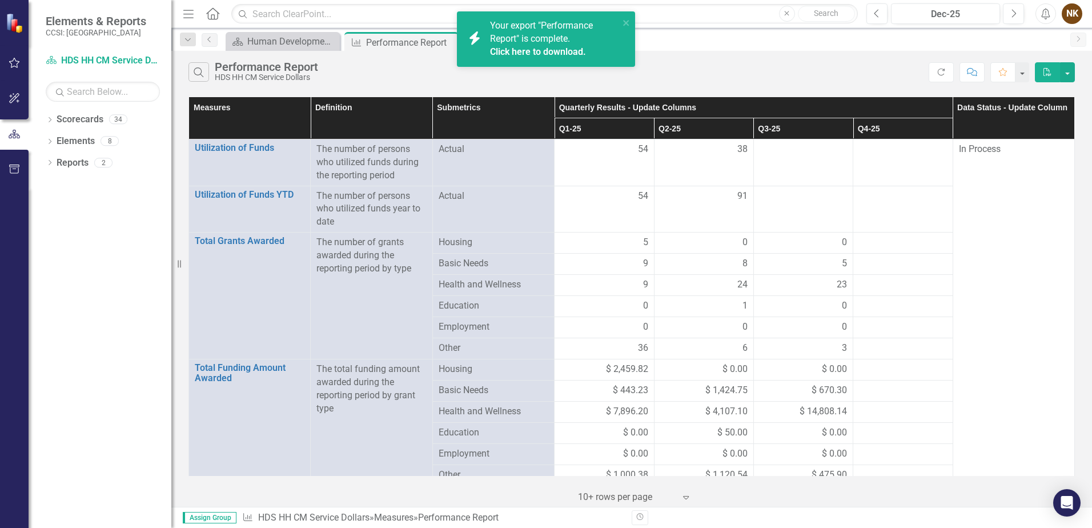
click at [572, 52] on link "Click here to download." at bounding box center [538, 51] width 96 height 11
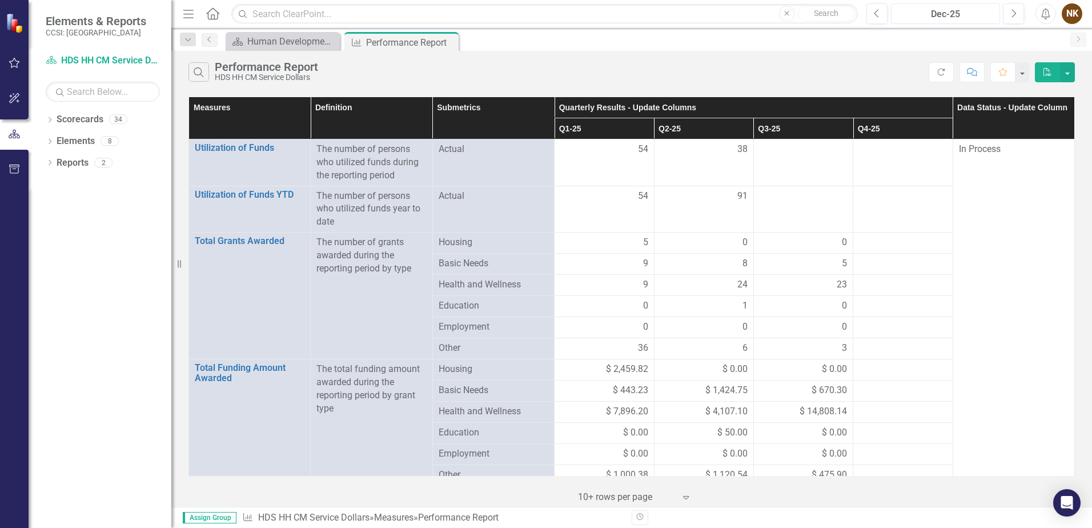
click at [960, 16] on div "Dec-25" at bounding box center [945, 14] width 101 height 14
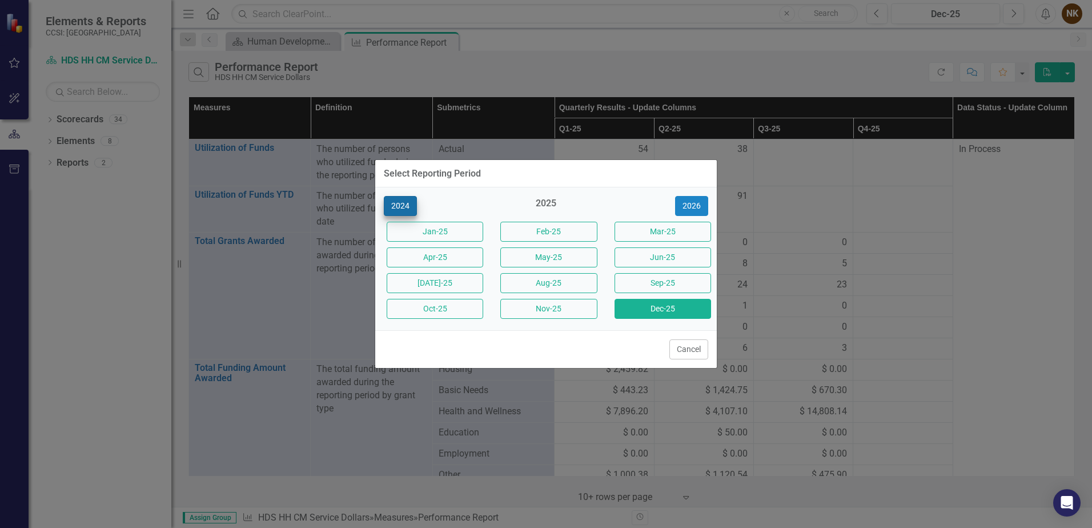
click at [383, 204] on div "2024" at bounding box center [432, 206] width 114 height 20
click at [392, 204] on button "2024" at bounding box center [400, 206] width 33 height 20
click at [632, 306] on button "Dec-24" at bounding box center [663, 309] width 97 height 20
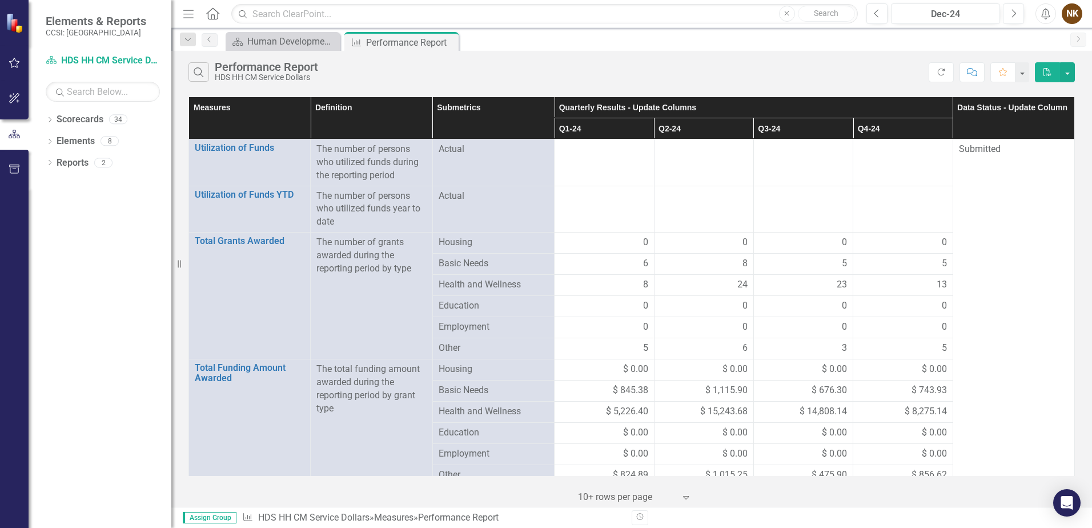
click at [1054, 70] on button "PDF" at bounding box center [1047, 72] width 25 height 20
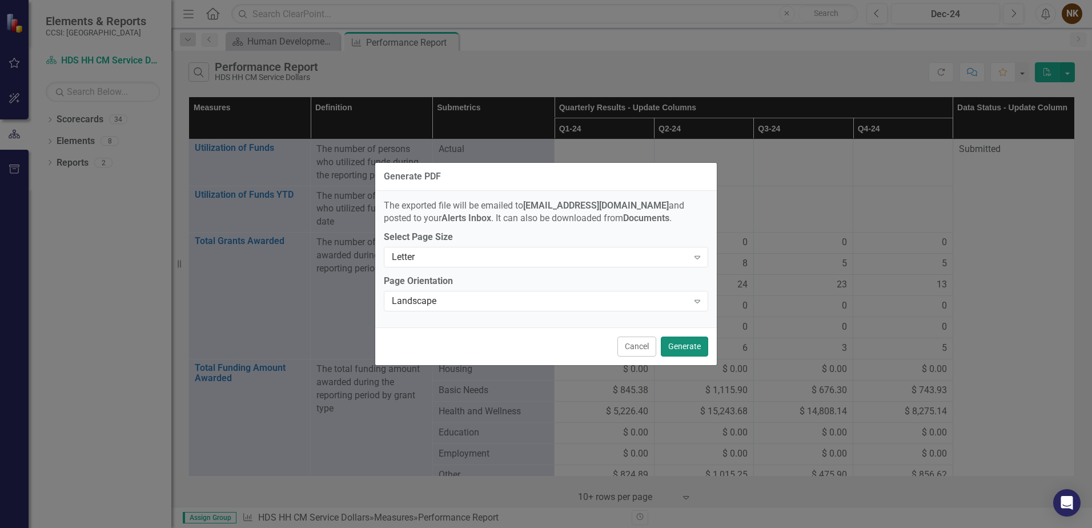
click at [687, 348] on button "Generate" at bounding box center [684, 346] width 47 height 20
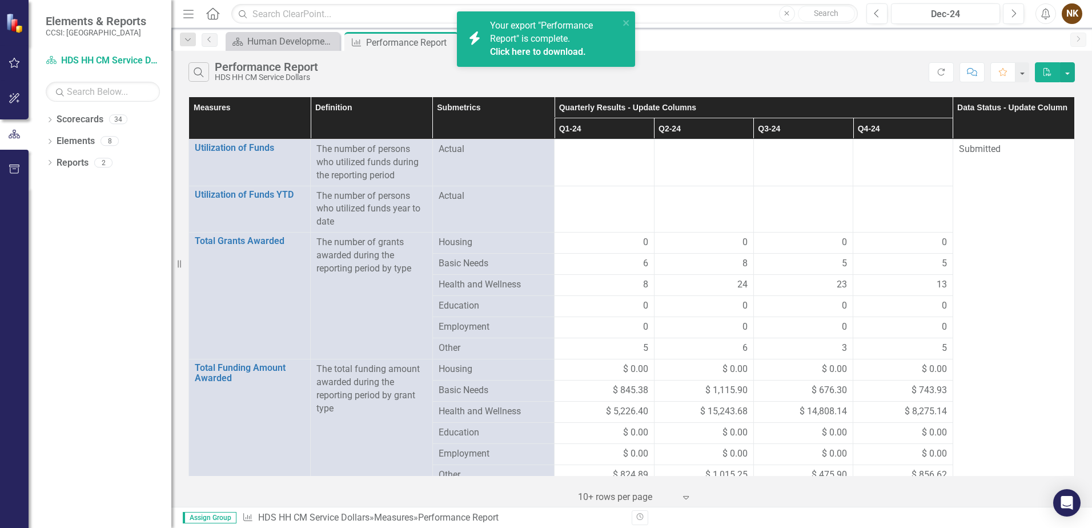
drag, startPoint x: 769, startPoint y: 78, endPoint x: 676, endPoint y: 82, distance: 93.2
click at [769, 78] on div "Search Performance Report HDS HH CM Service Dollars" at bounding box center [558, 71] width 740 height 19
click at [575, 55] on link "Click here to download." at bounding box center [538, 51] width 96 height 11
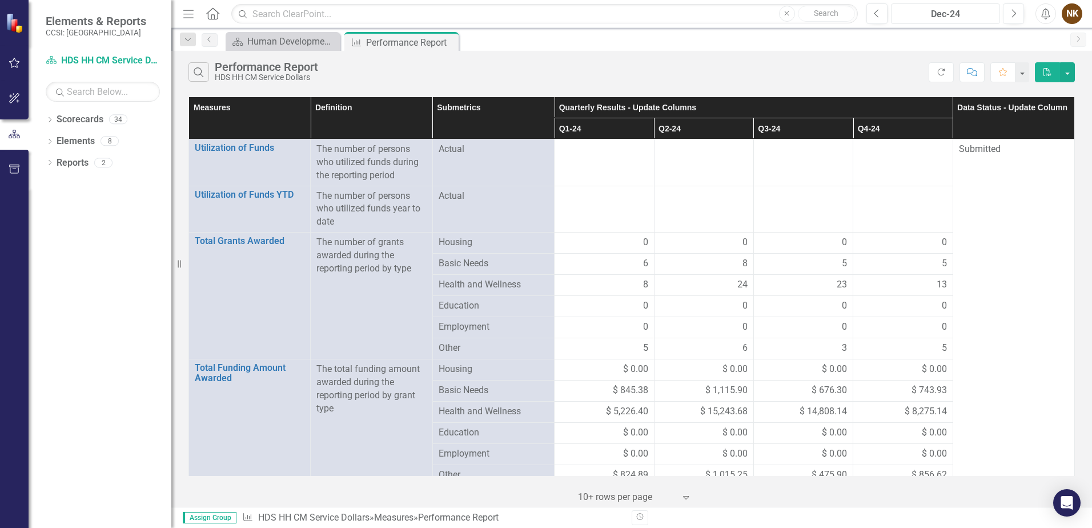
click at [974, 16] on div "Dec-24" at bounding box center [945, 14] width 101 height 14
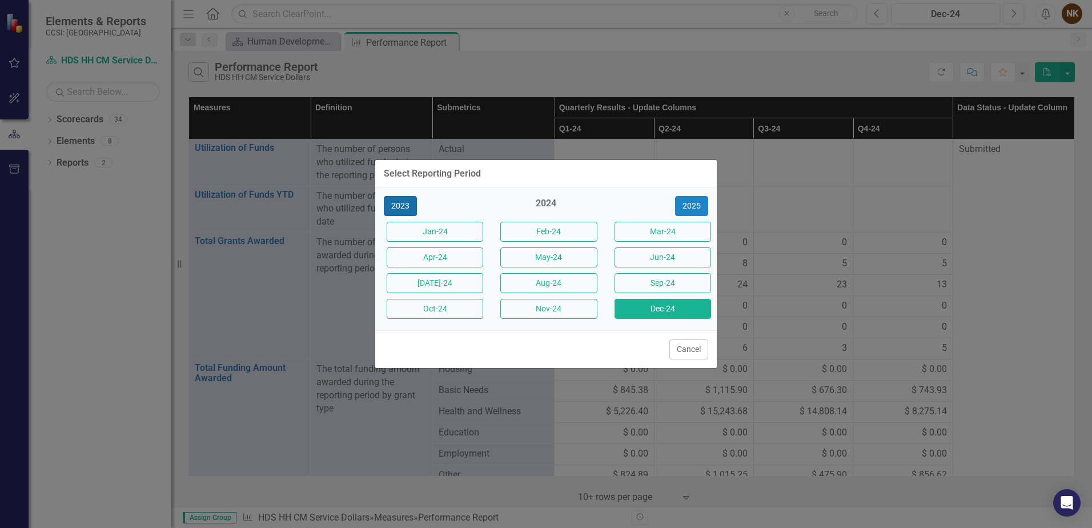
click at [403, 200] on button "2023" at bounding box center [400, 206] width 33 height 20
click at [668, 307] on button "Dec-23" at bounding box center [663, 309] width 97 height 20
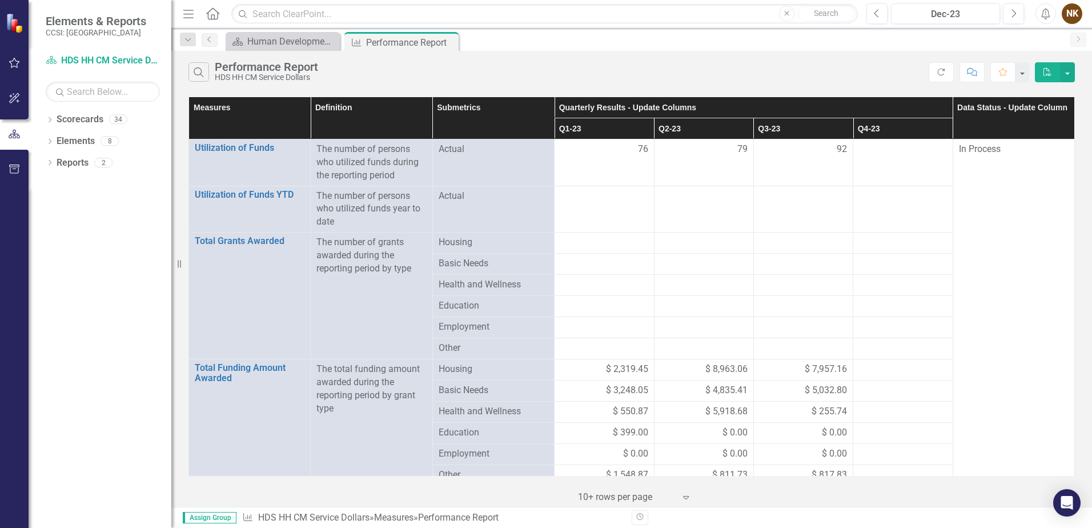
click at [1043, 71] on icon "PDF" at bounding box center [1047, 72] width 10 height 8
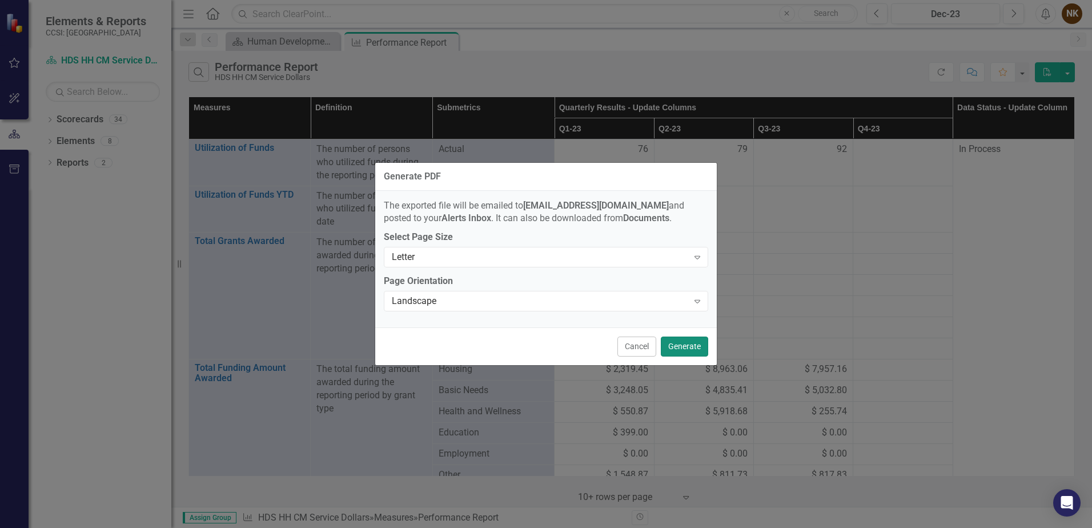
click at [681, 344] on button "Generate" at bounding box center [684, 346] width 47 height 20
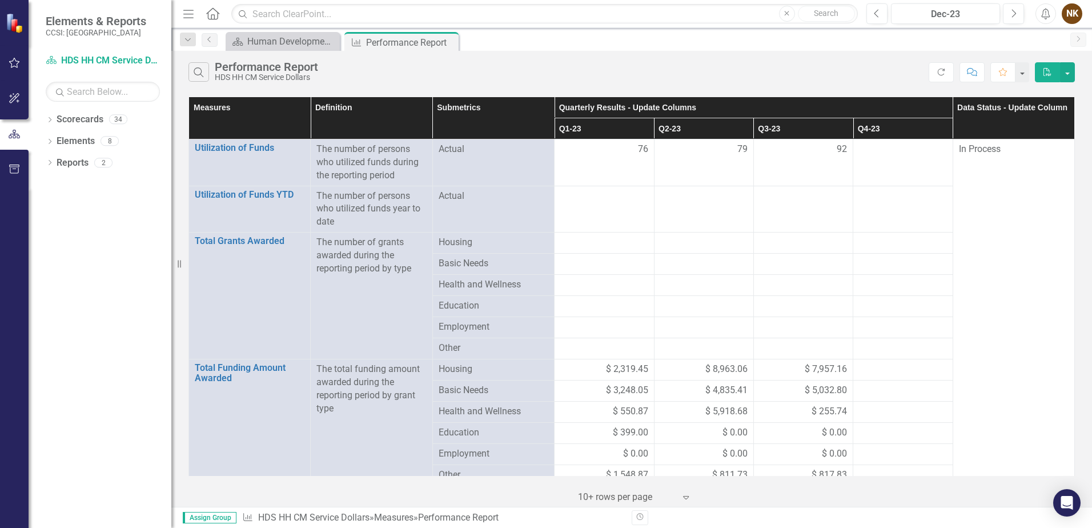
click at [1046, 73] on icon "PDF" at bounding box center [1047, 72] width 10 height 8
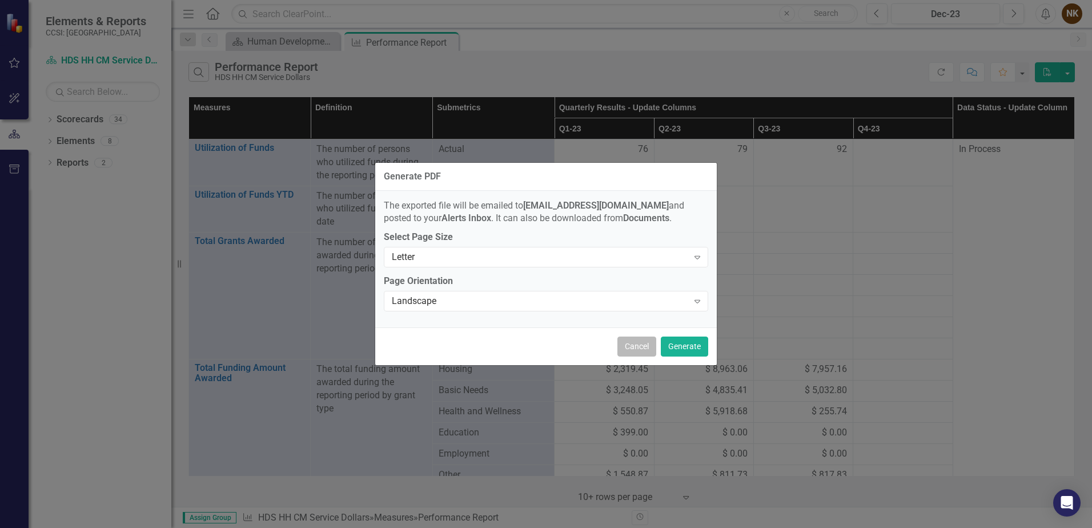
click at [642, 350] on button "Cancel" at bounding box center [636, 346] width 39 height 20
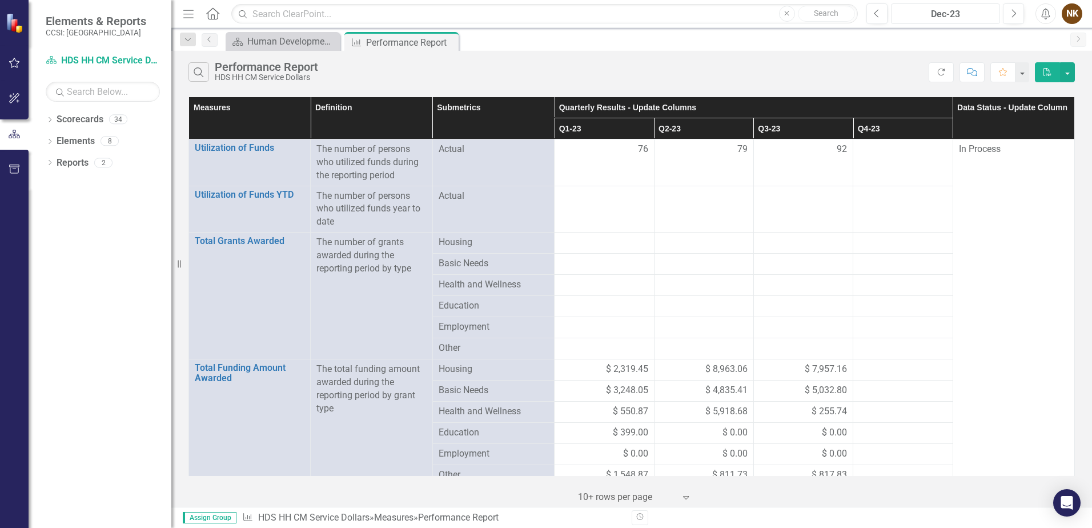
click at [934, 13] on div "Dec-23" at bounding box center [945, 14] width 101 height 14
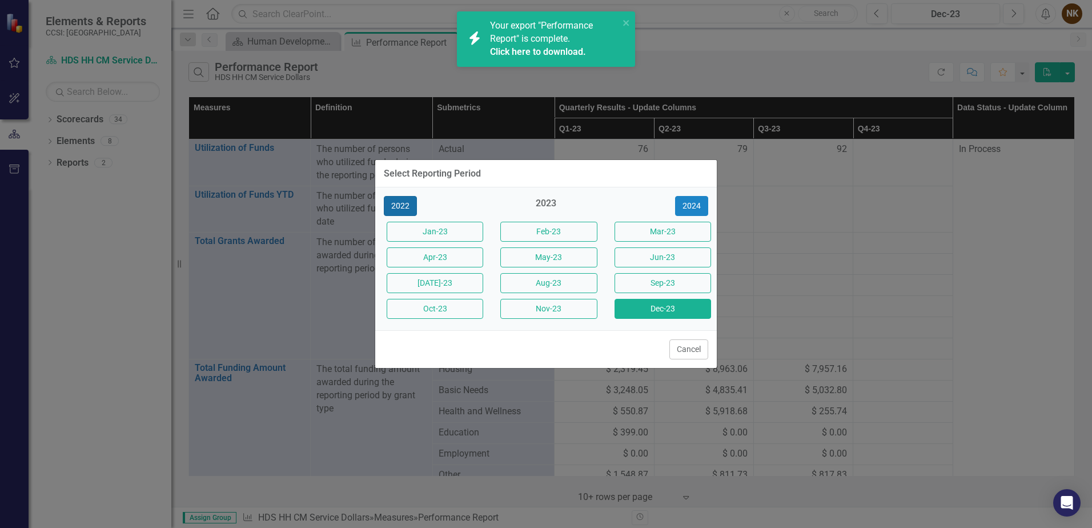
click at [395, 208] on button "2022" at bounding box center [400, 206] width 33 height 20
click at [631, 312] on button "Dec-22" at bounding box center [663, 309] width 97 height 20
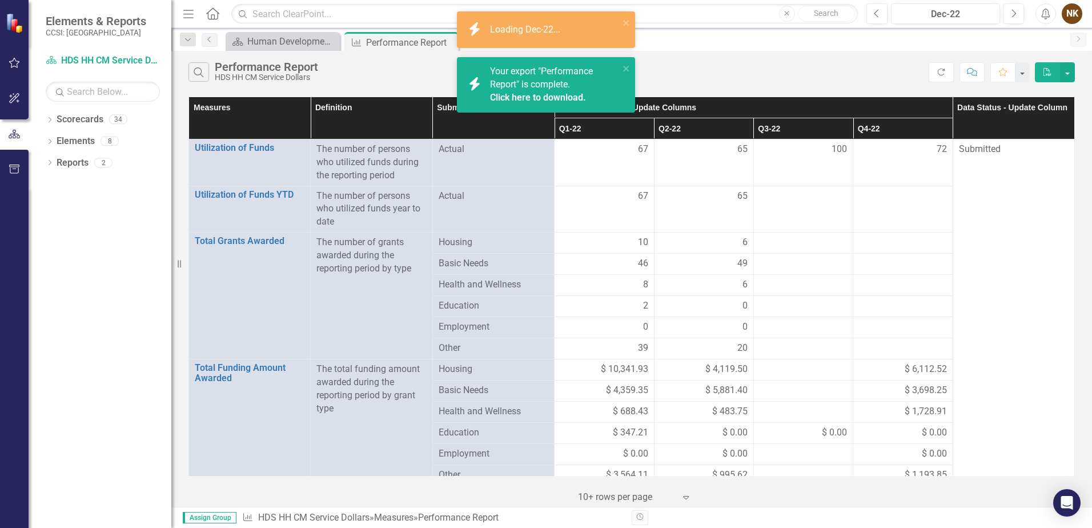
click at [571, 97] on link "Click here to download." at bounding box center [538, 97] width 96 height 11
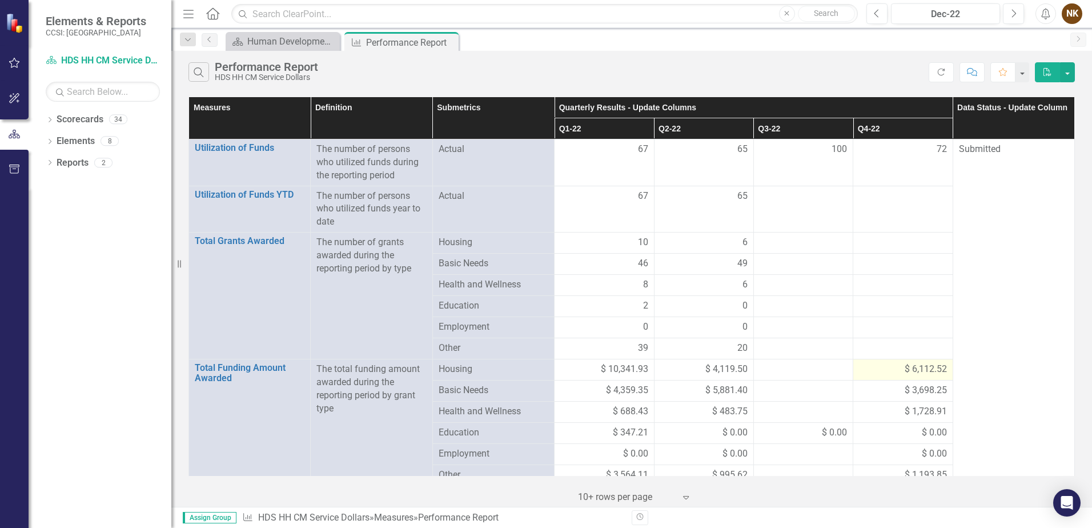
click at [905, 367] on span "$ 6,112.52" at bounding box center [926, 369] width 42 height 13
click at [930, 162] on td "72" at bounding box center [902, 162] width 99 height 47
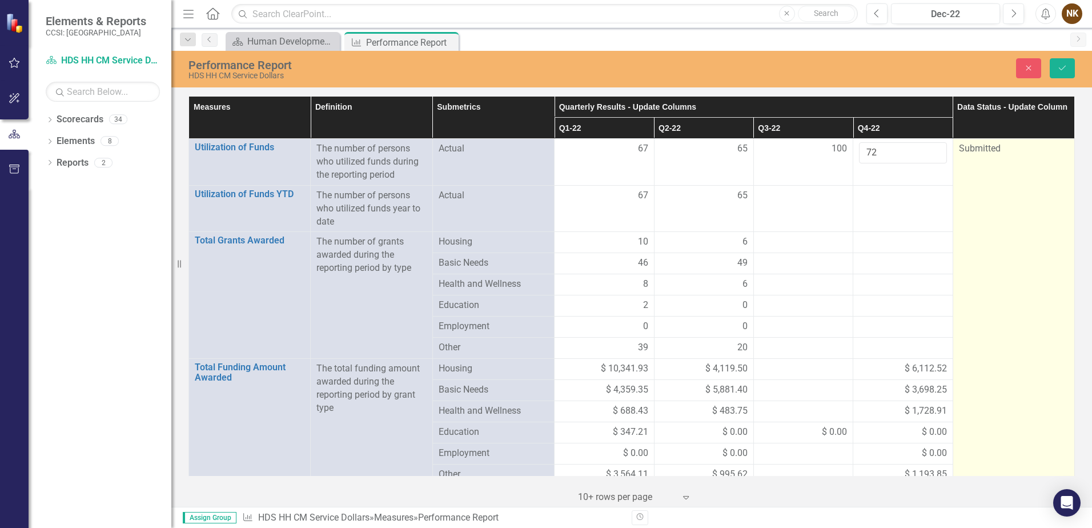
drag, startPoint x: 930, startPoint y: 162, endPoint x: 993, endPoint y: 152, distance: 64.2
click at [953, 190] on td "Submitted" at bounding box center [1014, 415] width 122 height 552
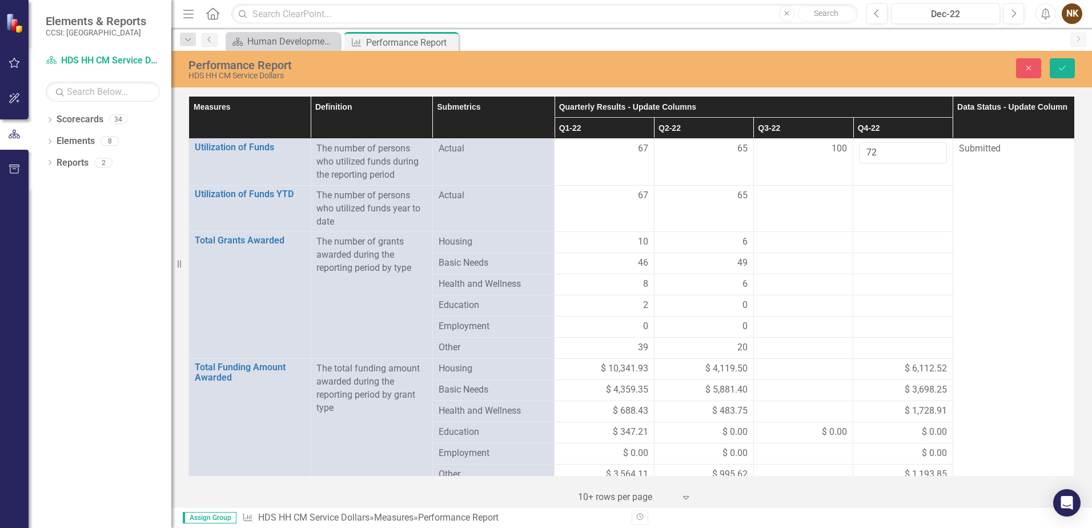
click at [973, 39] on div "Scorecard Human Development Svcs of West Landing Page Close Measure Performance…" at bounding box center [643, 41] width 841 height 18
click at [1011, 13] on icon "Next" at bounding box center [1013, 14] width 6 height 10
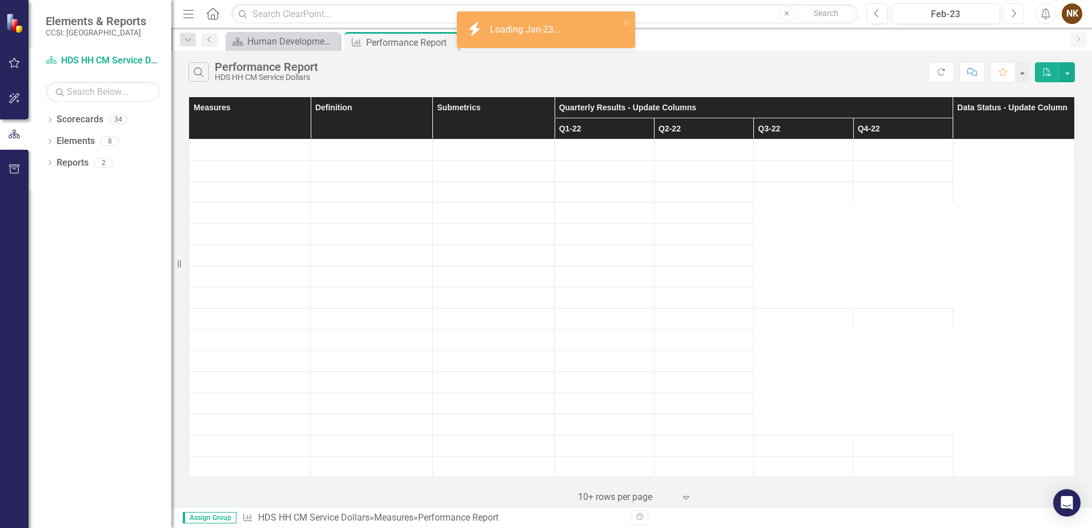
click at [1011, 13] on icon "Next" at bounding box center [1013, 14] width 6 height 10
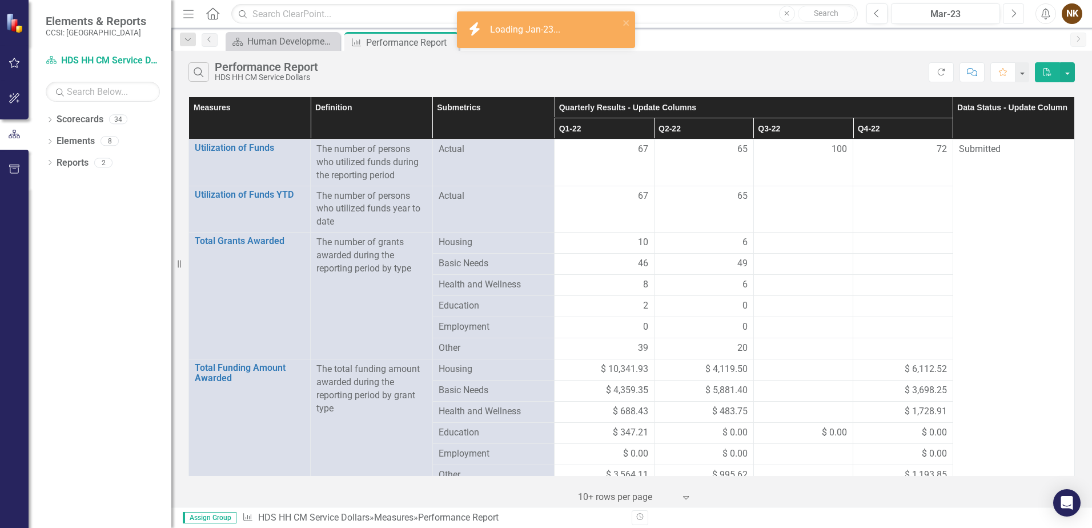
click at [1011, 13] on icon "Next" at bounding box center [1013, 14] width 6 height 10
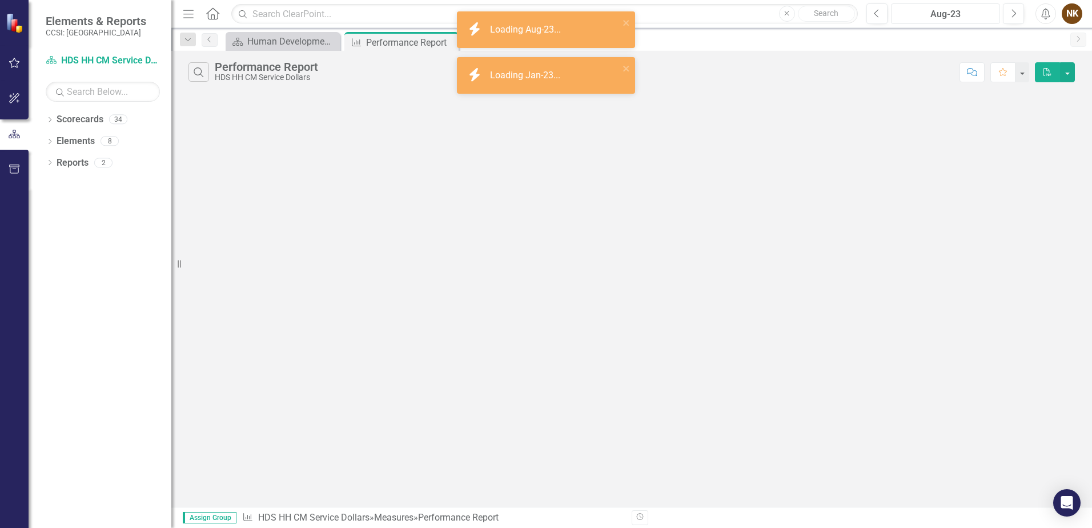
click at [924, 13] on div "Aug-23" at bounding box center [945, 14] width 101 height 14
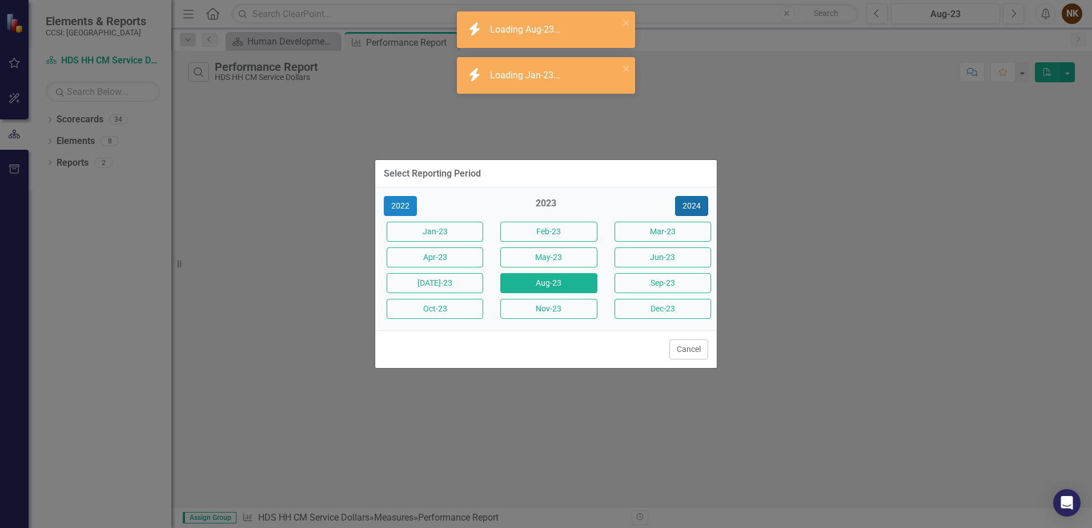
click at [697, 207] on button "2024" at bounding box center [691, 206] width 33 height 20
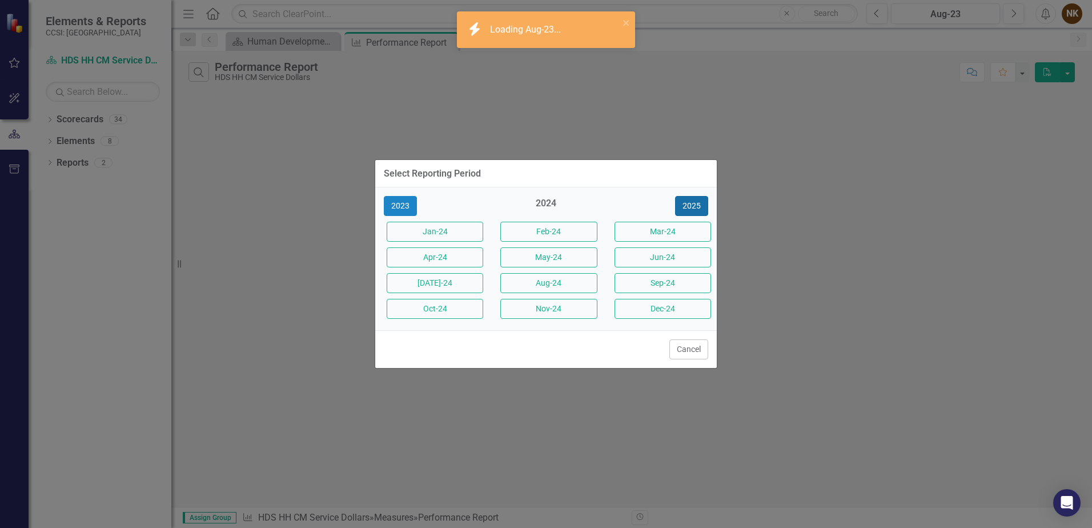
click at [697, 207] on button "2025" at bounding box center [691, 206] width 33 height 20
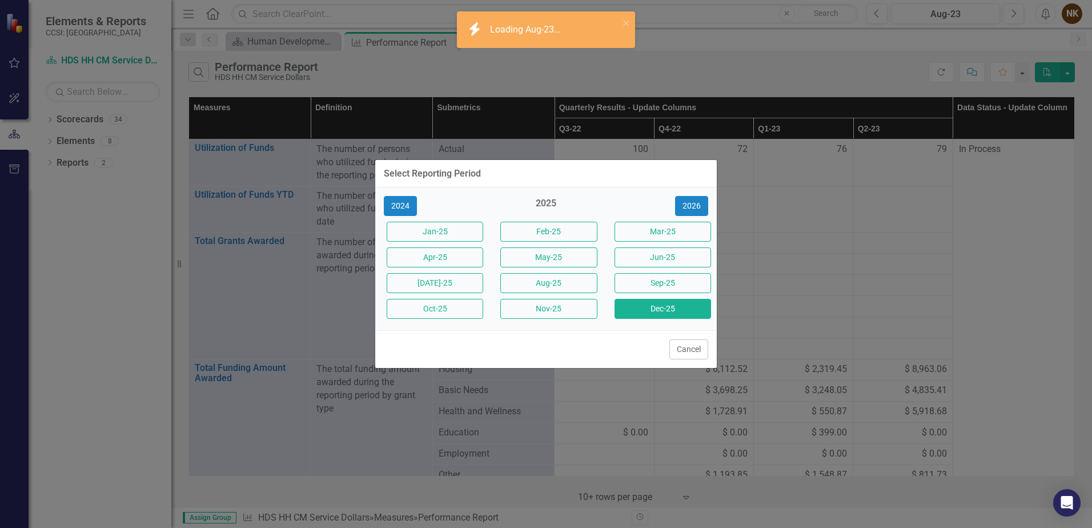
click at [680, 314] on button "Dec-25" at bounding box center [663, 309] width 97 height 20
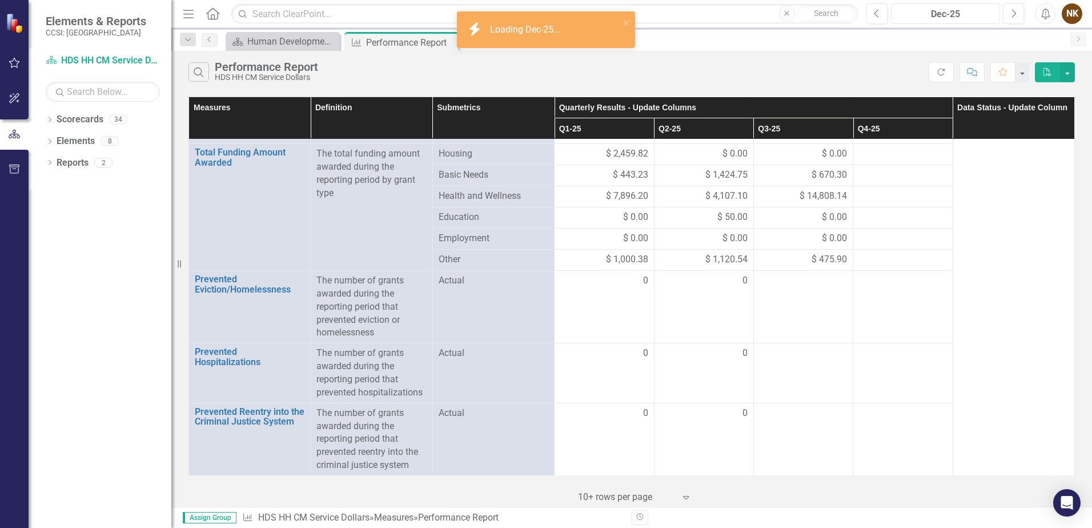
scroll to position [44, 0]
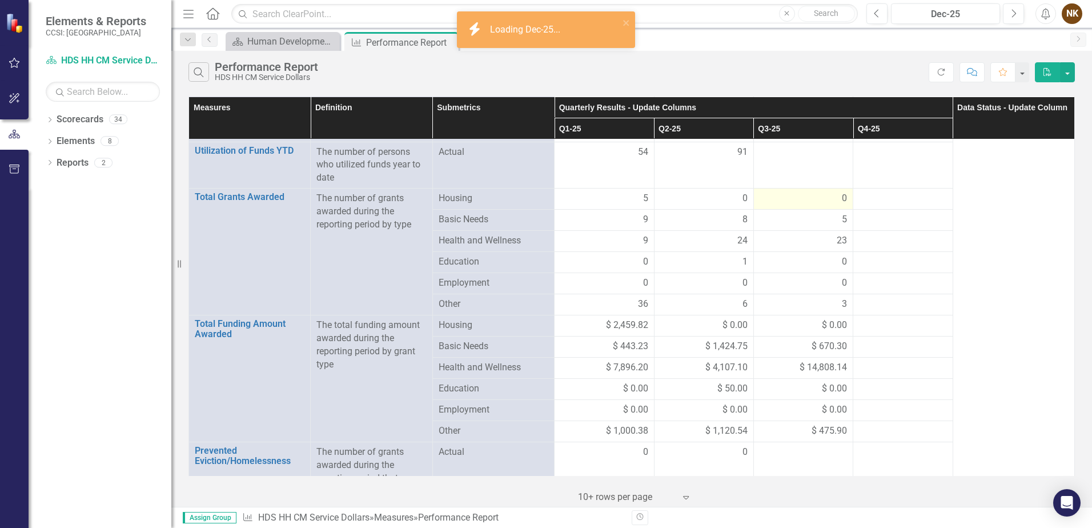
click at [823, 195] on div "0" at bounding box center [803, 198] width 87 height 13
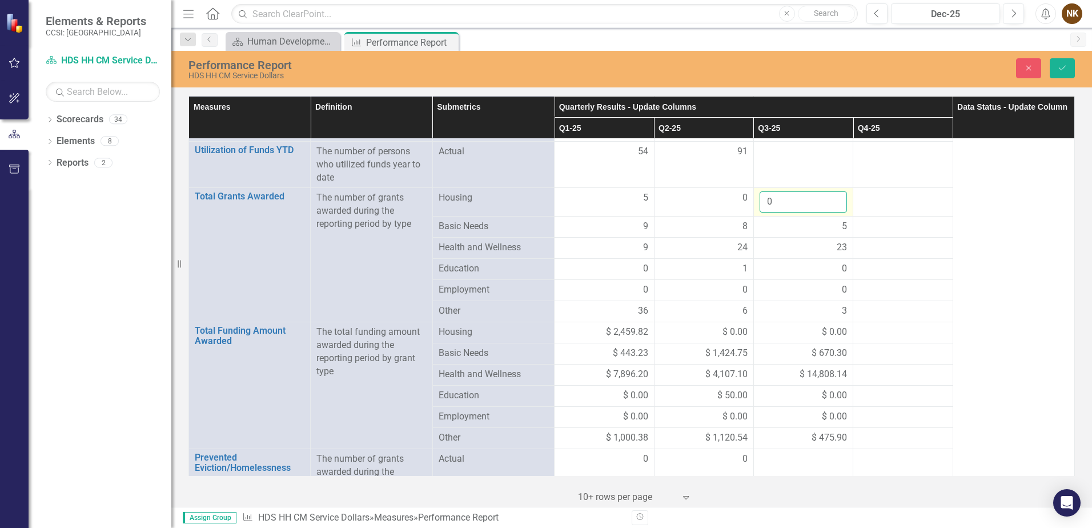
drag, startPoint x: 823, startPoint y: 195, endPoint x: 813, endPoint y: 204, distance: 14.1
click at [813, 204] on input "0" at bounding box center [803, 201] width 87 height 21
click at [832, 225] on div "5" at bounding box center [803, 226] width 87 height 13
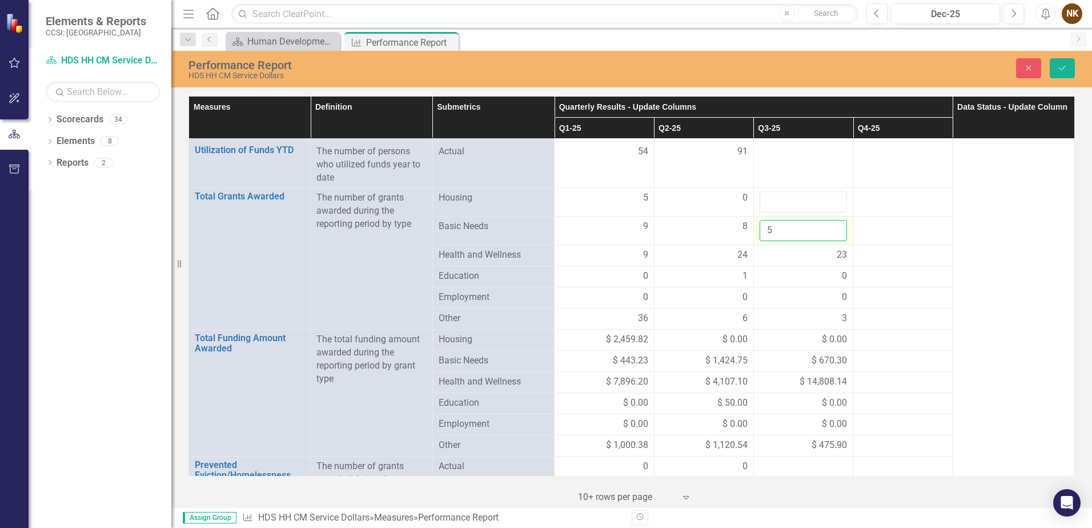
click at [832, 225] on input "5" at bounding box center [803, 230] width 87 height 21
click at [837, 258] on span "23" at bounding box center [842, 254] width 10 height 13
click at [837, 257] on span "23" at bounding box center [842, 254] width 10 height 13
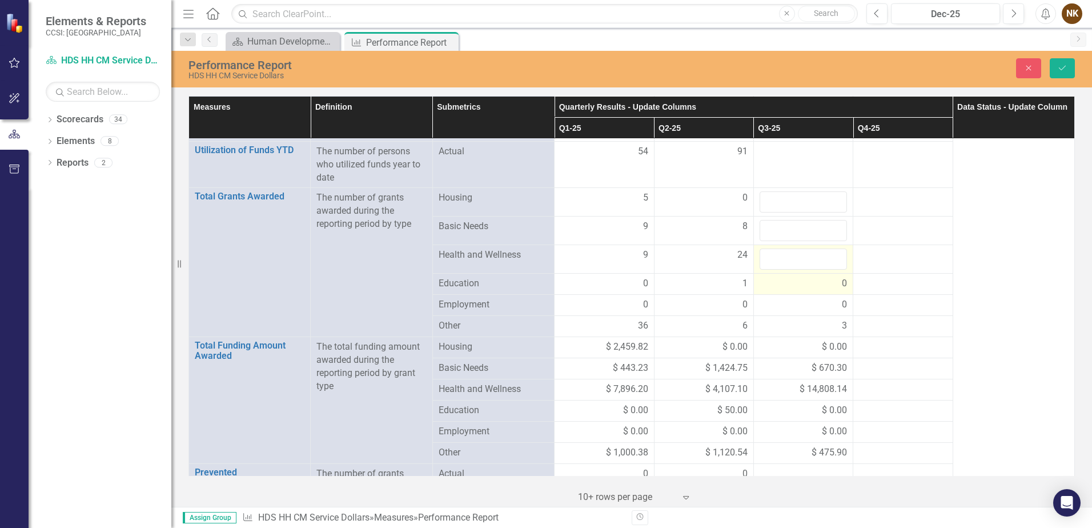
click at [829, 283] on div "0" at bounding box center [803, 283] width 87 height 13
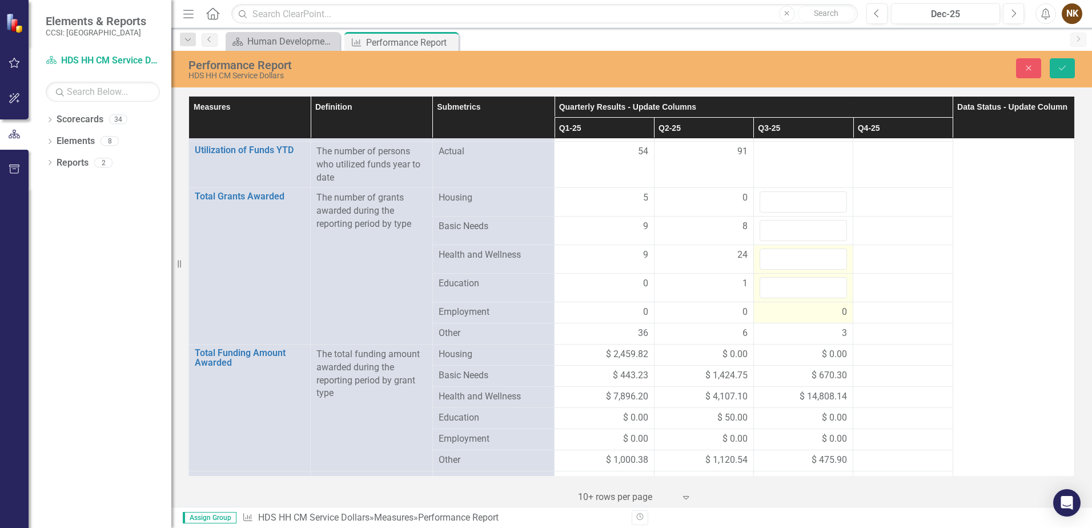
click at [816, 318] on div "0" at bounding box center [803, 312] width 87 height 13
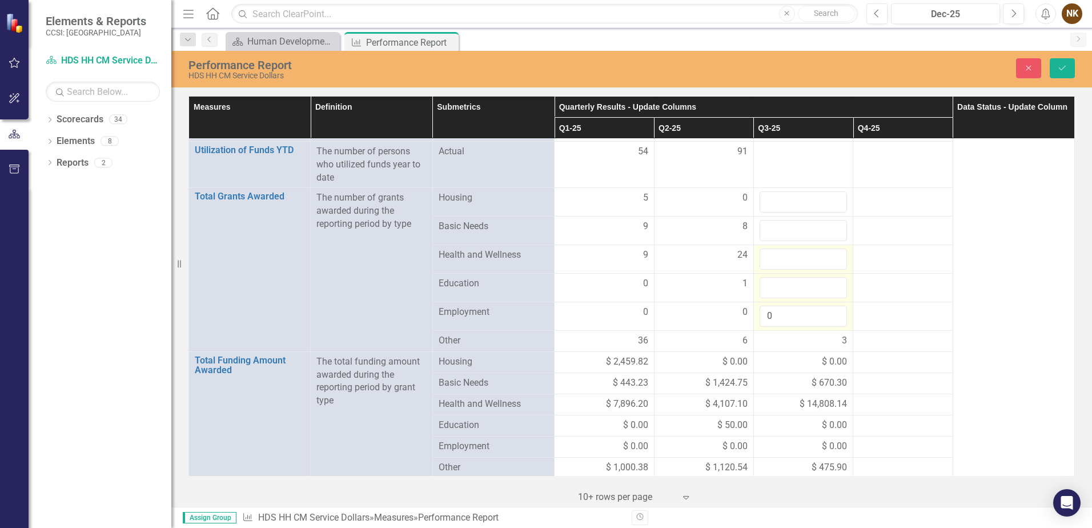
click at [816, 318] on input "0" at bounding box center [803, 316] width 87 height 21
click at [818, 336] on div "3" at bounding box center [803, 340] width 87 height 13
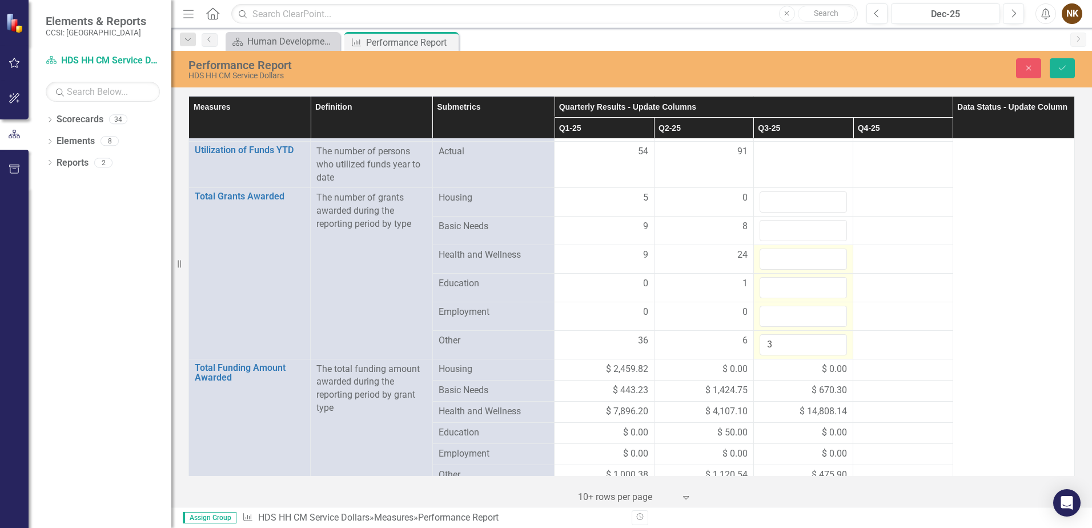
click at [818, 336] on input "3" at bounding box center [803, 344] width 87 height 21
type input "-2"
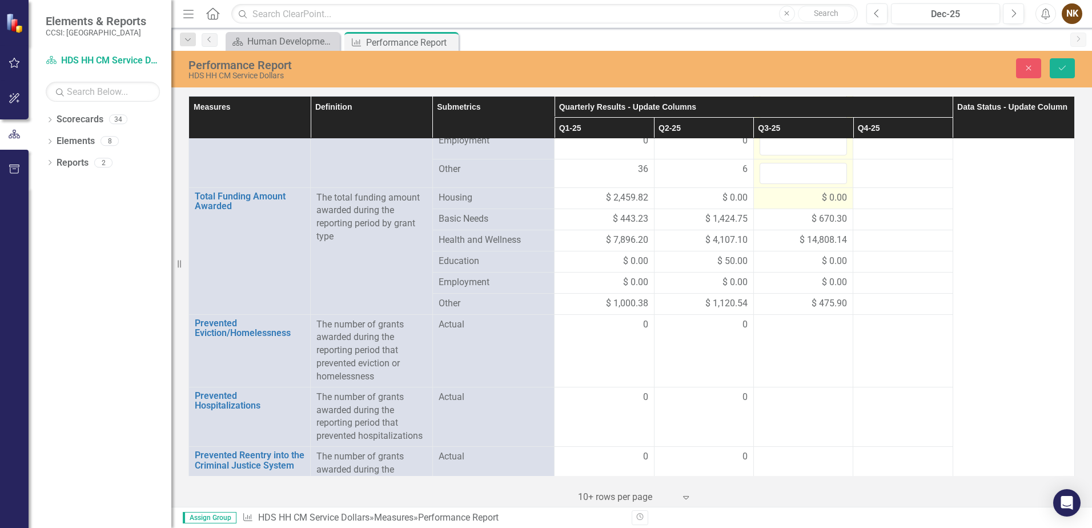
click at [822, 194] on span "$ 0.00" at bounding box center [834, 197] width 25 height 13
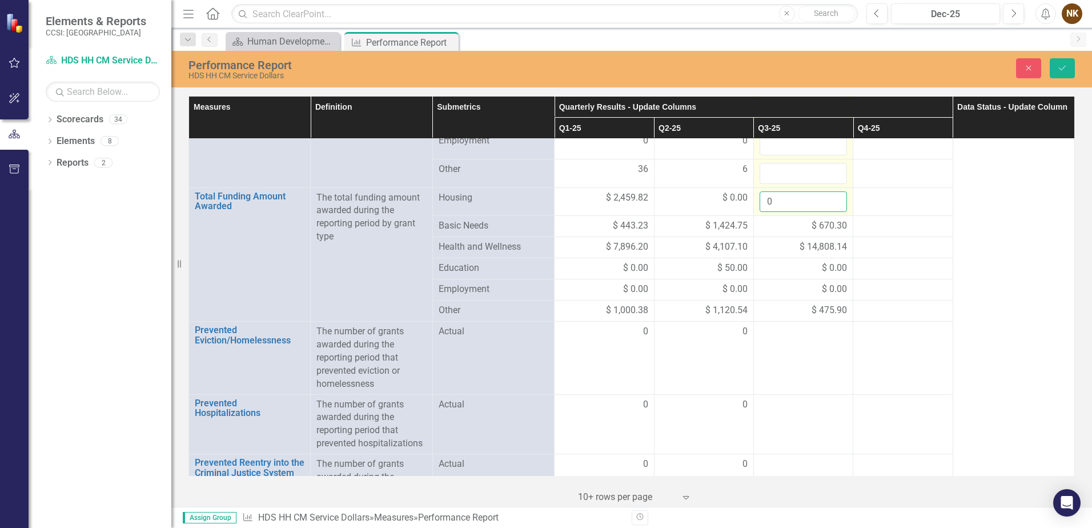
click at [817, 194] on input "0" at bounding box center [803, 201] width 87 height 21
click at [820, 226] on span "$ 670.30" at bounding box center [829, 225] width 35 height 13
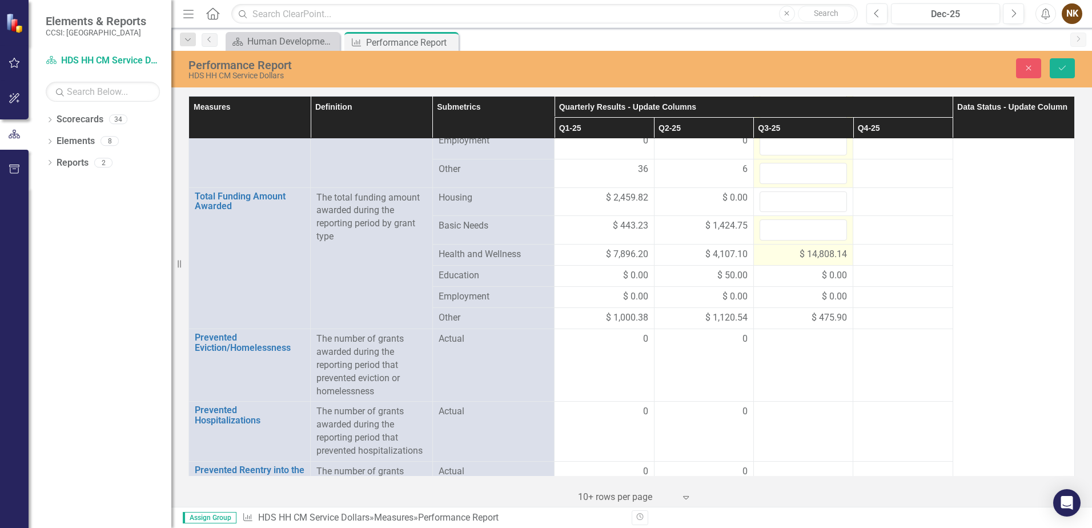
click at [824, 252] on span "$ 14,808.14" at bounding box center [823, 254] width 47 height 13
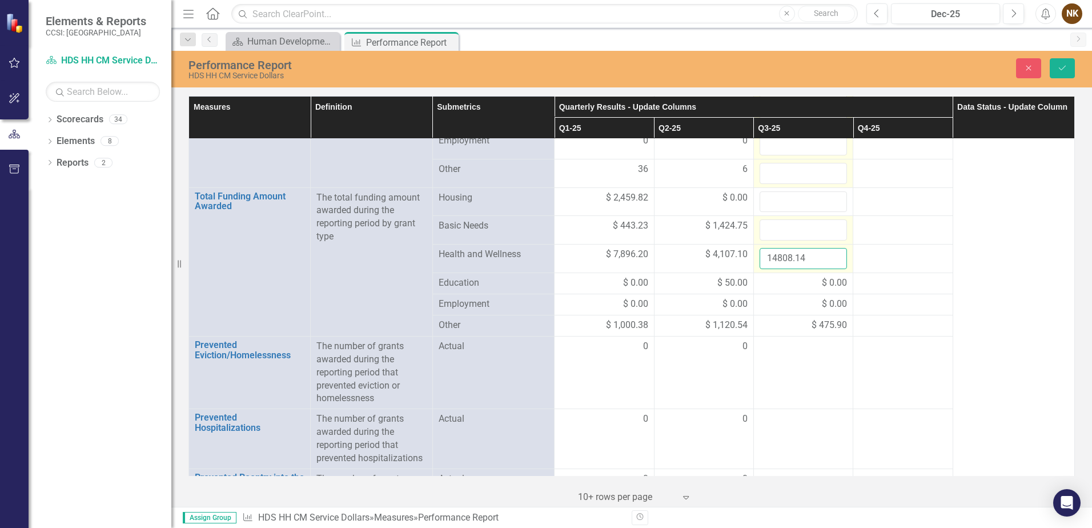
click at [824, 252] on input "14808.14" at bounding box center [803, 258] width 87 height 21
click at [816, 294] on td "$ 0.00" at bounding box center [802, 304] width 99 height 21
click at [822, 287] on span "$ 0.00" at bounding box center [834, 282] width 25 height 13
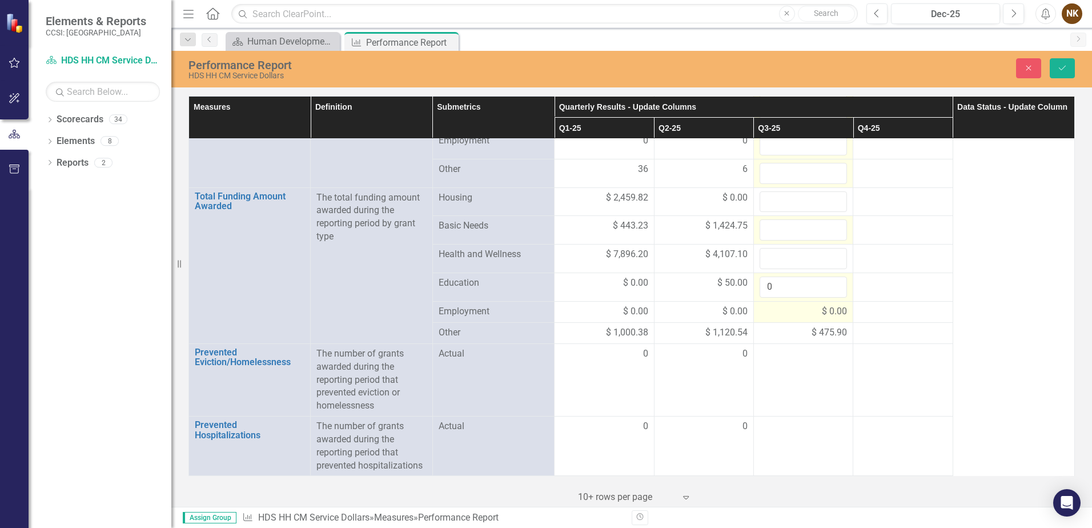
drag, startPoint x: 816, startPoint y: 287, endPoint x: 820, endPoint y: 310, distance: 23.2
click at [822, 310] on span "$ 0.00" at bounding box center [834, 311] width 25 height 13
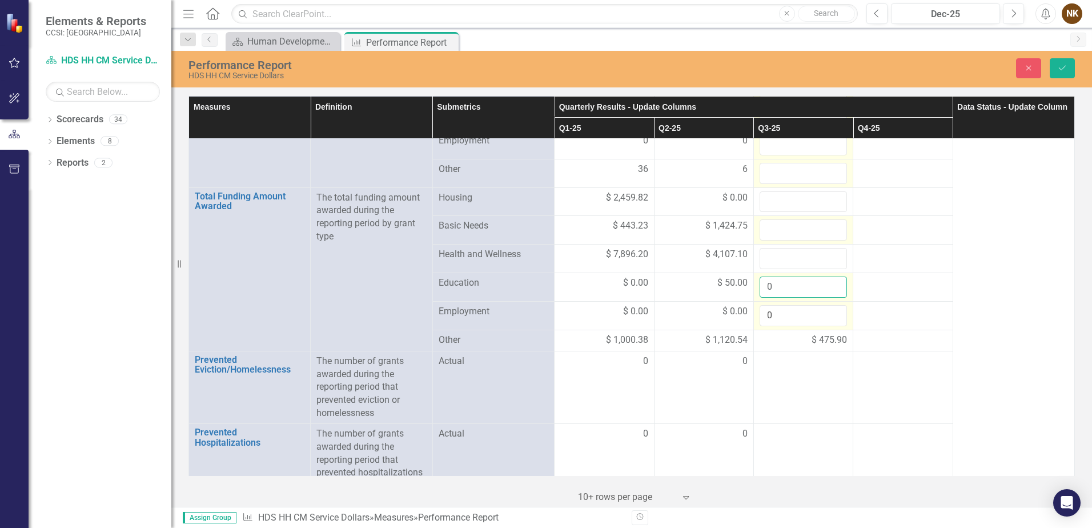
click at [815, 288] on input "0" at bounding box center [803, 286] width 87 height 21
click at [800, 321] on input "0" at bounding box center [803, 315] width 87 height 21
click at [812, 335] on span "$ 475.90" at bounding box center [829, 340] width 35 height 13
click at [812, 338] on span "$ 475.90" at bounding box center [829, 340] width 35 height 13
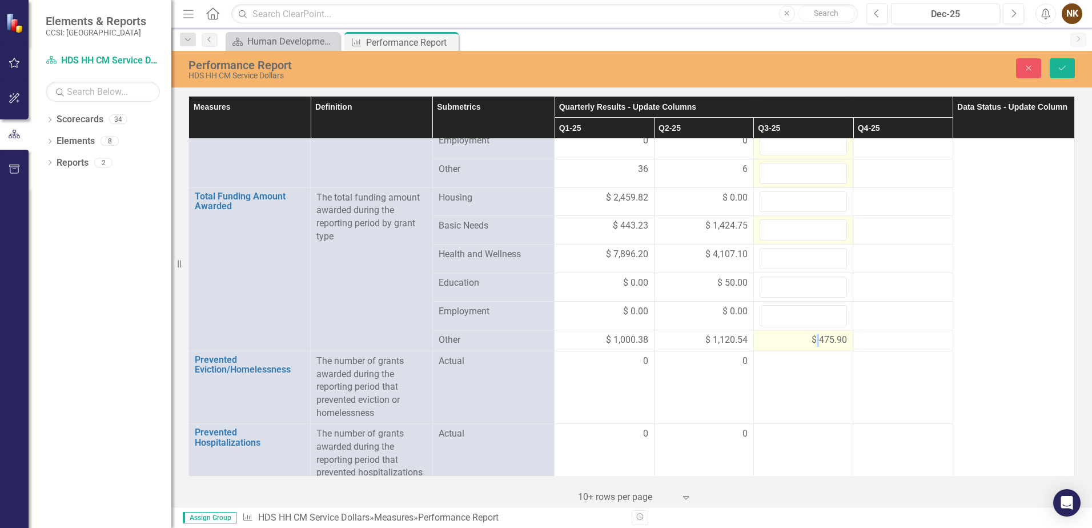
click at [812, 338] on span "$ 475.90" at bounding box center [829, 340] width 35 height 13
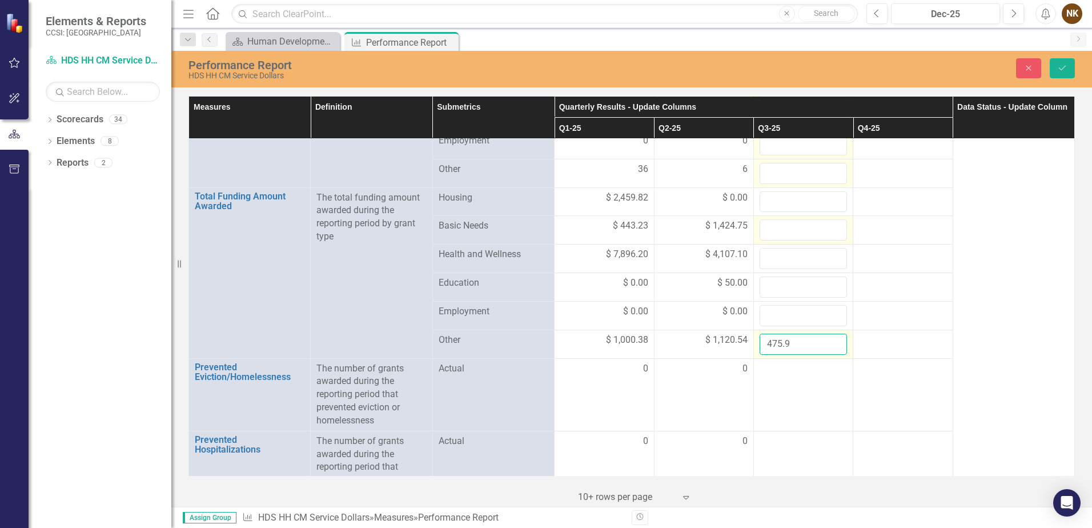
click at [809, 342] on input "475.9" at bounding box center [803, 344] width 87 height 21
drag, startPoint x: 809, startPoint y: 342, endPoint x: 730, endPoint y: 346, distance: 79.5
click at [730, 346] on tr "Other $ 1,000.38 $ 1,120.54 475.9" at bounding box center [632, 344] width 886 height 29
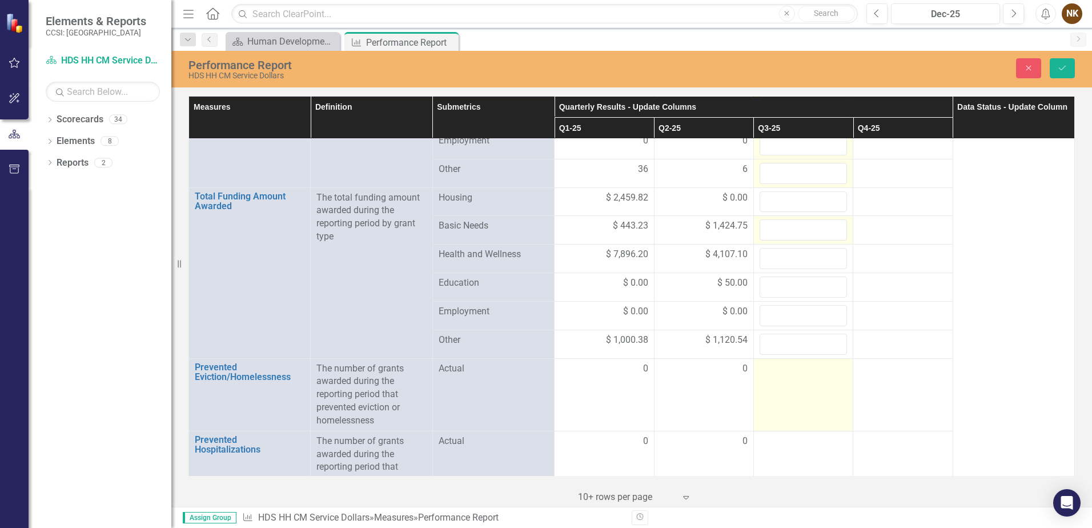
click at [818, 365] on div at bounding box center [803, 369] width 87 height 14
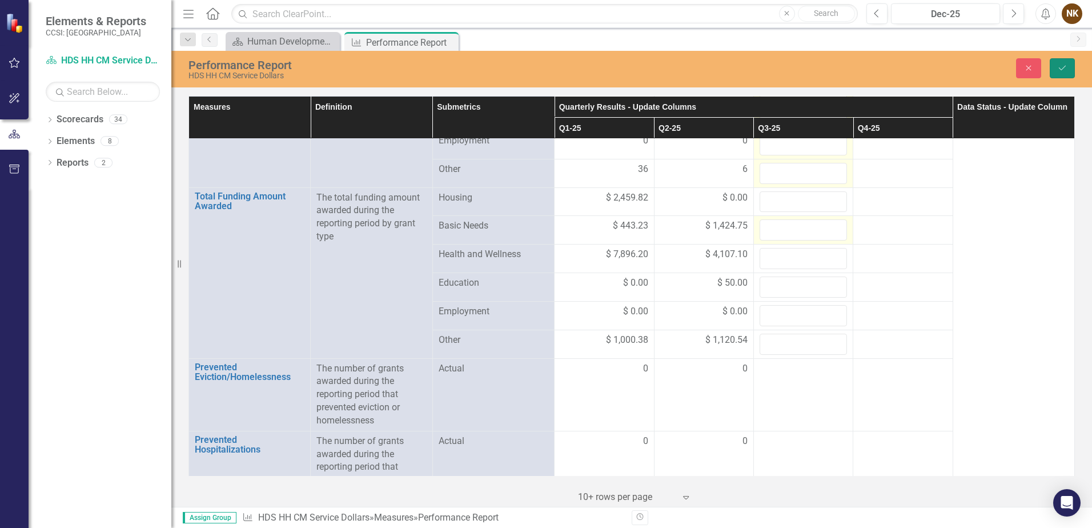
click at [1053, 77] on button "Save" at bounding box center [1062, 68] width 25 height 20
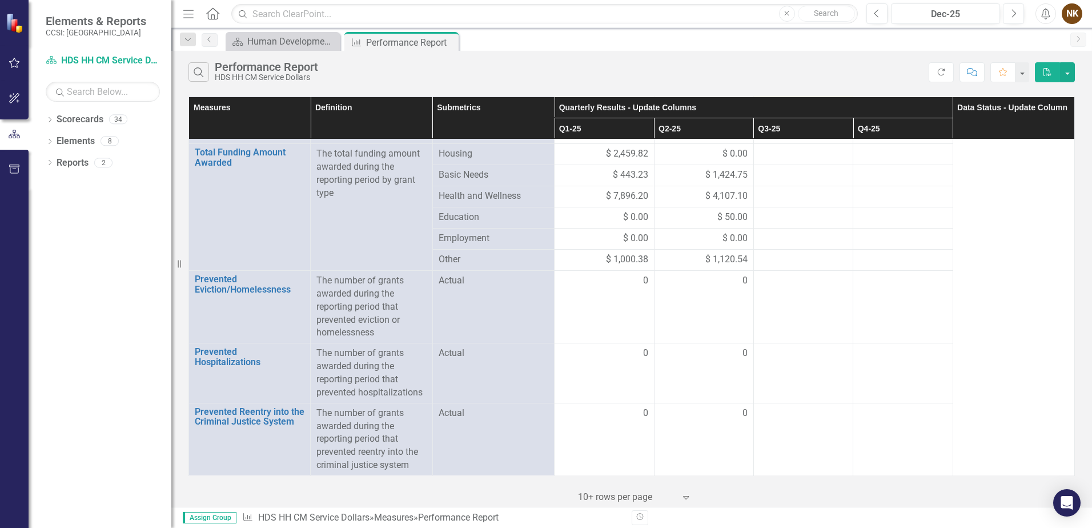
scroll to position [0, 0]
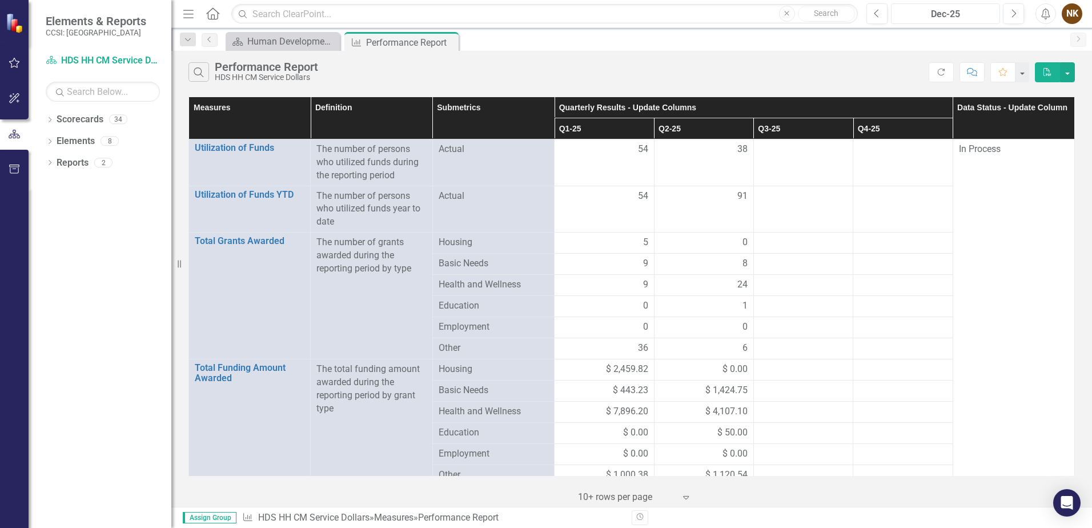
click at [960, 12] on div "Dec-25" at bounding box center [945, 14] width 101 height 14
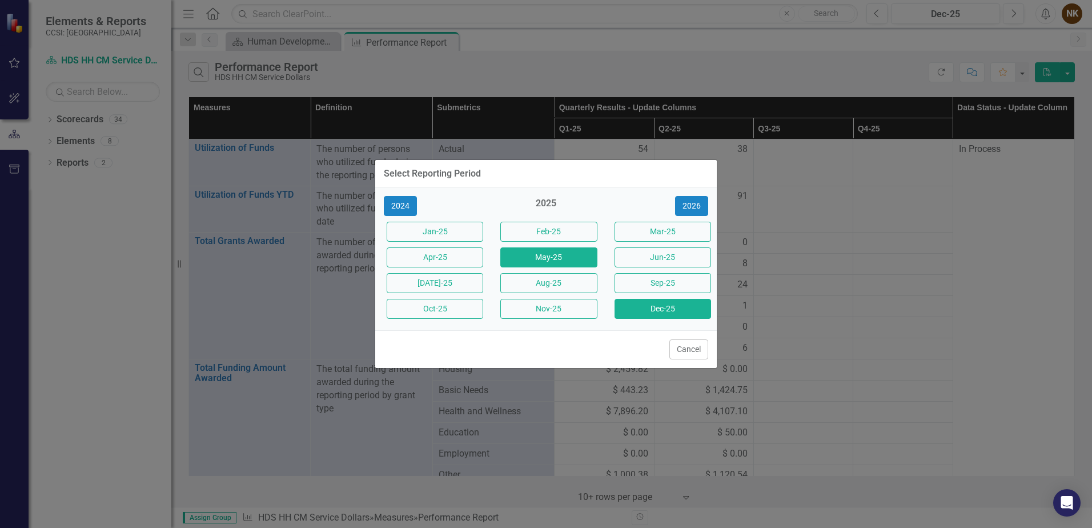
click at [583, 260] on button "May-25" at bounding box center [548, 257] width 97 height 20
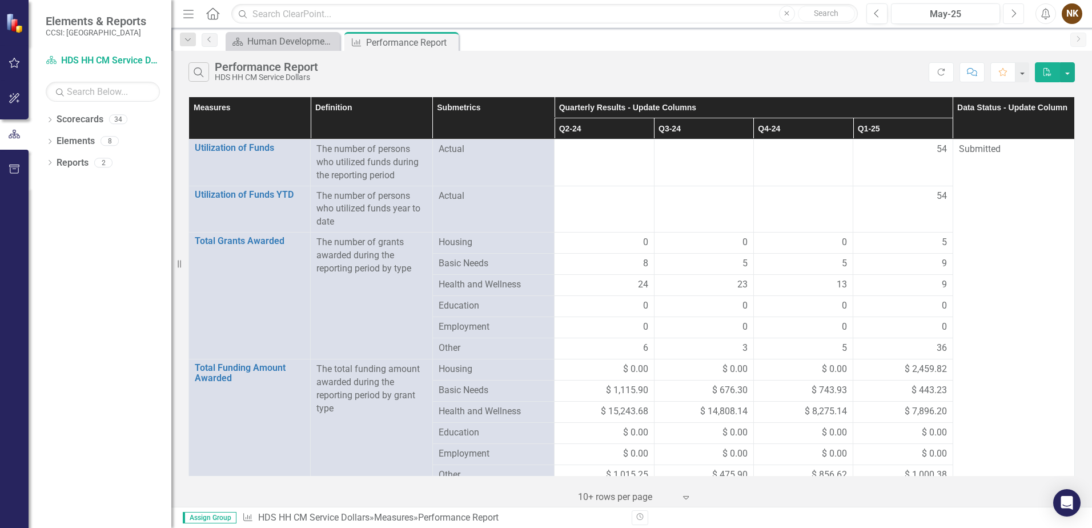
click at [1018, 12] on button "Next" at bounding box center [1013, 13] width 21 height 21
click at [1017, 17] on button "Next" at bounding box center [1013, 13] width 21 height 21
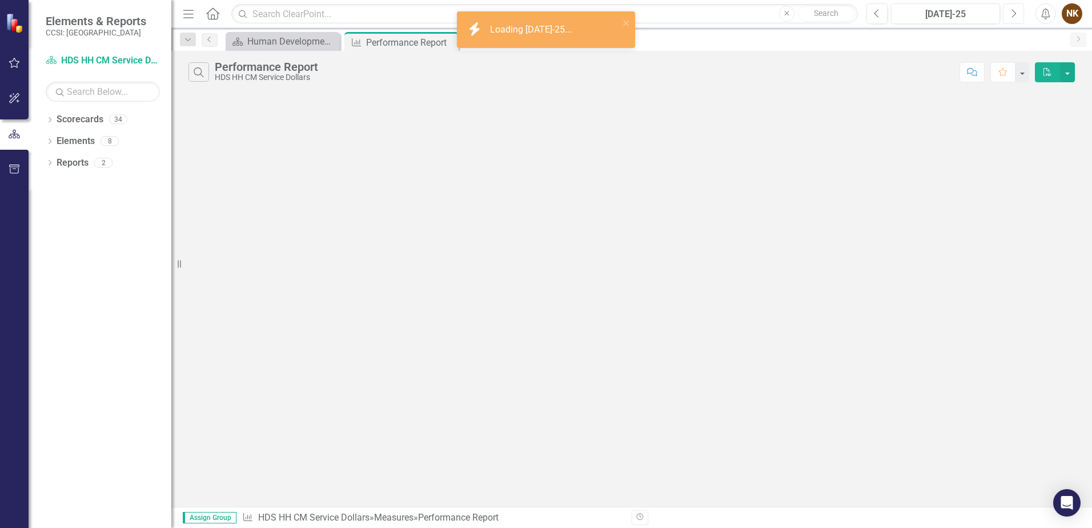
click at [1017, 17] on button "Next" at bounding box center [1013, 13] width 21 height 21
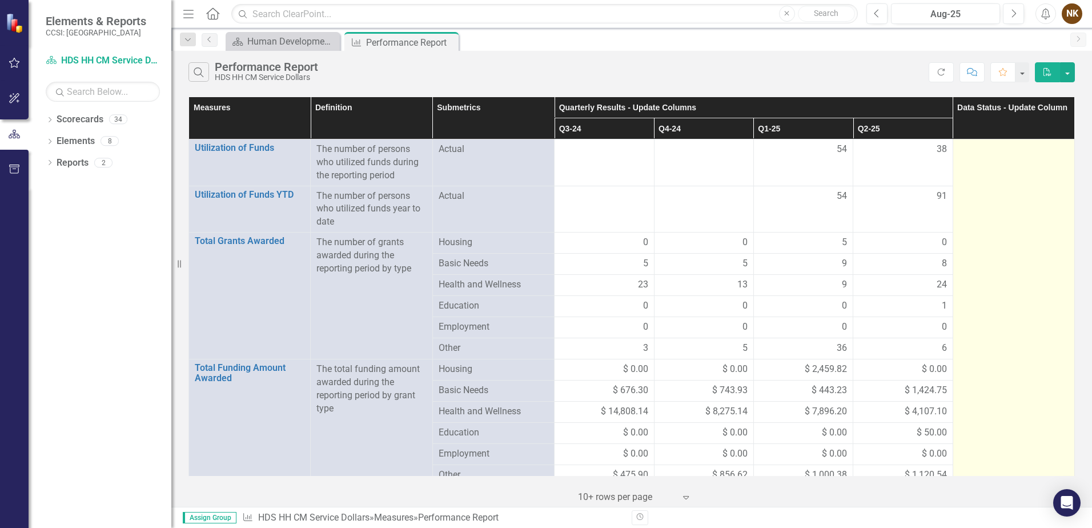
click at [1012, 166] on td at bounding box center [1014, 415] width 122 height 552
click at [1002, 192] on td at bounding box center [1014, 415] width 122 height 552
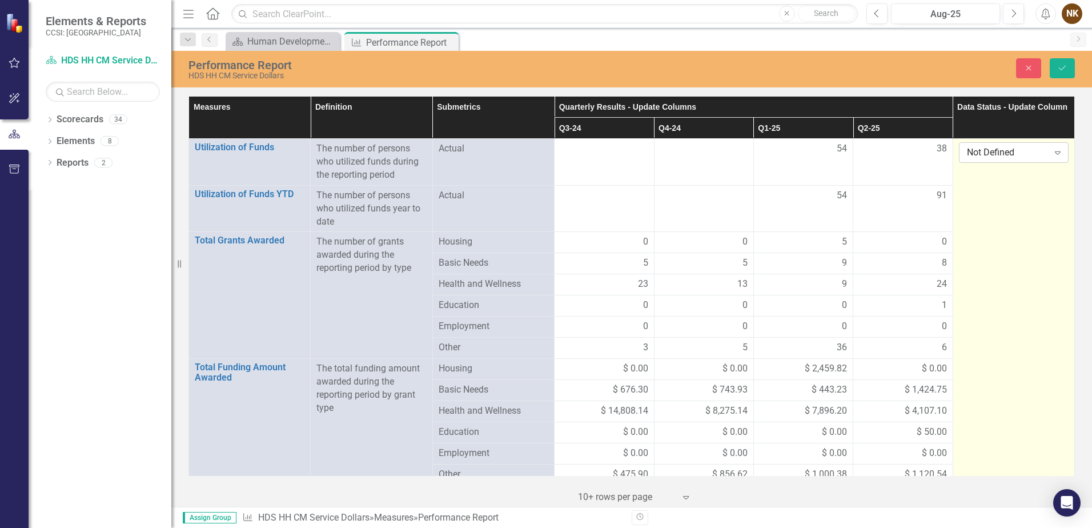
drag, startPoint x: 1002, startPoint y: 192, endPoint x: 997, endPoint y: 154, distance: 38.6
click at [997, 154] on div "Not Defined" at bounding box center [1008, 152] width 82 height 13
click at [998, 204] on div "Submitted" at bounding box center [1008, 210] width 90 height 13
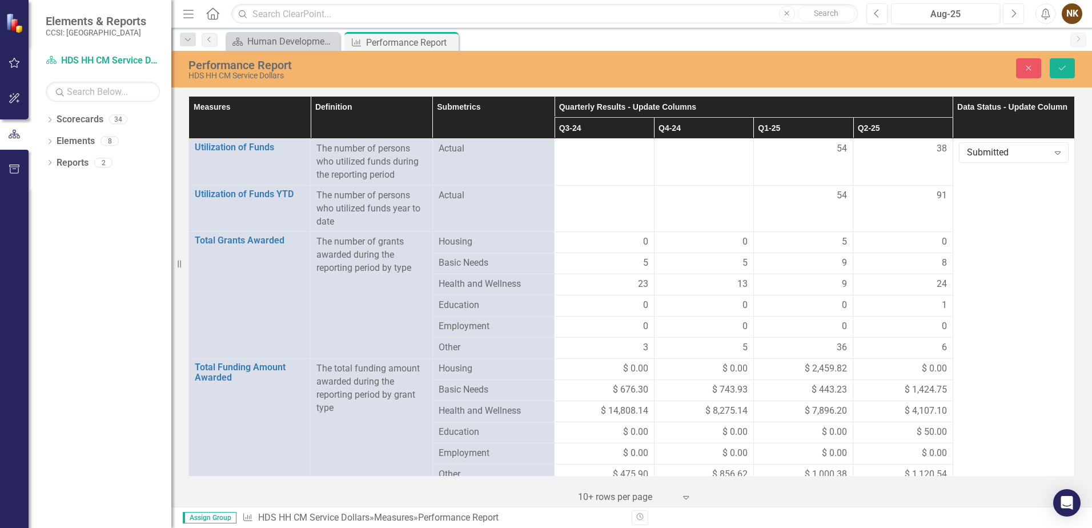
click at [1015, 7] on button "Next" at bounding box center [1013, 13] width 21 height 21
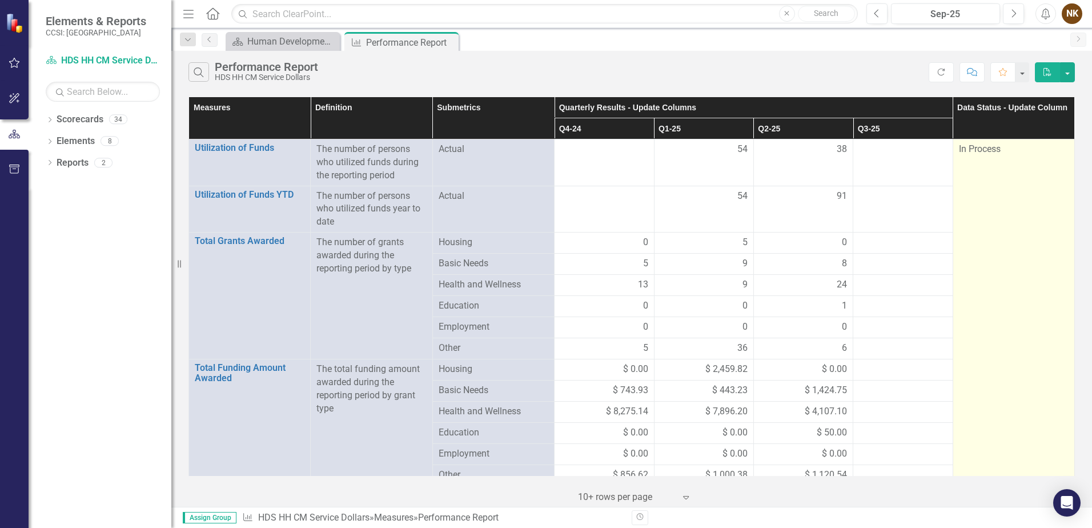
click at [1000, 158] on td "In Process" at bounding box center [1014, 415] width 122 height 552
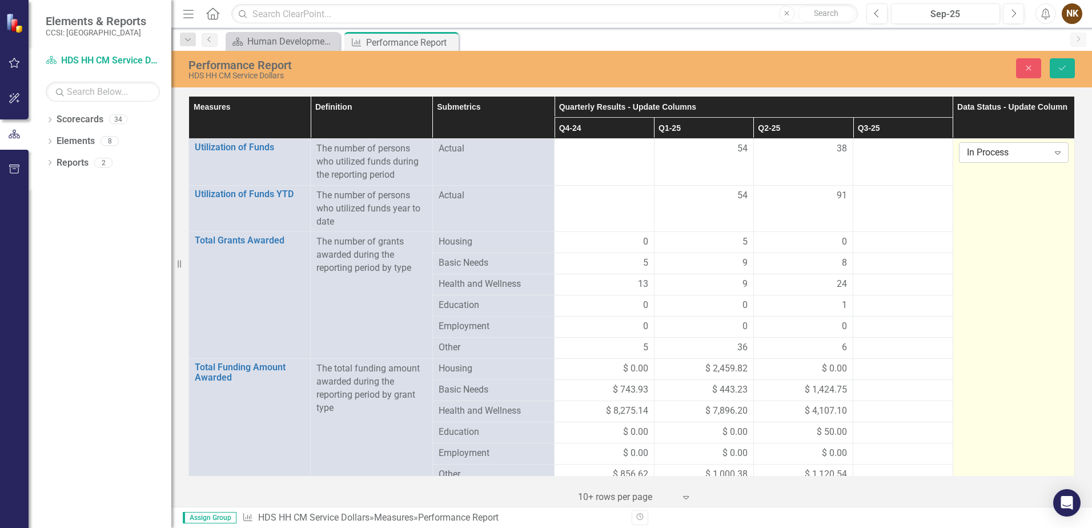
click at [1000, 158] on div "In Process" at bounding box center [1008, 152] width 82 height 13
click at [994, 204] on div "Submitted" at bounding box center [1008, 210] width 90 height 13
click at [1056, 66] on button "Save" at bounding box center [1062, 68] width 25 height 20
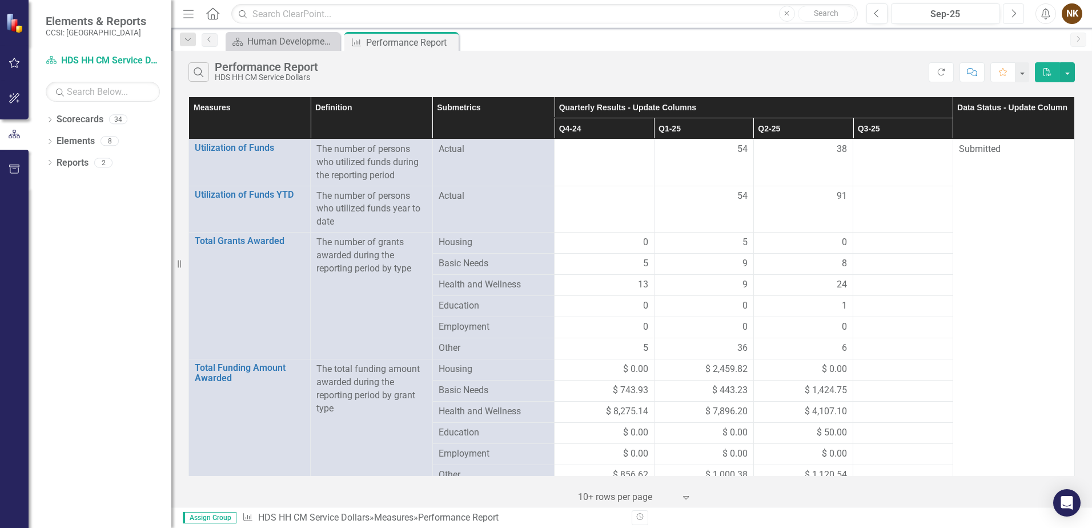
click at [1018, 19] on button "Next" at bounding box center [1013, 13] width 21 height 21
click at [1016, 14] on icon "Next" at bounding box center [1013, 14] width 6 height 10
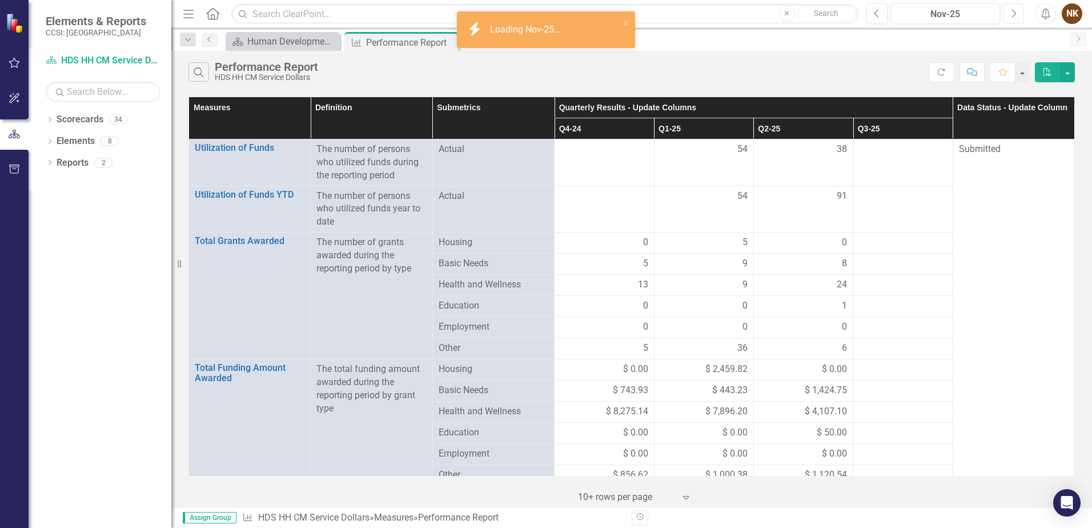
click at [1016, 14] on icon "Next" at bounding box center [1013, 14] width 6 height 10
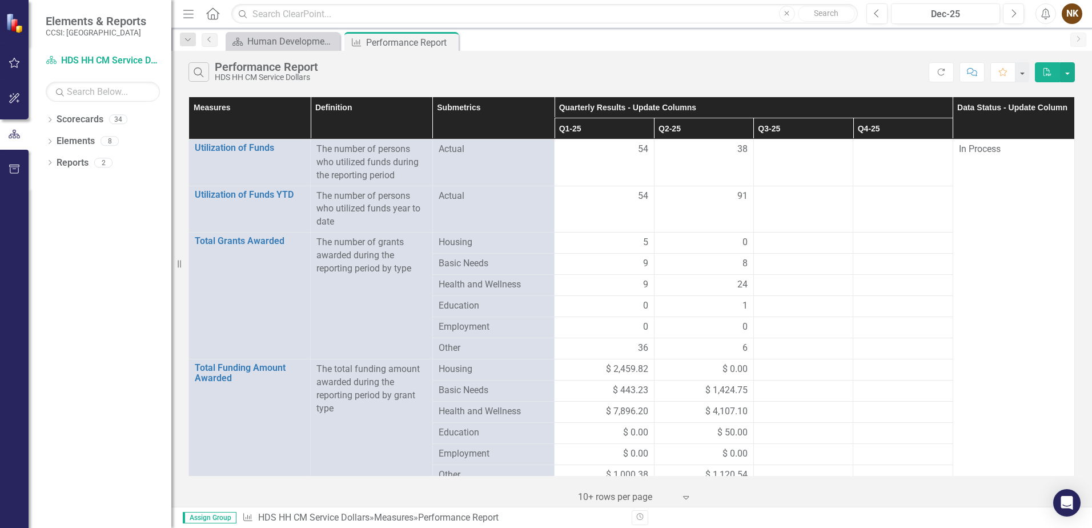
click at [1048, 78] on button "PDF" at bounding box center [1047, 72] width 25 height 20
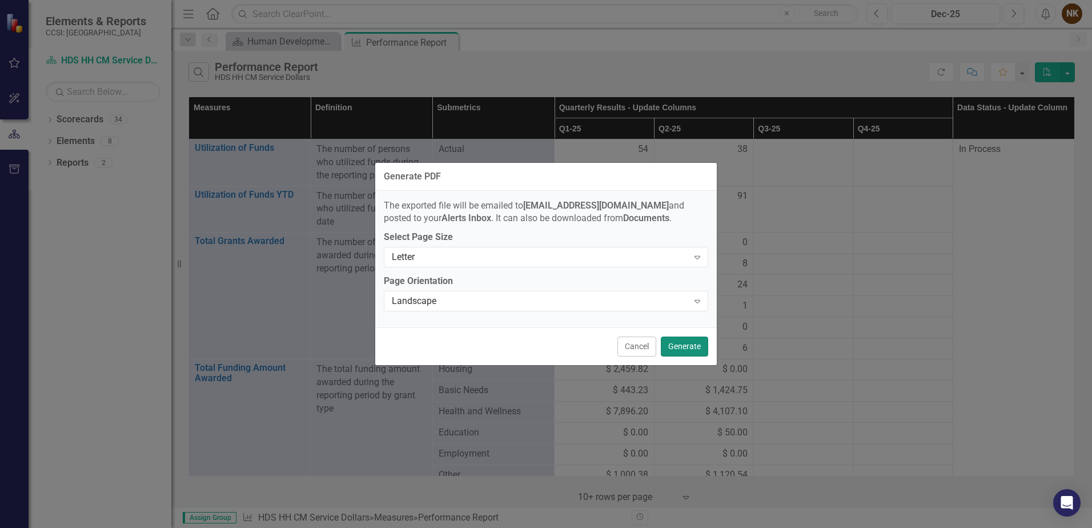
click at [693, 346] on button "Generate" at bounding box center [684, 346] width 47 height 20
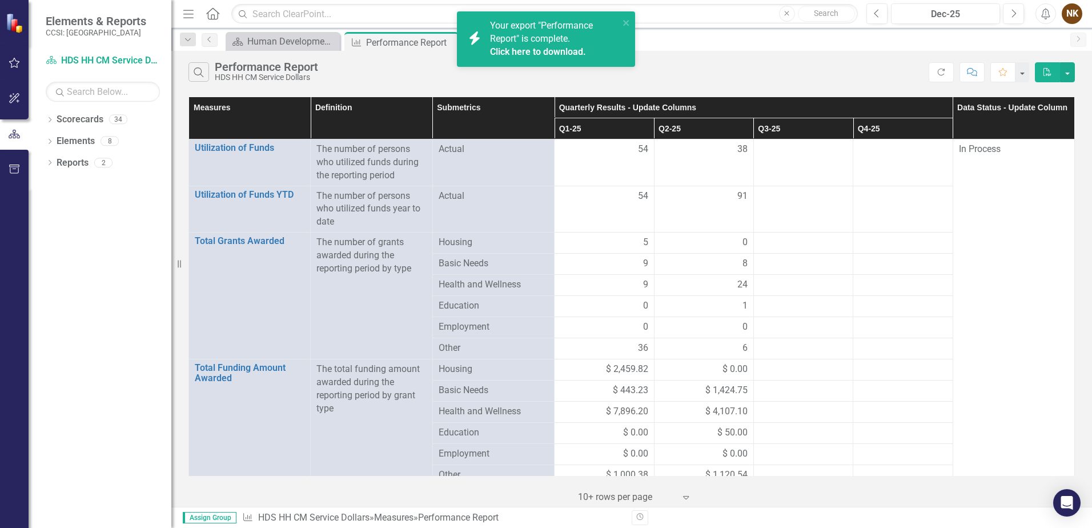
click at [573, 54] on link "Click here to download." at bounding box center [538, 51] width 96 height 11
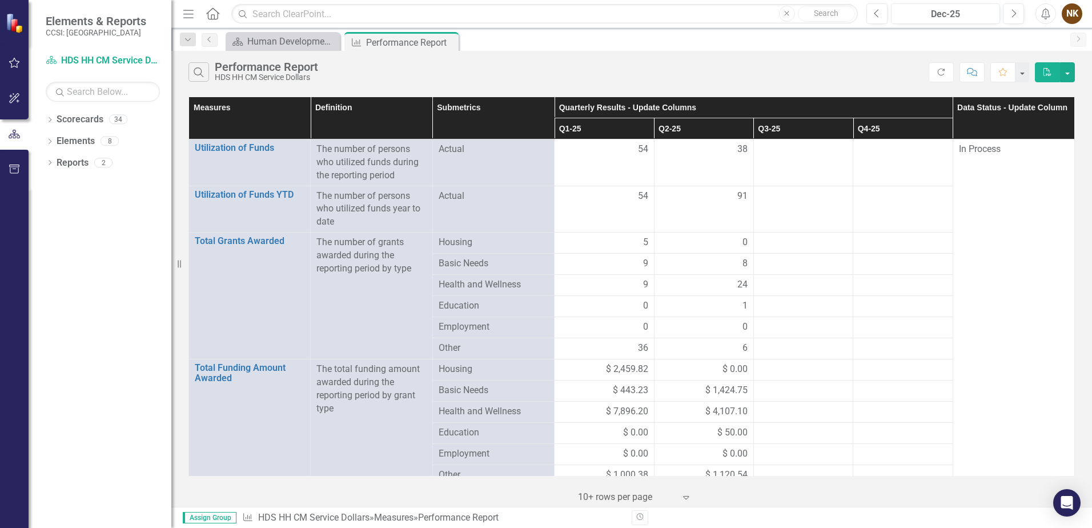
click at [895, 58] on div "Search Performance Report HDS HH CM Service Dollars Refresh Comment Favorite PDF" at bounding box center [631, 69] width 921 height 37
click at [447, 43] on icon "Close" at bounding box center [447, 42] width 11 height 9
